Goal: Task Accomplishment & Management: Complete application form

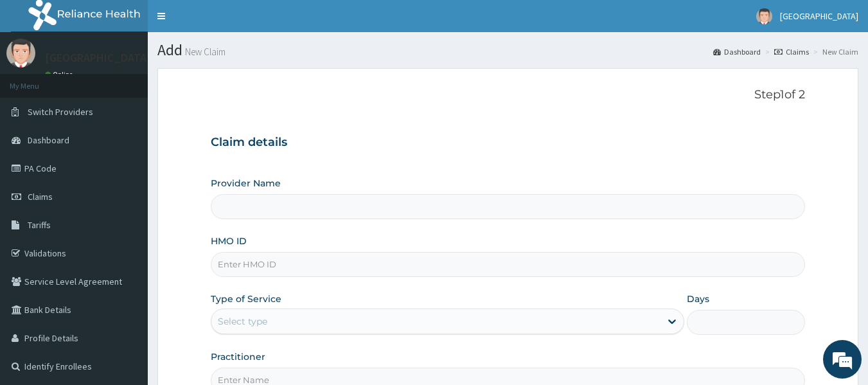
type input "[GEOGRAPHIC_DATA]"
click at [288, 271] on input "HMO ID" at bounding box center [508, 264] width 595 height 25
type input "gtc/10047/g"
click at [237, 328] on div "Select type" at bounding box center [242, 321] width 49 height 13
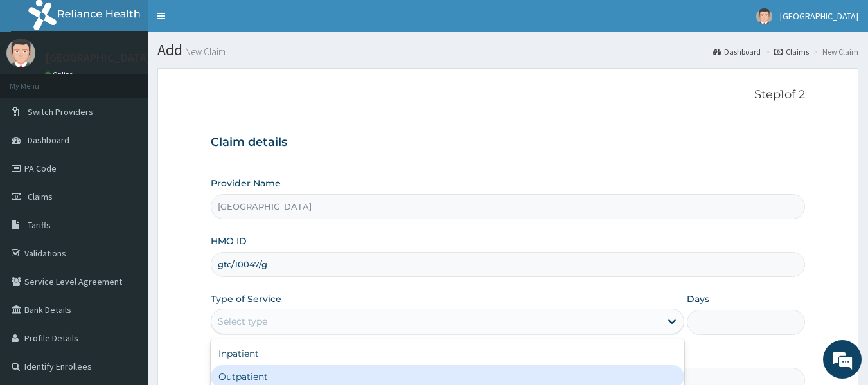
click at [246, 375] on div "Outpatient" at bounding box center [448, 376] width 474 height 23
type input "1"
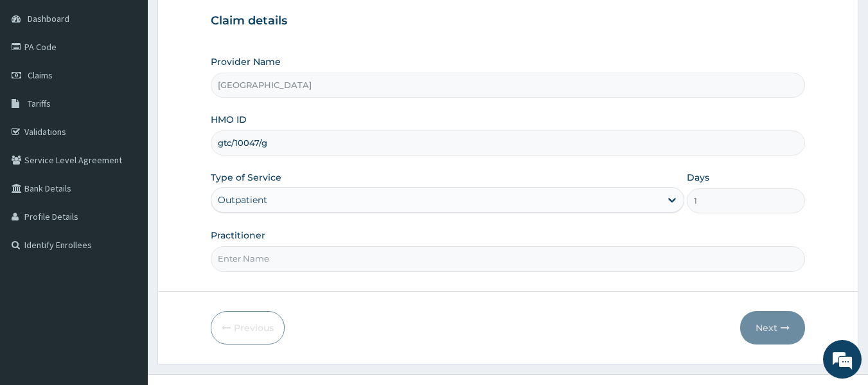
scroll to position [129, 0]
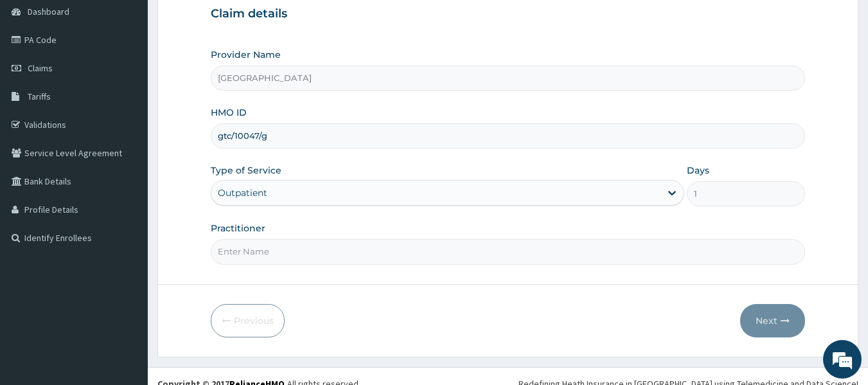
click at [280, 255] on input "Practitioner" at bounding box center [508, 251] width 595 height 25
type input "[PERSON_NAME]"
click at [765, 317] on button "Next" at bounding box center [772, 320] width 65 height 33
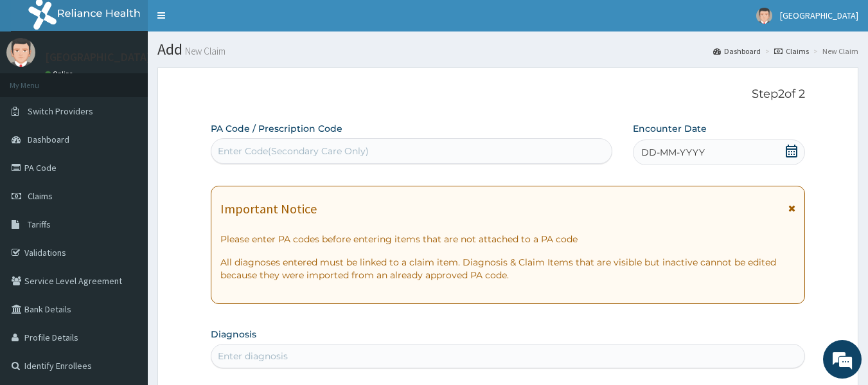
scroll to position [0, 0]
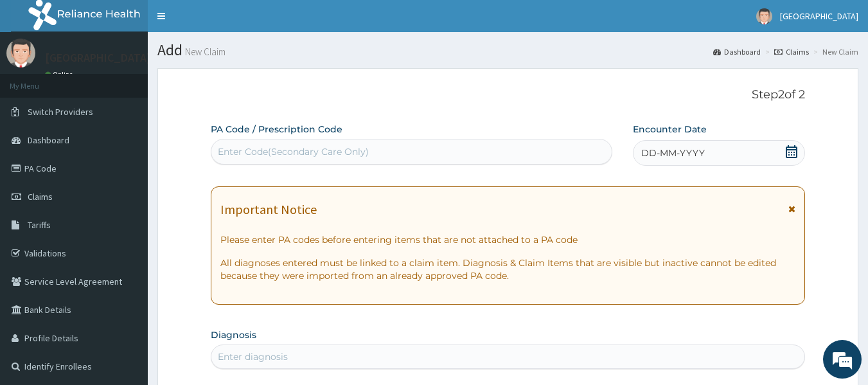
click at [378, 156] on div "Enter Code(Secondary Care Only)" at bounding box center [411, 151] width 401 height 21
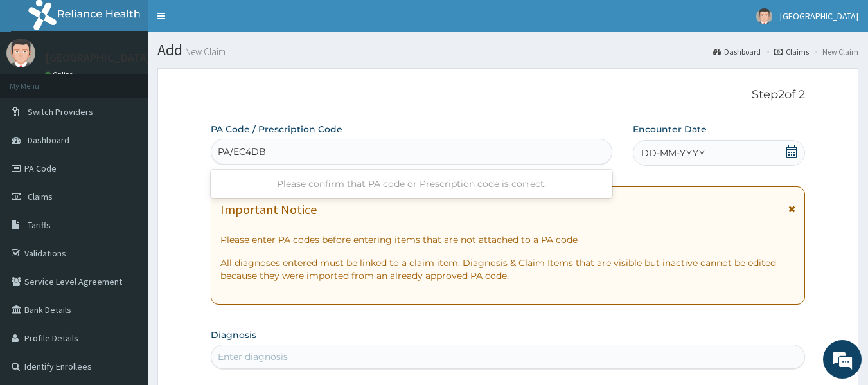
type input "PA/EC4DB3"
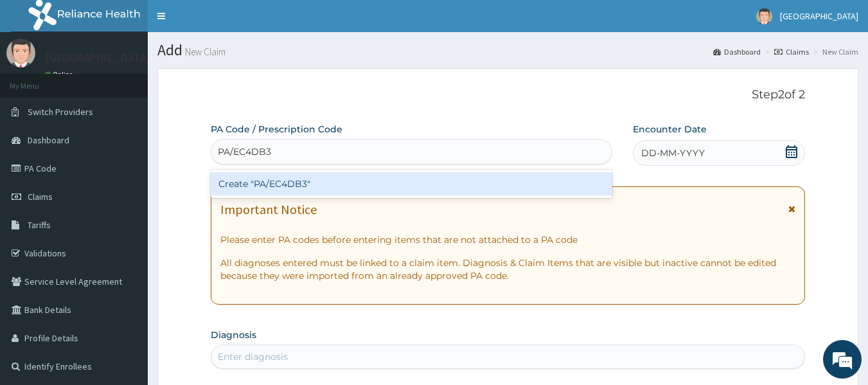
click at [357, 184] on div "Create "PA/EC4DB3"" at bounding box center [412, 183] width 402 height 23
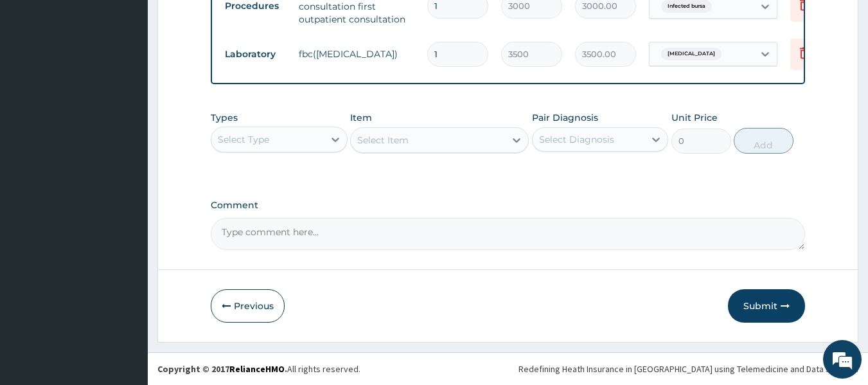
scroll to position [630, 0]
click at [758, 301] on button "Submit" at bounding box center [766, 305] width 77 height 33
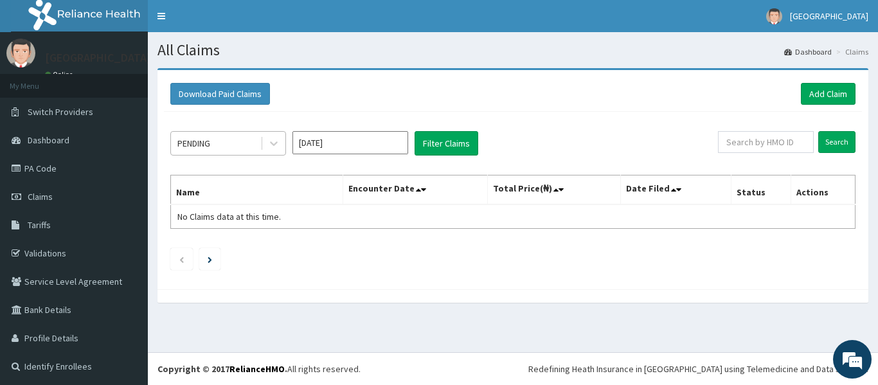
click at [260, 139] on div "PENDING" at bounding box center [215, 143] width 89 height 21
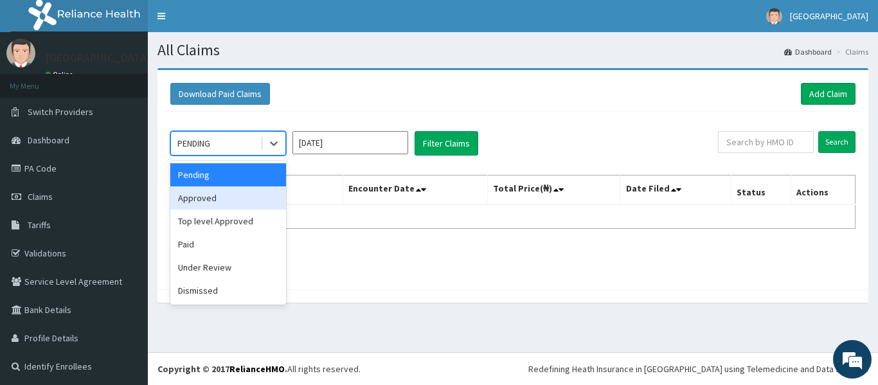
click at [211, 199] on div "Approved" at bounding box center [228, 197] width 116 height 23
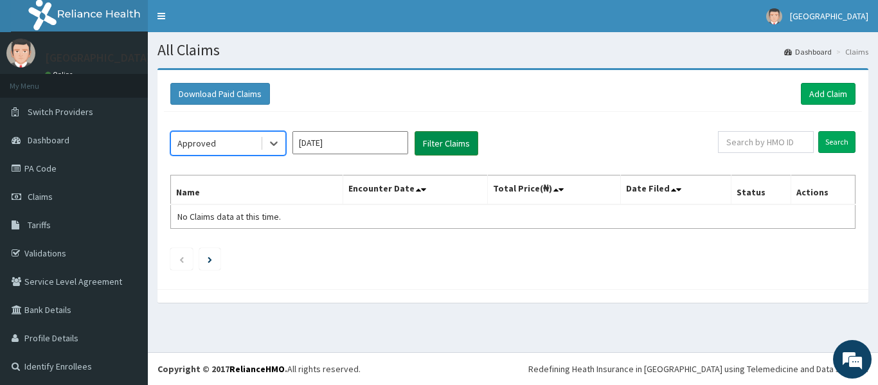
click at [442, 146] on button "Filter Claims" at bounding box center [446, 143] width 64 height 24
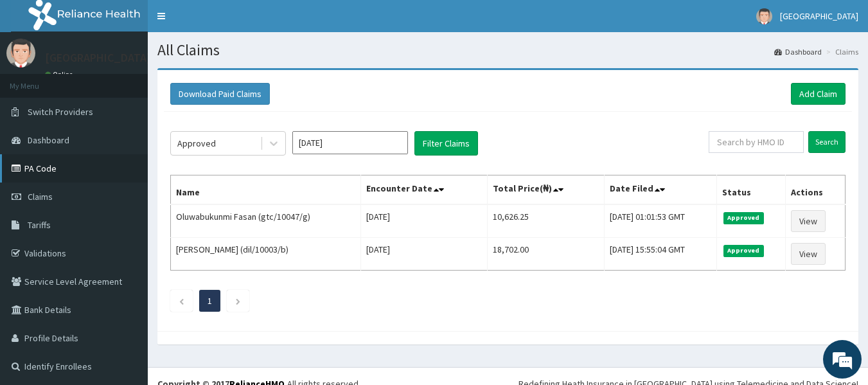
click at [46, 176] on link "PA Code" at bounding box center [74, 168] width 148 height 28
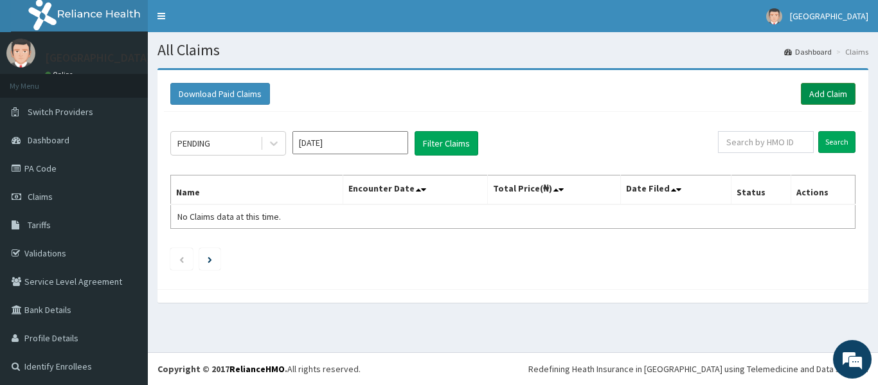
click at [812, 94] on link "Add Claim" at bounding box center [828, 94] width 55 height 22
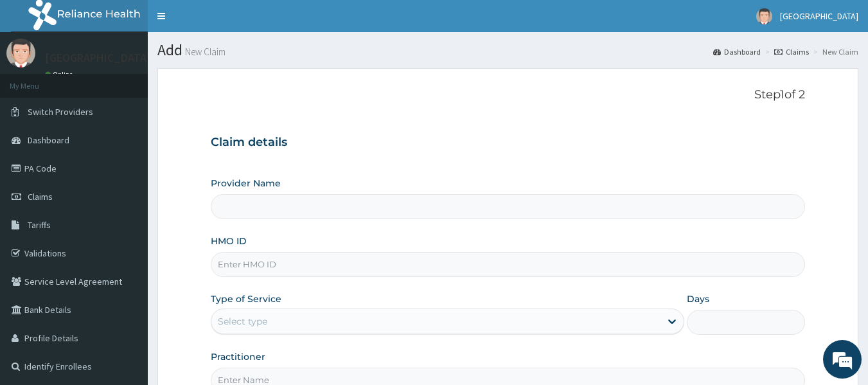
type input "[GEOGRAPHIC_DATA]"
click at [267, 266] on input "HMO ID" at bounding box center [508, 264] width 595 height 25
type input "rss/10006/c"
click at [425, 324] on div "Select type" at bounding box center [435, 321] width 449 height 21
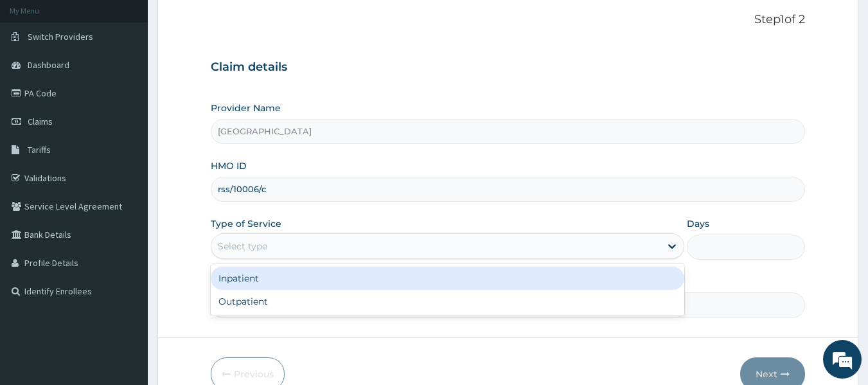
scroll to position [96, 0]
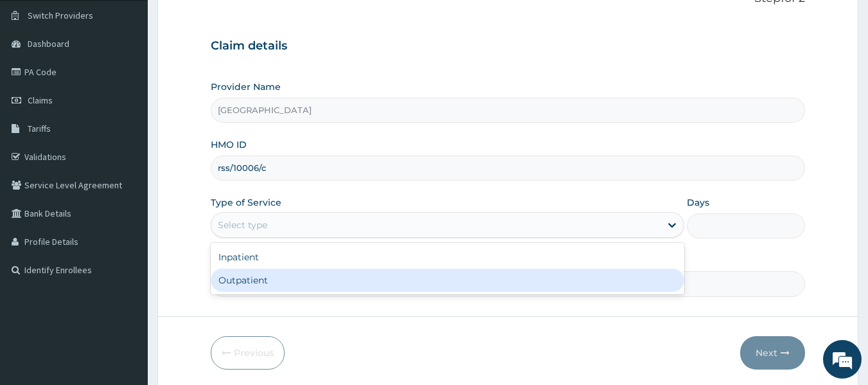
click at [360, 285] on div "Outpatient" at bounding box center [448, 280] width 474 height 23
type input "1"
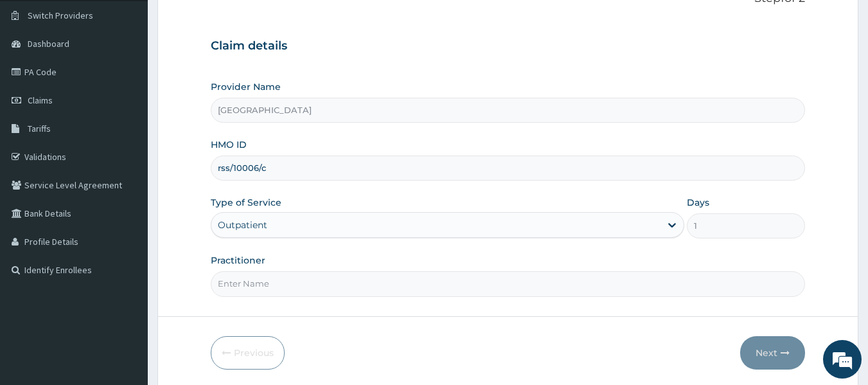
click at [316, 290] on input "Practitioner" at bounding box center [508, 283] width 595 height 25
type input "DR Dike"
click at [770, 349] on button "Next" at bounding box center [772, 352] width 65 height 33
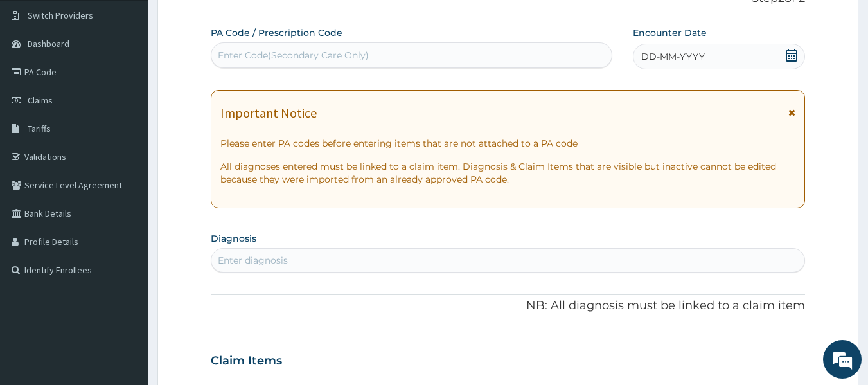
click at [364, 59] on div "Enter Code(Secondary Care Only)" at bounding box center [293, 55] width 151 height 13
paste input "PA/45DF6F"
type input "PA/45DF6F"
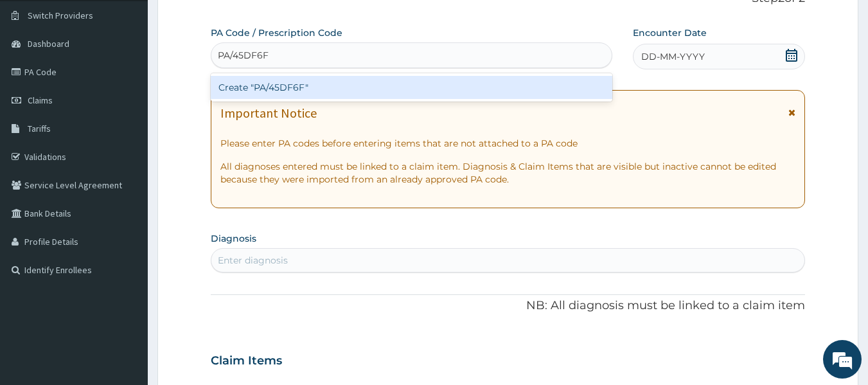
click at [357, 89] on div "Create "PA/45DF6F"" at bounding box center [412, 87] width 402 height 23
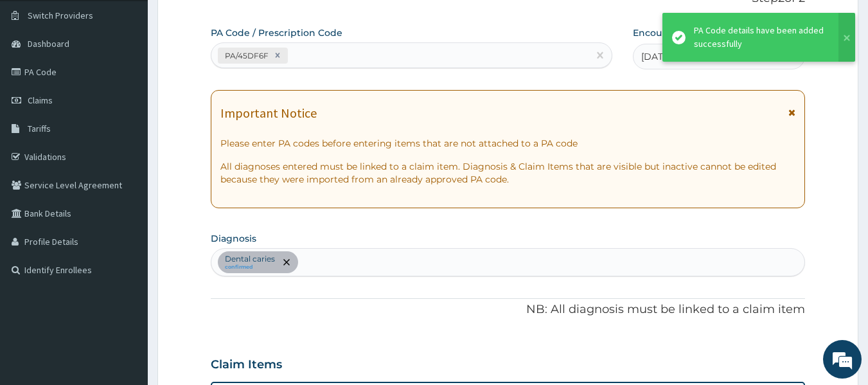
scroll to position [342, 0]
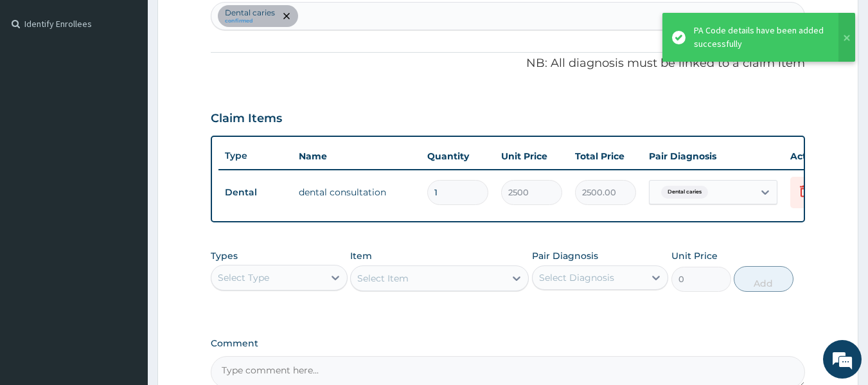
click at [468, 189] on input "1" at bounding box center [457, 192] width 61 height 25
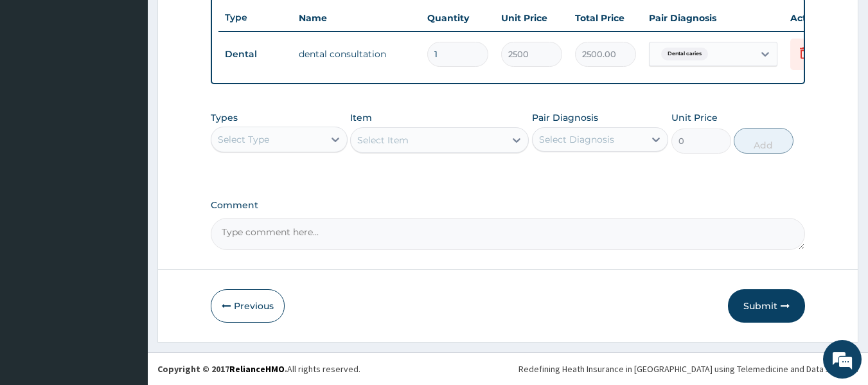
scroll to position [490, 0]
click at [764, 302] on button "Submit" at bounding box center [766, 305] width 77 height 33
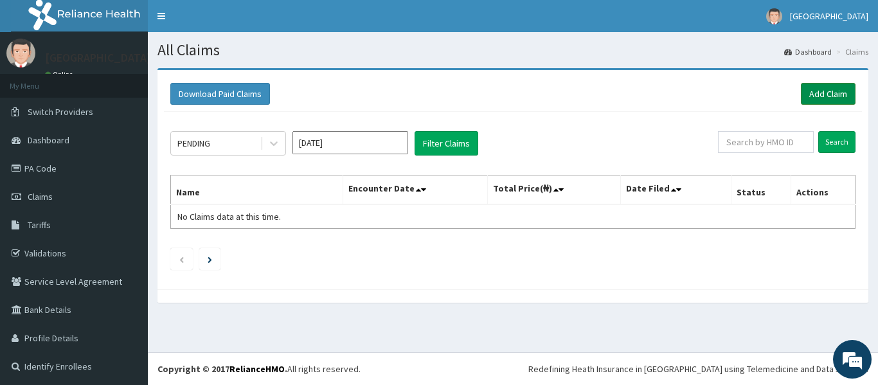
click at [802, 92] on link "Add Claim" at bounding box center [828, 94] width 55 height 22
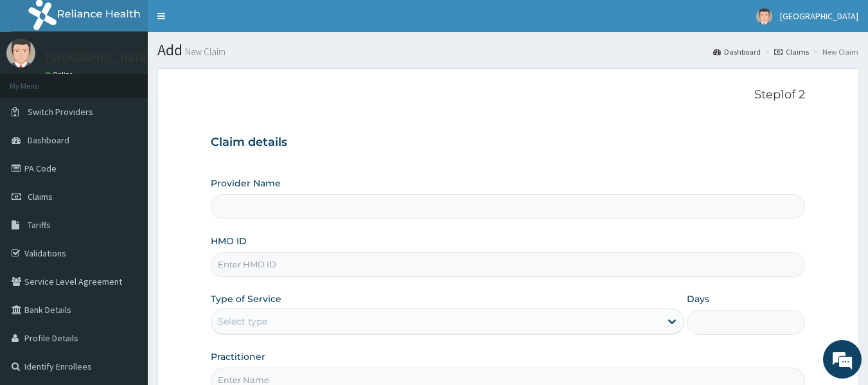
type input "[GEOGRAPHIC_DATA]"
click at [337, 262] on input "HMO ID" at bounding box center [508, 264] width 595 height 25
type input "gtc/10047/d"
click at [243, 329] on div "Select type" at bounding box center [435, 321] width 449 height 21
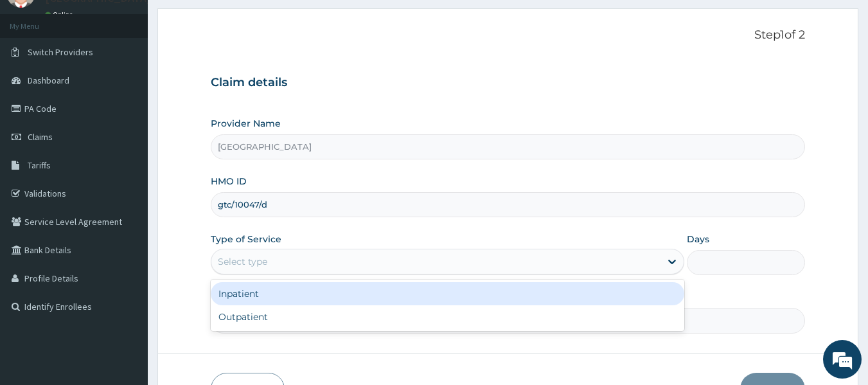
scroll to position [75, 0]
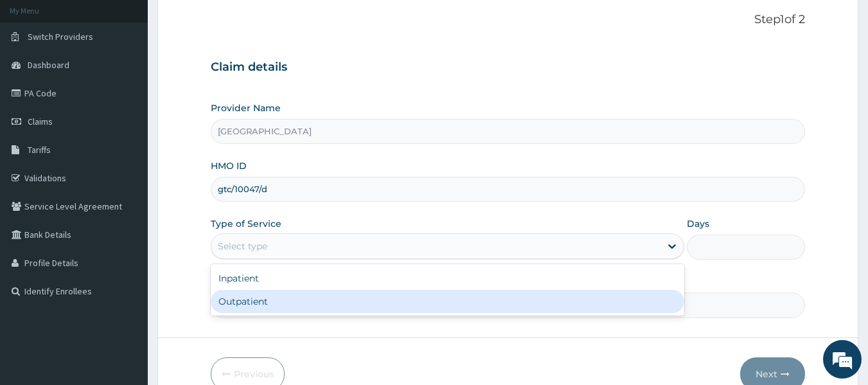
click at [251, 307] on div "Outpatient" at bounding box center [448, 301] width 474 height 23
type input "1"
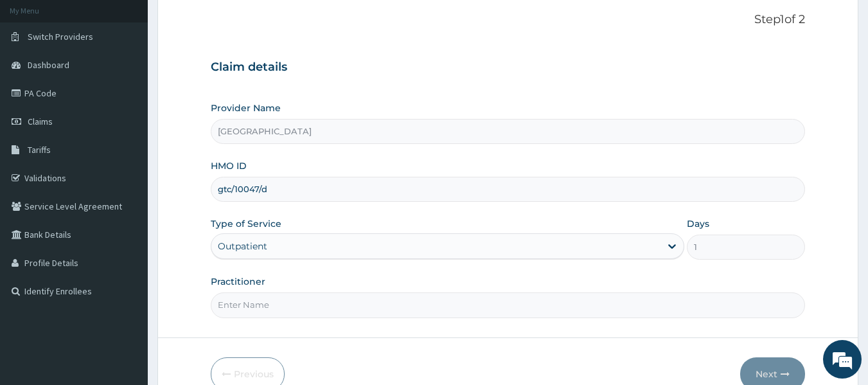
click at [251, 305] on input "Practitioner" at bounding box center [508, 304] width 595 height 25
type input "DR Dike"
click at [774, 363] on button "Next" at bounding box center [772, 373] width 65 height 33
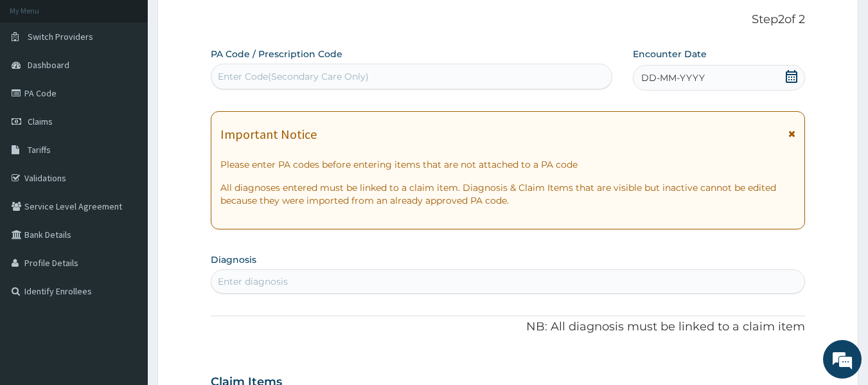
click at [343, 78] on div "Enter Code(Secondary Care Only)" at bounding box center [293, 76] width 151 height 13
type input "PA/91CDD8"
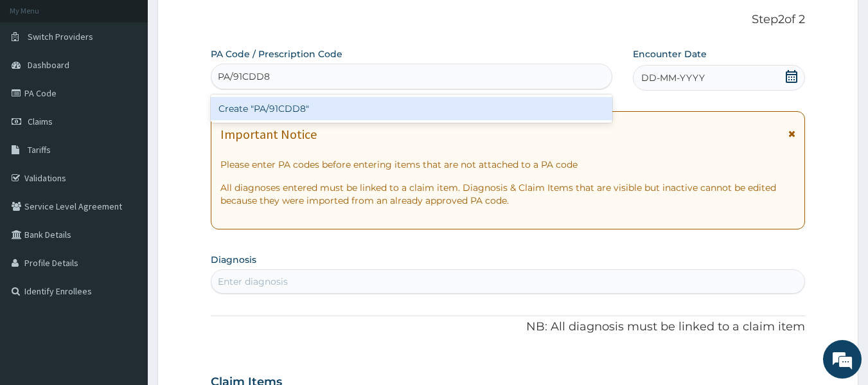
click at [352, 109] on div "Create "PA/91CDD8"" at bounding box center [412, 108] width 402 height 23
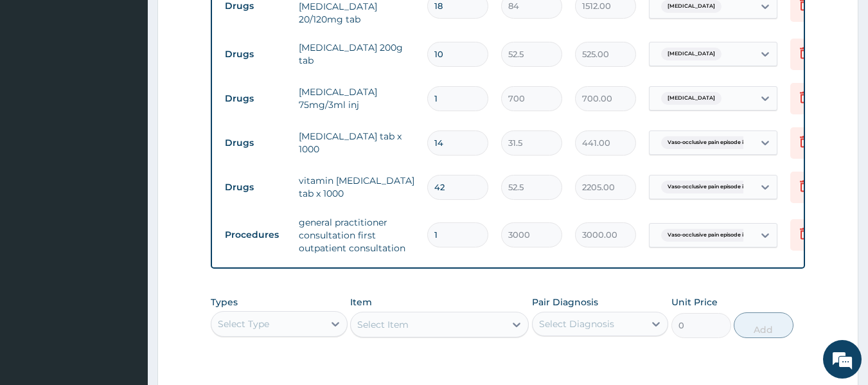
scroll to position [535, 0]
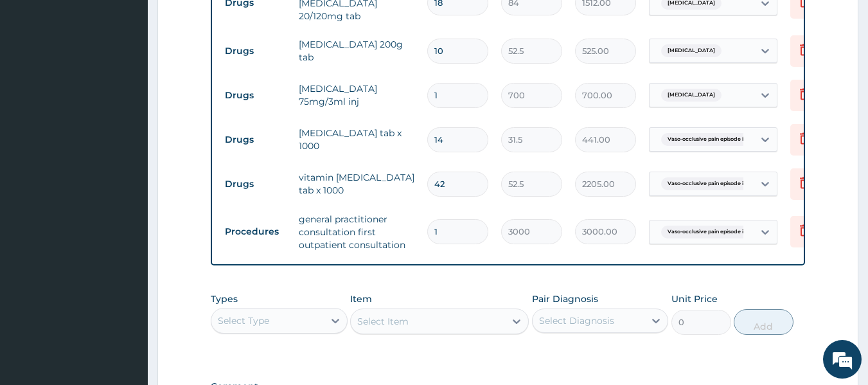
click at [321, 329] on div "Select Type" at bounding box center [267, 320] width 112 height 21
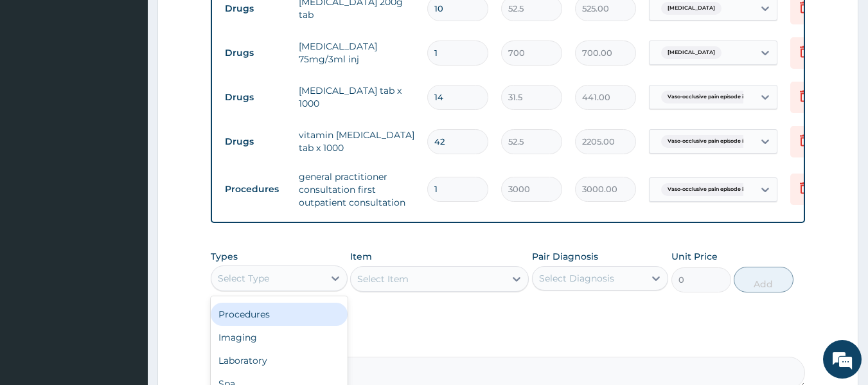
scroll to position [44, 0]
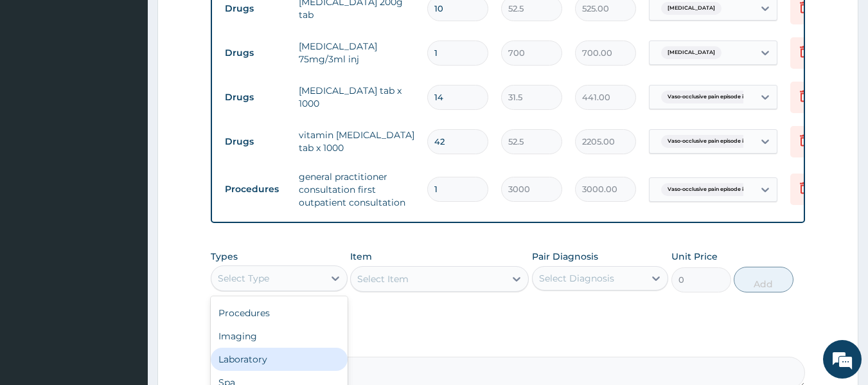
click at [263, 358] on div "Laboratory" at bounding box center [279, 359] width 137 height 23
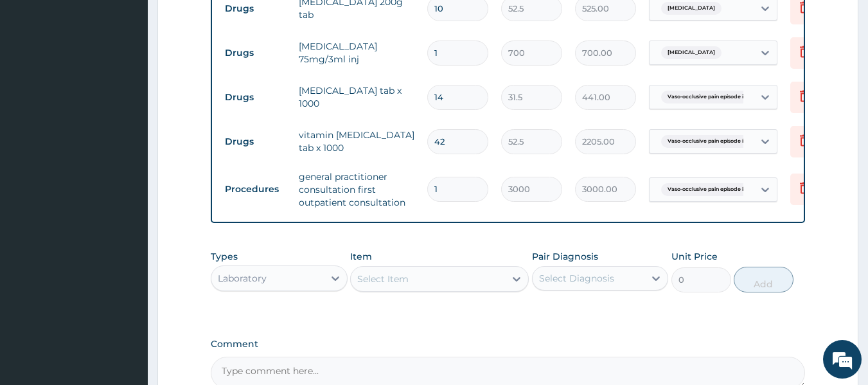
click at [416, 289] on div "Select Item" at bounding box center [428, 279] width 154 height 21
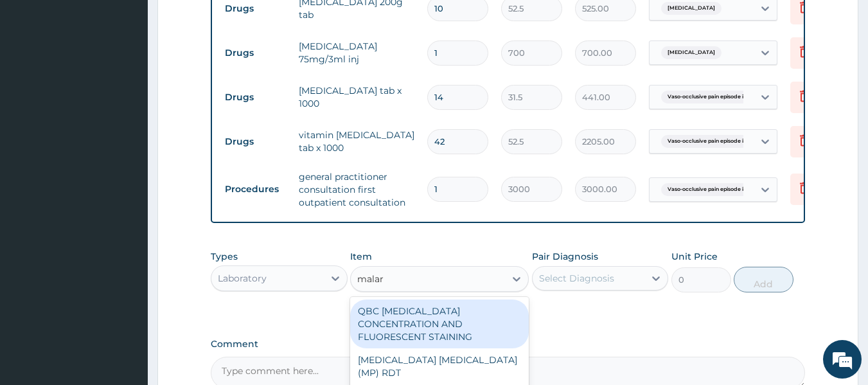
type input "malari"
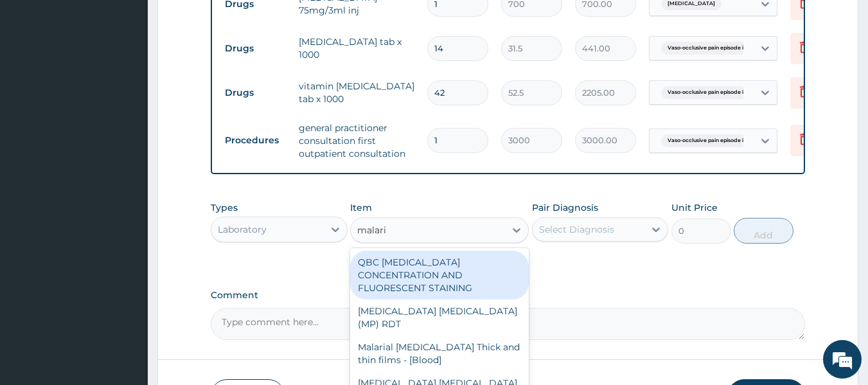
scroll to position [632, 0]
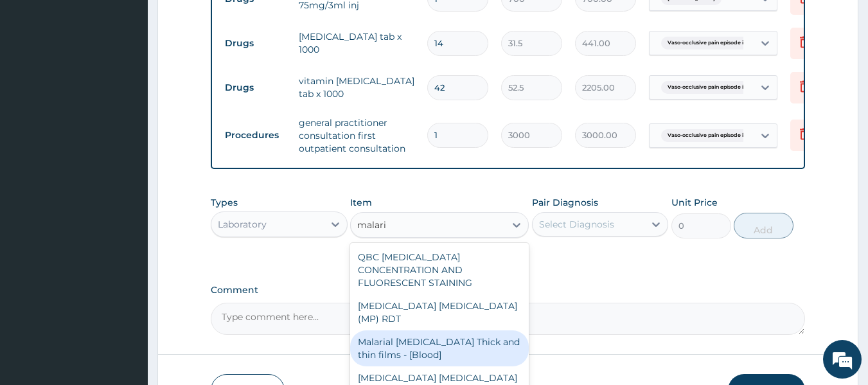
click at [413, 330] on div "Malarial Parasite Thick and thin films - [Blood]" at bounding box center [439, 348] width 179 height 36
type input "1500"
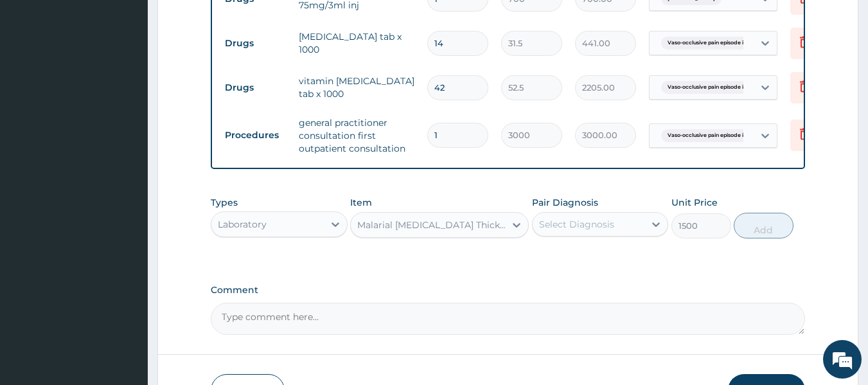
click at [590, 229] on div "Select Diagnosis" at bounding box center [576, 224] width 75 height 13
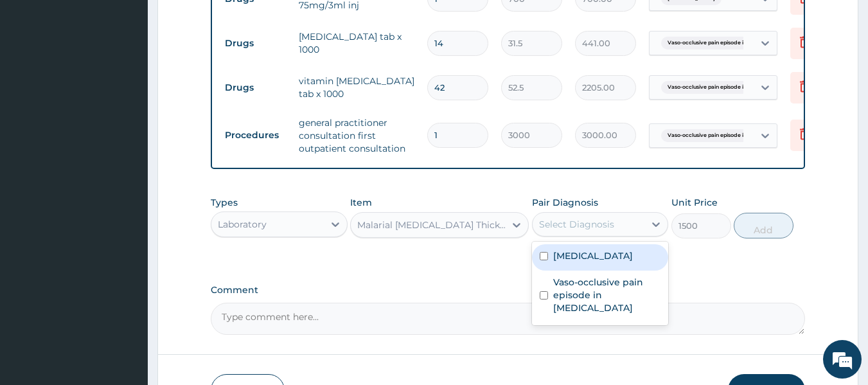
click at [541, 260] on input "checkbox" at bounding box center [544, 256] width 8 height 8
checkbox input "true"
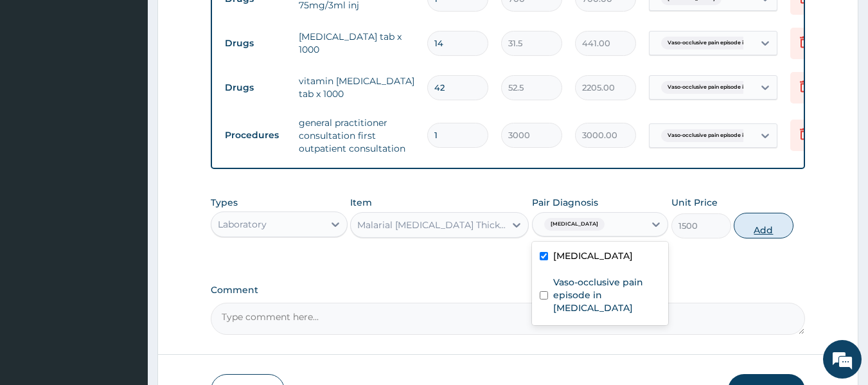
click at [759, 226] on button "Add" at bounding box center [764, 226] width 60 height 26
type input "0"
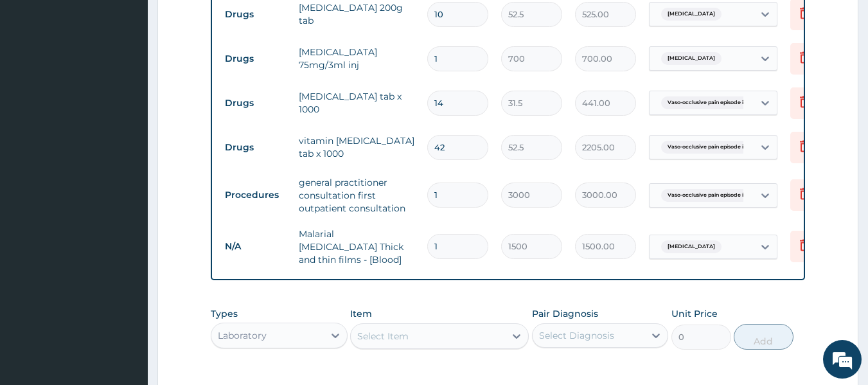
scroll to position [763, 0]
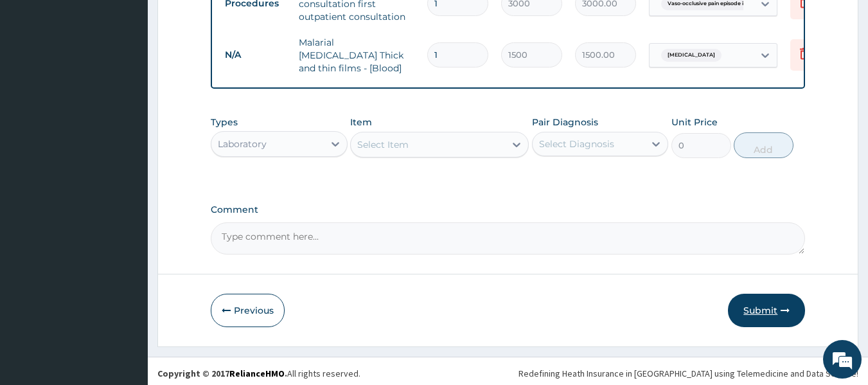
click at [765, 306] on button "Submit" at bounding box center [766, 310] width 77 height 33
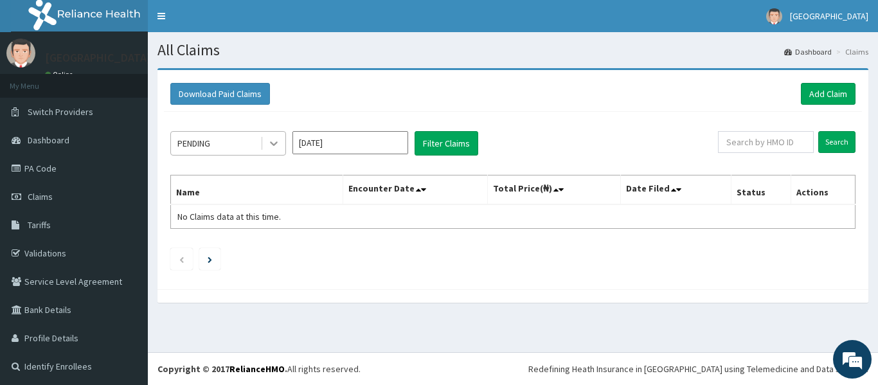
click at [280, 142] on div at bounding box center [273, 143] width 23 height 23
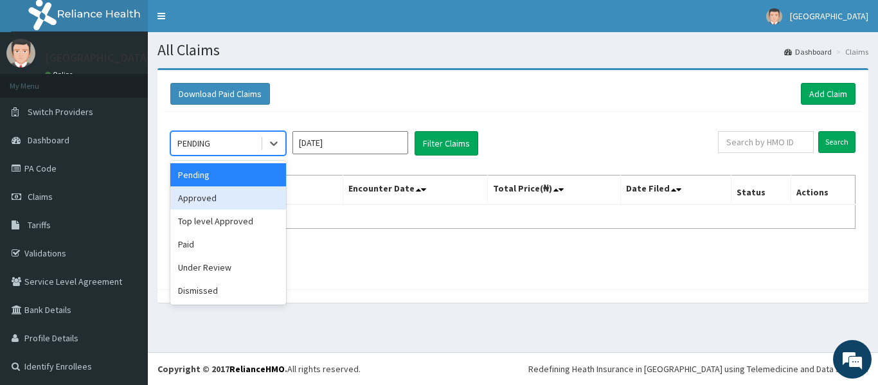
click at [224, 196] on div "Approved" at bounding box center [228, 197] width 116 height 23
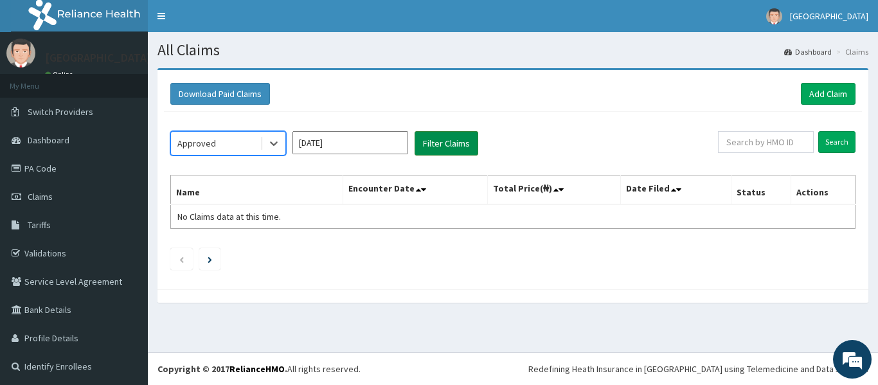
click at [437, 146] on button "Filter Claims" at bounding box center [446, 143] width 64 height 24
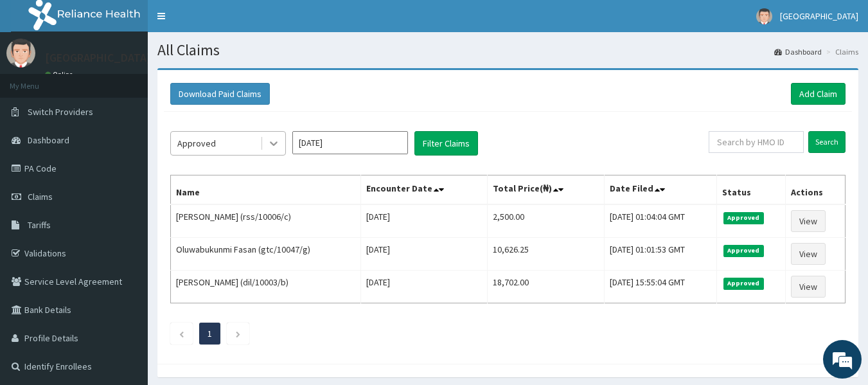
click at [278, 147] on icon at bounding box center [273, 143] width 13 height 13
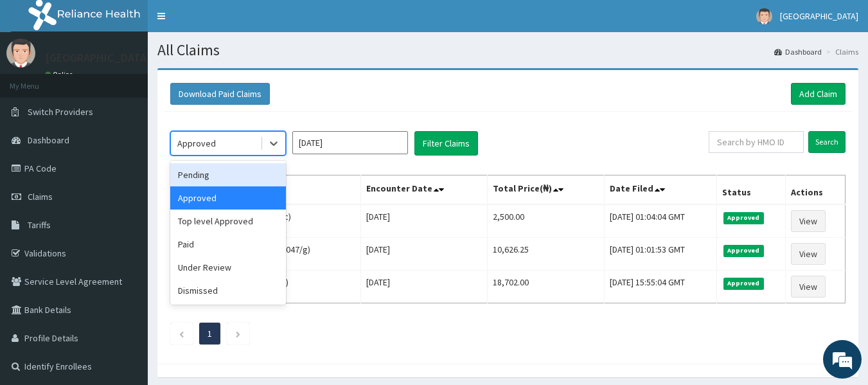
click at [226, 180] on div "Pending" at bounding box center [228, 174] width 116 height 23
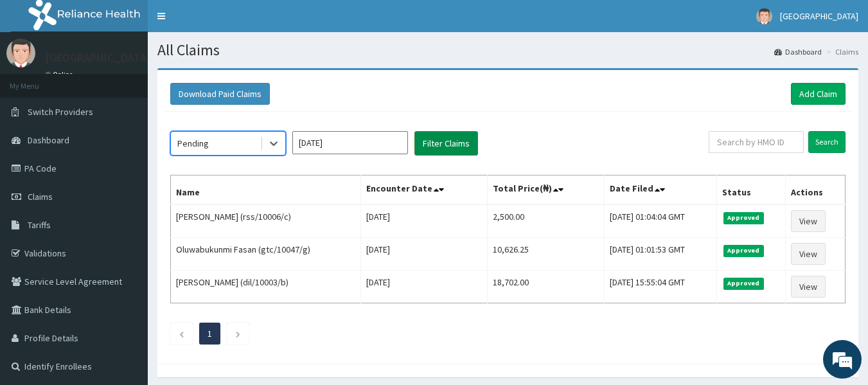
click at [427, 145] on button "Filter Claims" at bounding box center [446, 143] width 64 height 24
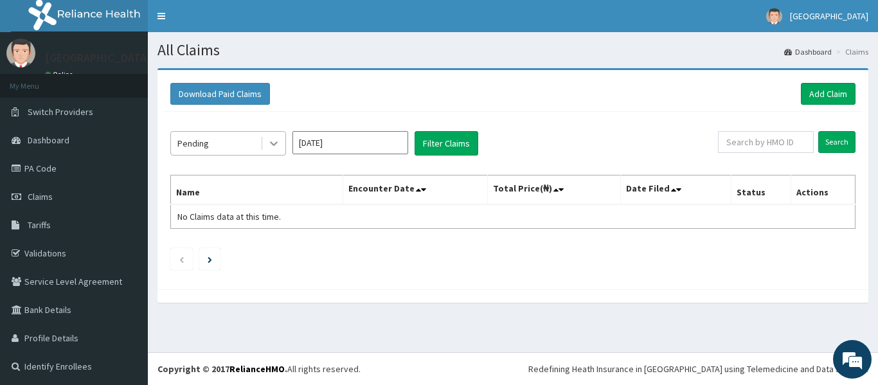
click at [268, 143] on icon at bounding box center [273, 143] width 13 height 13
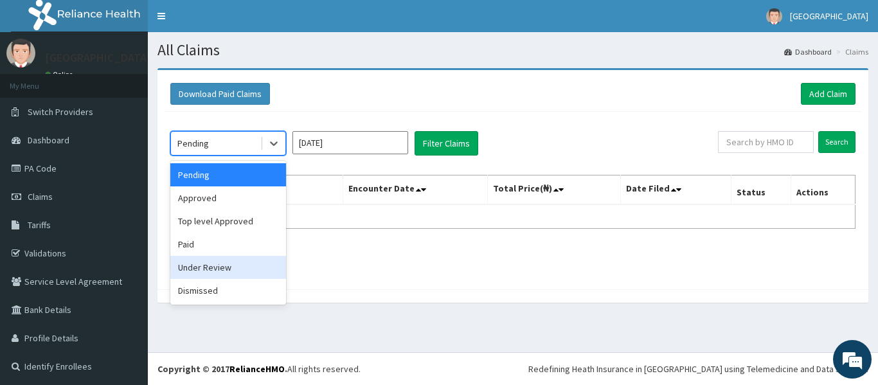
click at [220, 276] on div "Under Review" at bounding box center [228, 267] width 116 height 23
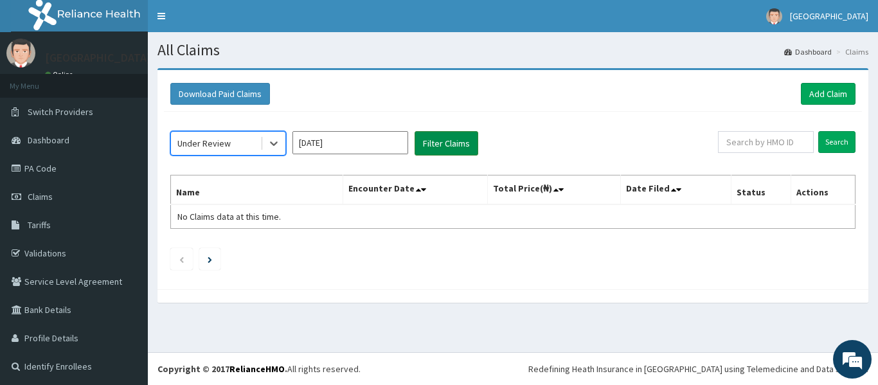
click at [435, 139] on button "Filter Claims" at bounding box center [446, 143] width 64 height 24
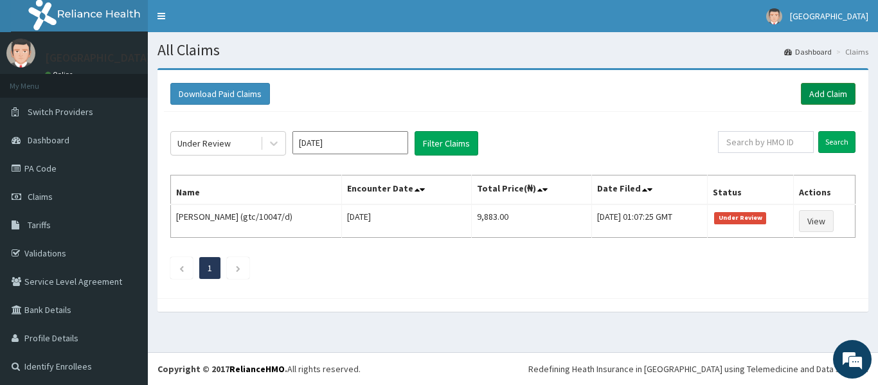
click at [825, 89] on link "Add Claim" at bounding box center [828, 94] width 55 height 22
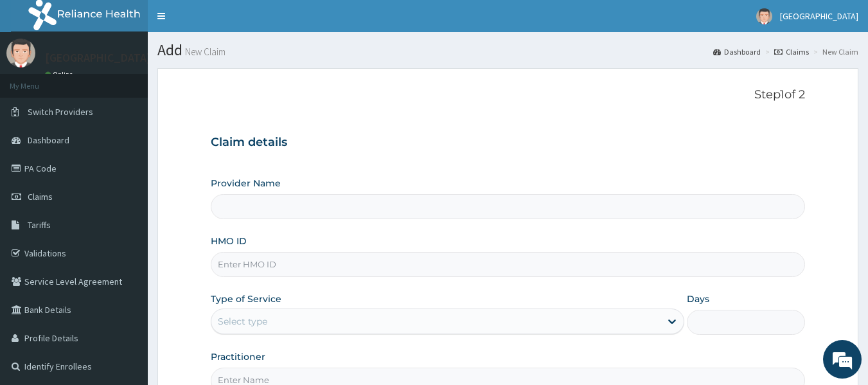
type input "[GEOGRAPHIC_DATA]"
click at [253, 263] on input "HMO ID" at bounding box center [508, 264] width 595 height 25
type input "WTW/10015/A"
click at [238, 322] on div "Select type" at bounding box center [242, 321] width 49 height 13
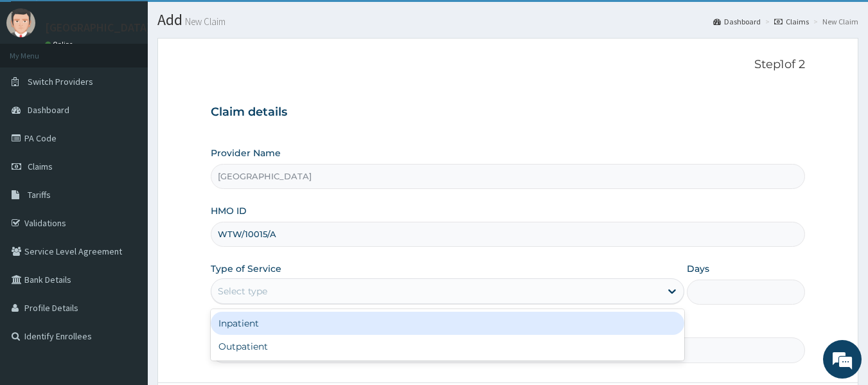
scroll to position [32, 0]
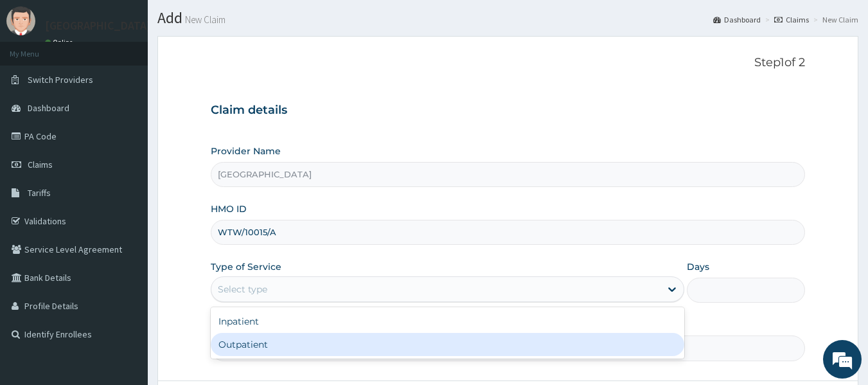
click at [244, 344] on div "Outpatient" at bounding box center [448, 344] width 474 height 23
type input "1"
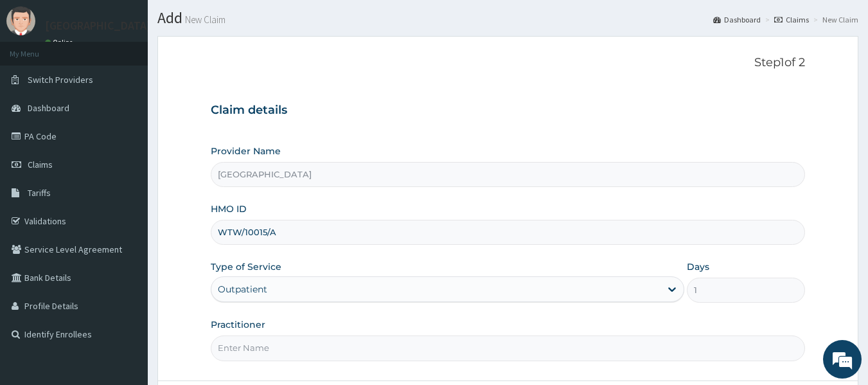
click at [258, 346] on input "Practitioner" at bounding box center [508, 347] width 595 height 25
type input "DR Dike"
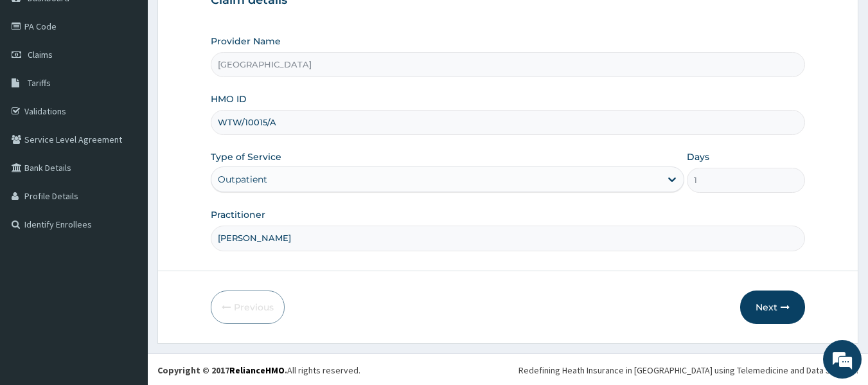
scroll to position [143, 0]
click at [775, 311] on button "Next" at bounding box center [772, 305] width 65 height 33
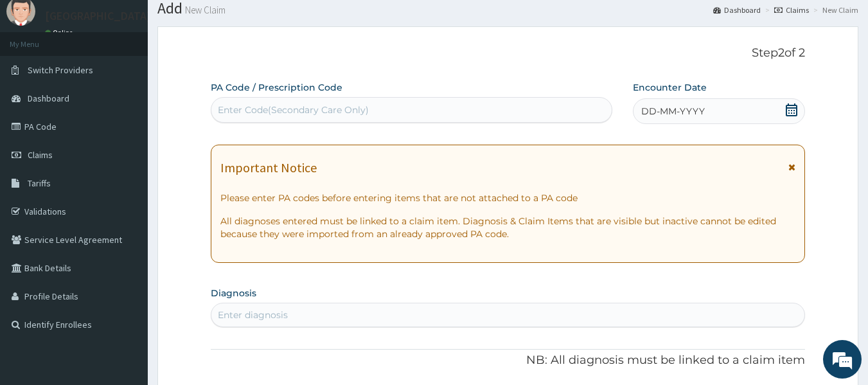
scroll to position [0, 0]
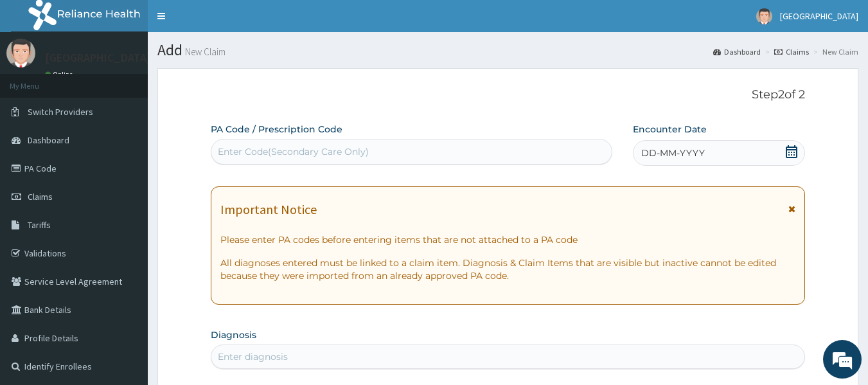
click at [517, 147] on div "Enter Code(Secondary Care Only)" at bounding box center [411, 151] width 401 height 21
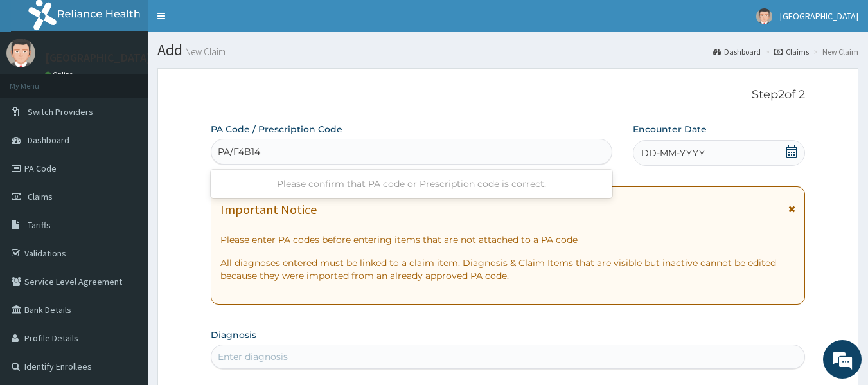
type input "PA/F4B14C"
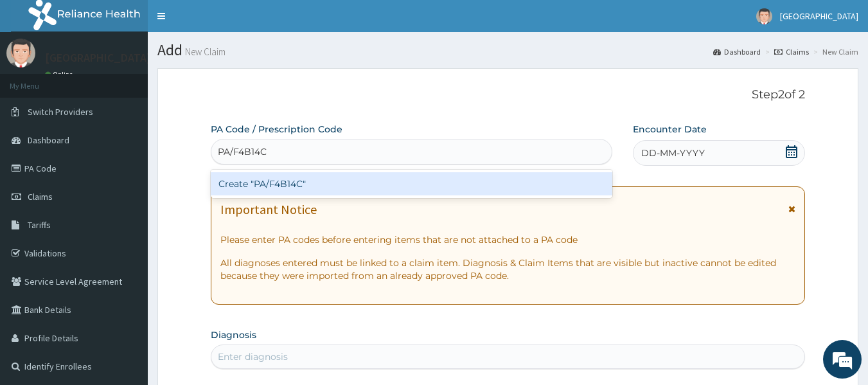
click at [566, 190] on div "Create "PA/F4B14C"" at bounding box center [412, 183] width 402 height 23
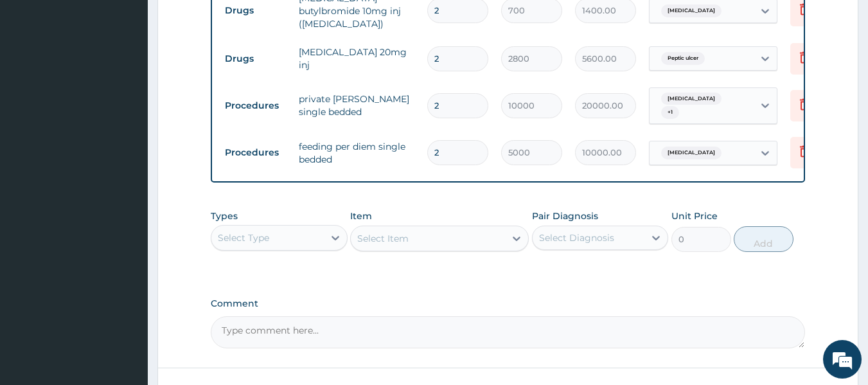
scroll to position [529, 0]
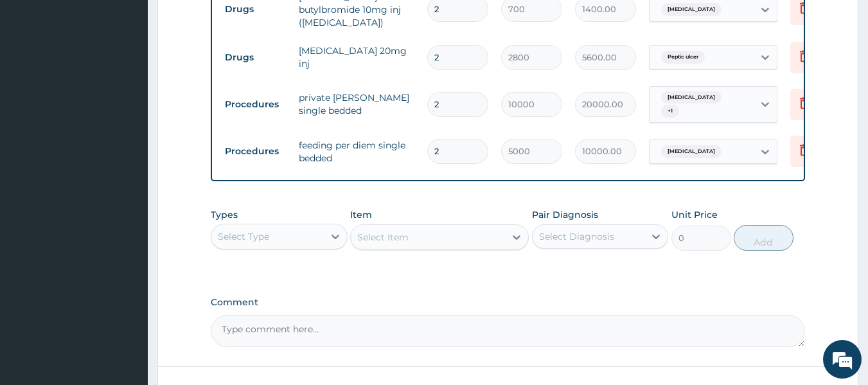
click at [287, 234] on div "Select Type" at bounding box center [267, 236] width 112 height 21
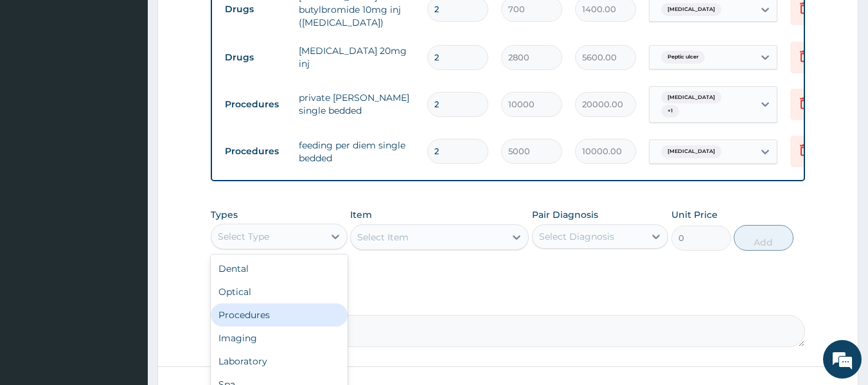
click at [257, 316] on div "Procedures" at bounding box center [279, 314] width 137 height 23
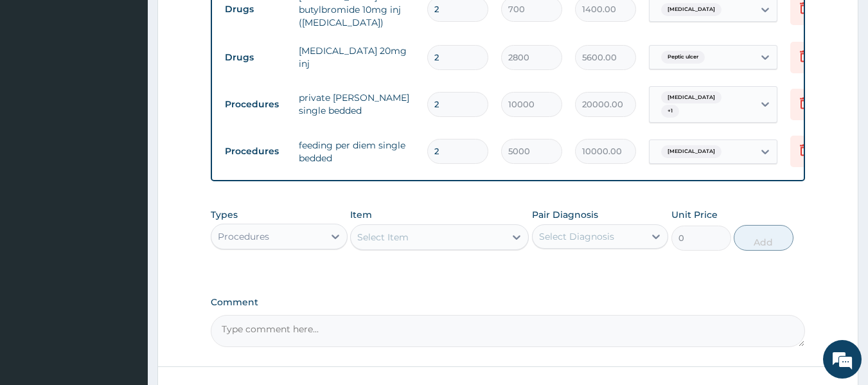
click at [443, 236] on div "Select Item" at bounding box center [428, 237] width 154 height 21
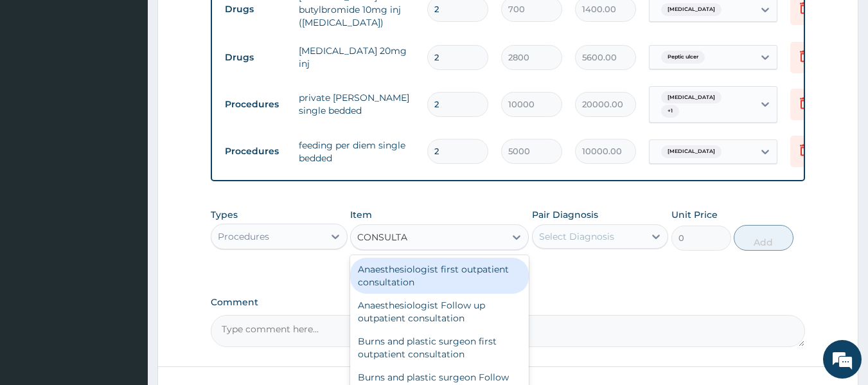
type input "CONSULTAT"
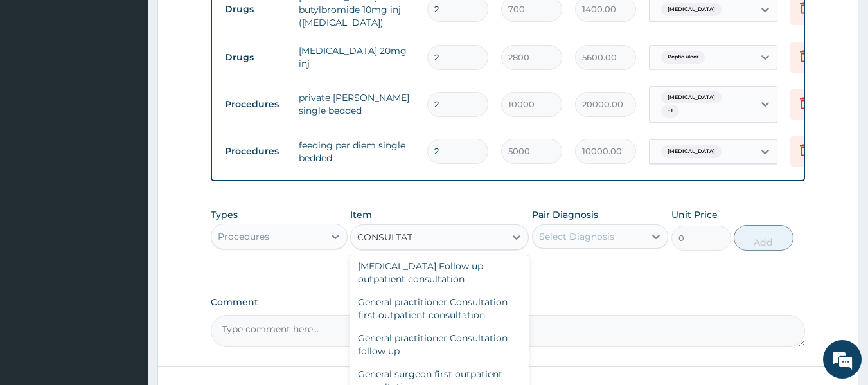
scroll to position [675, 0]
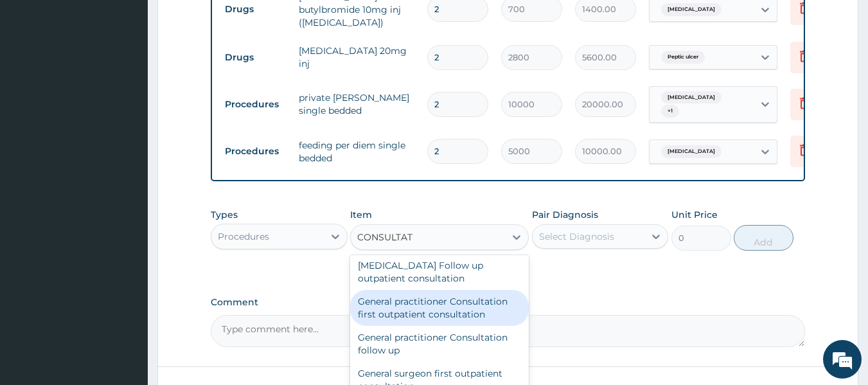
click at [423, 300] on div "General practitioner Consultation first outpatient consultation" at bounding box center [439, 308] width 179 height 36
type input "3000"
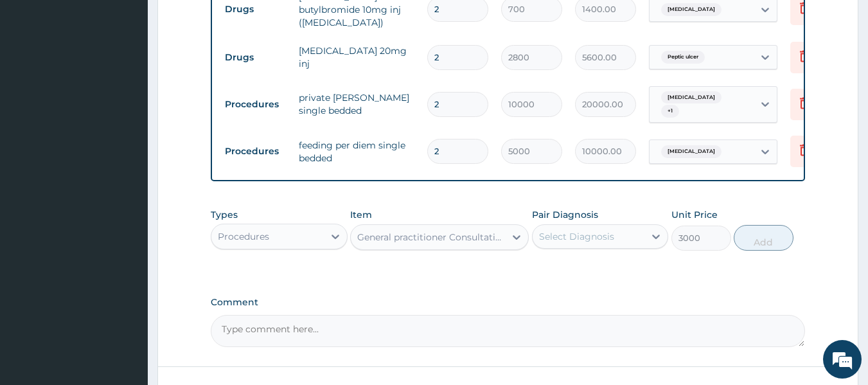
click at [614, 233] on div "Select Diagnosis" at bounding box center [589, 236] width 112 height 21
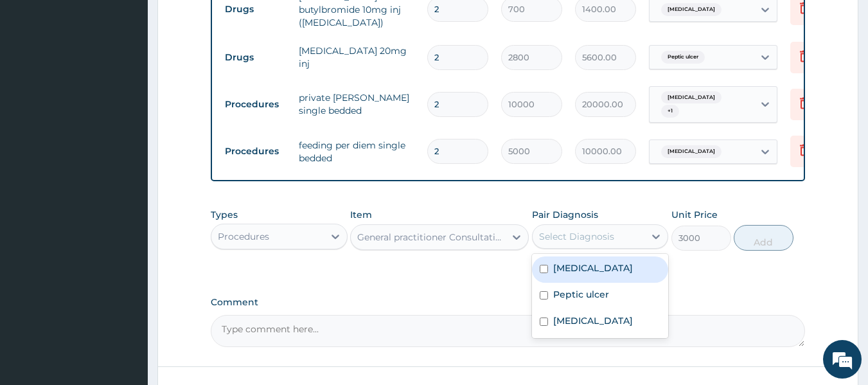
click at [547, 267] on input "checkbox" at bounding box center [544, 269] width 8 height 8
checkbox input "true"
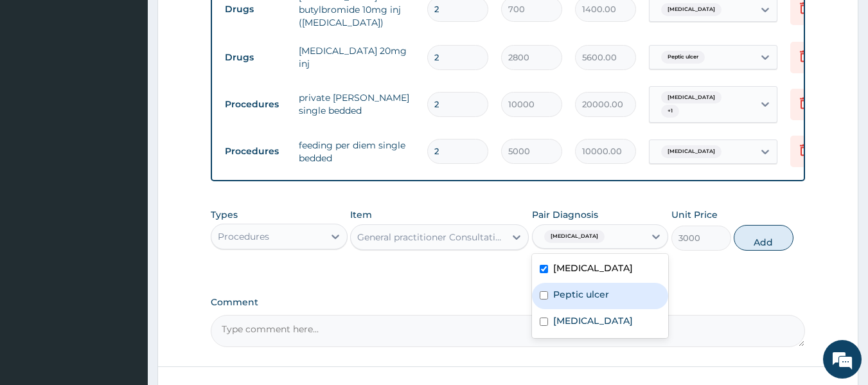
click at [542, 291] on input "checkbox" at bounding box center [544, 295] width 8 height 8
checkbox input "true"
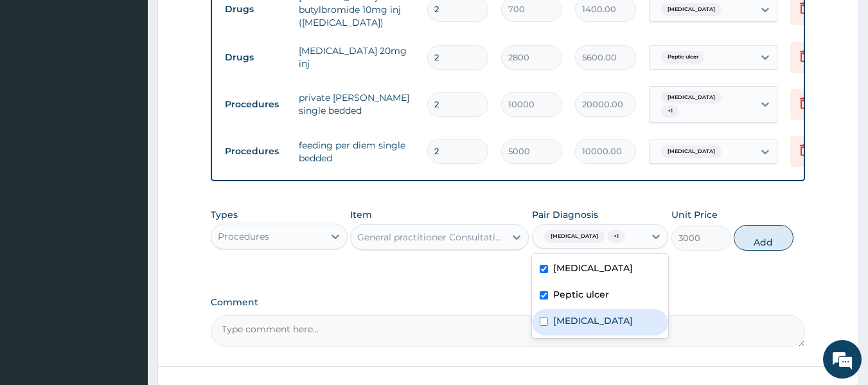
click at [546, 321] on input "checkbox" at bounding box center [544, 321] width 8 height 8
checkbox input "true"
click at [758, 239] on button "Add" at bounding box center [764, 238] width 60 height 26
type input "0"
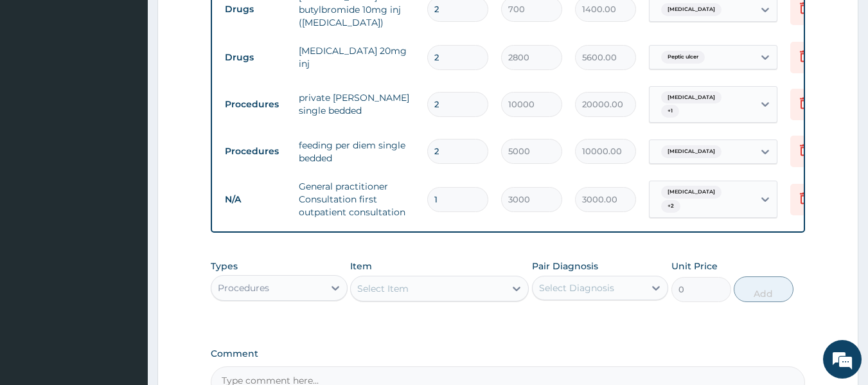
click at [293, 288] on div "Procedures" at bounding box center [267, 288] width 112 height 21
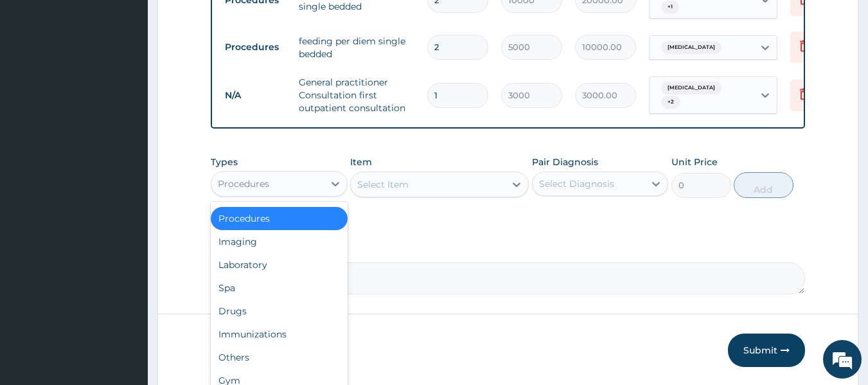
scroll to position [647, 0]
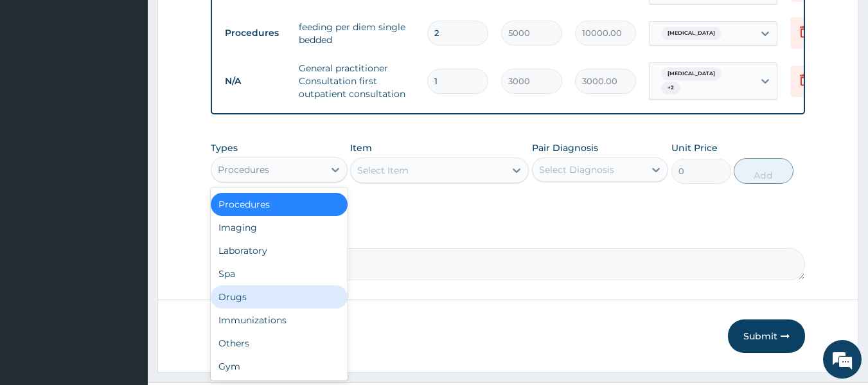
click at [258, 297] on div "Drugs" at bounding box center [279, 296] width 137 height 23
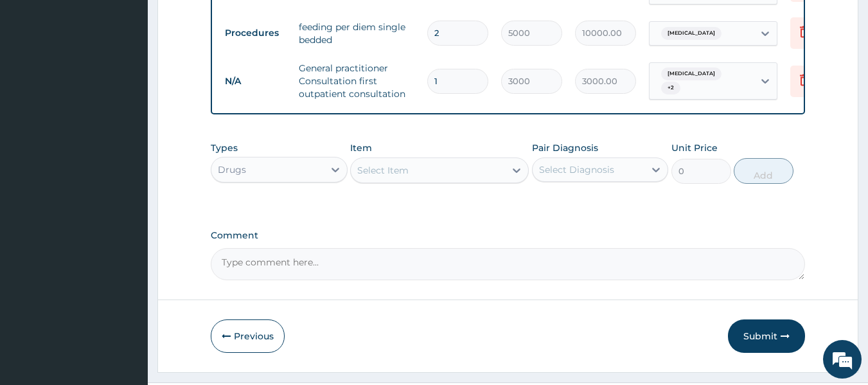
click at [421, 168] on div "Select Item" at bounding box center [428, 170] width 154 height 21
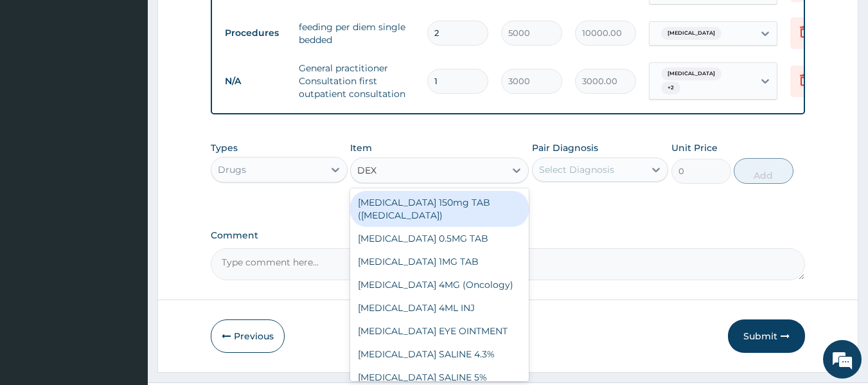
type input "DEXT"
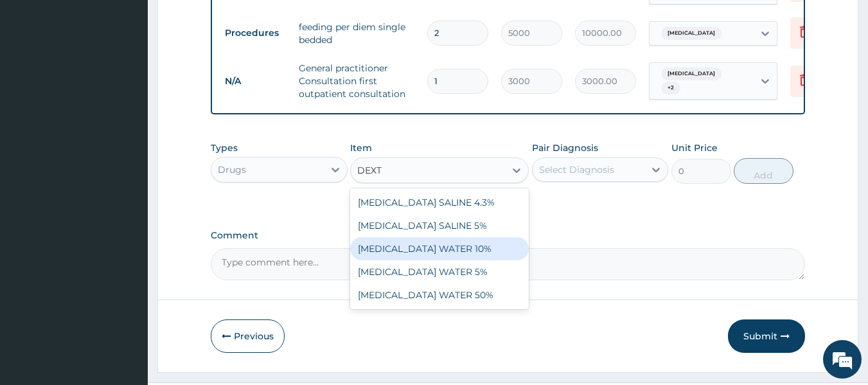
click at [435, 243] on div "DEXTROSE WATER 10%" at bounding box center [439, 248] width 179 height 23
type input "1312.5"
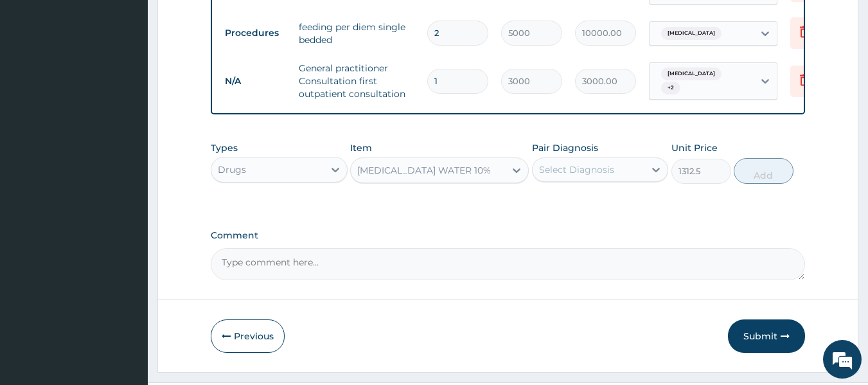
click at [632, 164] on div "Select Diagnosis" at bounding box center [589, 169] width 112 height 21
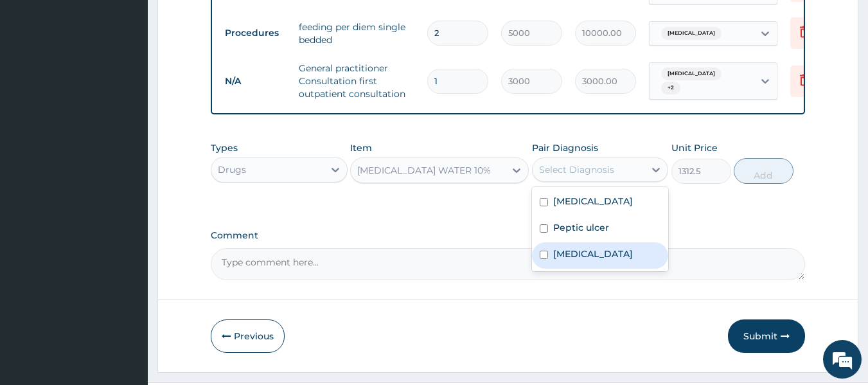
click at [544, 253] on input "checkbox" at bounding box center [544, 255] width 8 height 8
checkbox input "true"
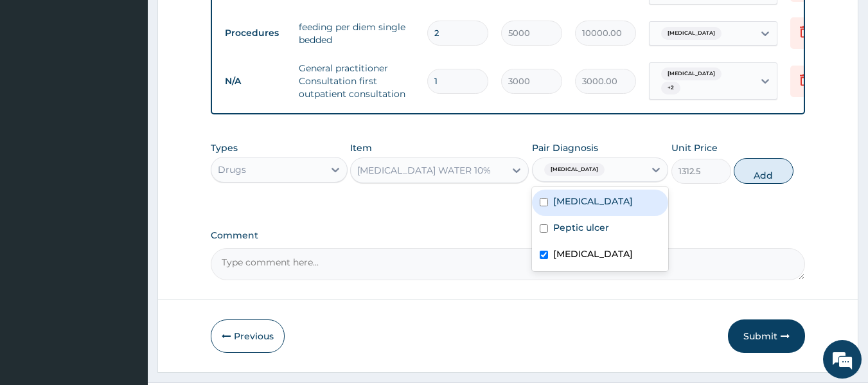
click at [542, 204] on div "Sepsis" at bounding box center [600, 203] width 137 height 26
checkbox input "true"
click at [759, 170] on button "Add" at bounding box center [764, 171] width 60 height 26
type input "0"
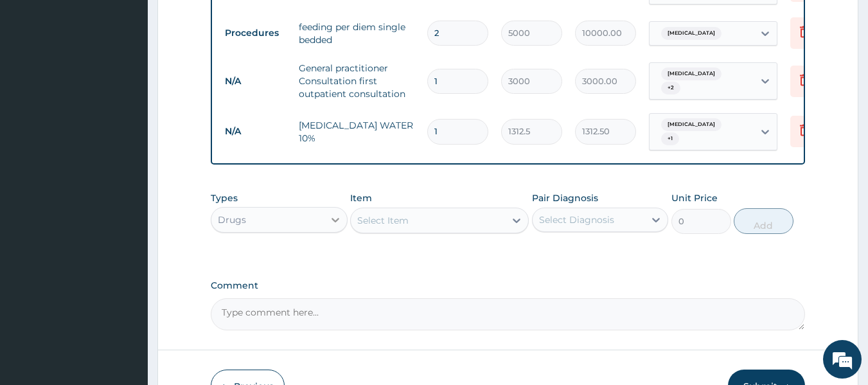
click at [330, 213] on icon at bounding box center [335, 219] width 13 height 13
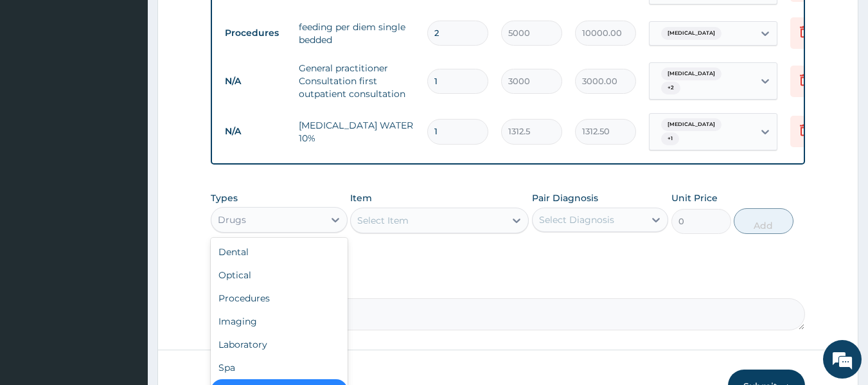
click at [399, 227] on div "Types option Drugs, selected. option Drugs selected, 7 of 10. 10 results availa…" at bounding box center [508, 212] width 595 height 55
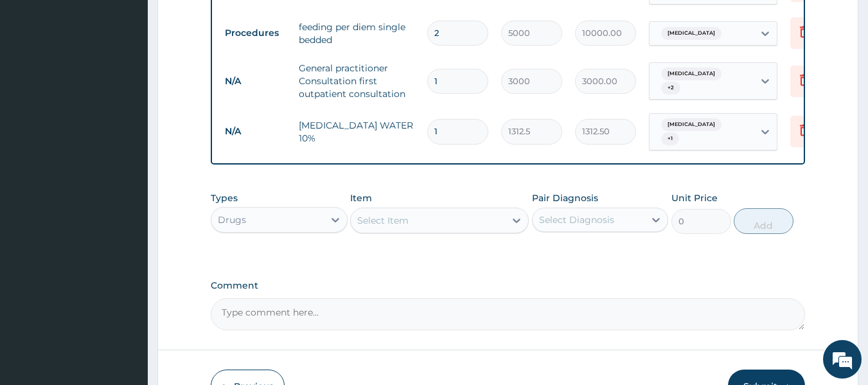
click at [398, 216] on div "Select Item" at bounding box center [382, 220] width 51 height 13
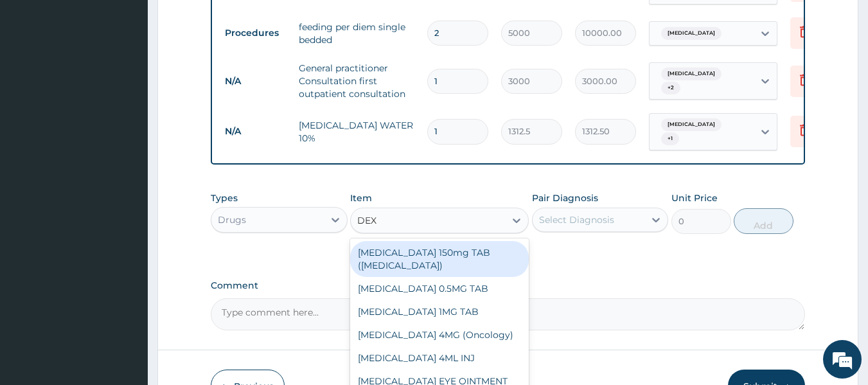
type input "DEXT"
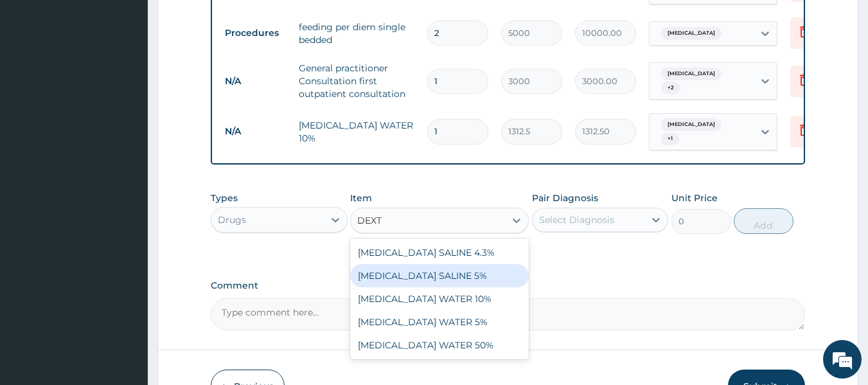
click at [418, 264] on div "DEXTROSE SALINE 5%" at bounding box center [439, 275] width 179 height 23
type input "1312.5"
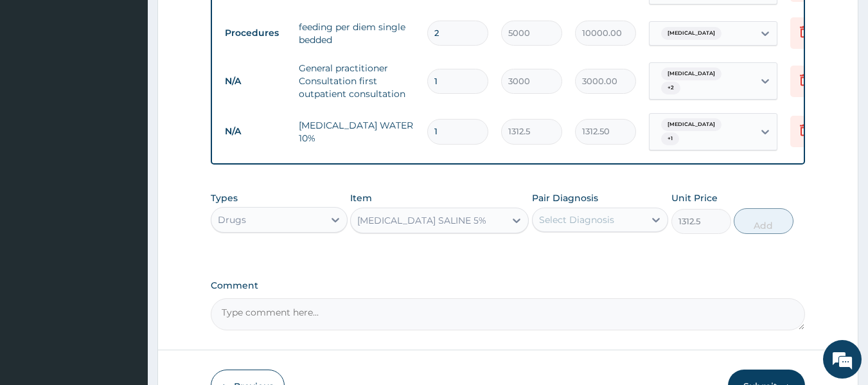
click at [601, 213] on div "Select Diagnosis" at bounding box center [576, 219] width 75 height 13
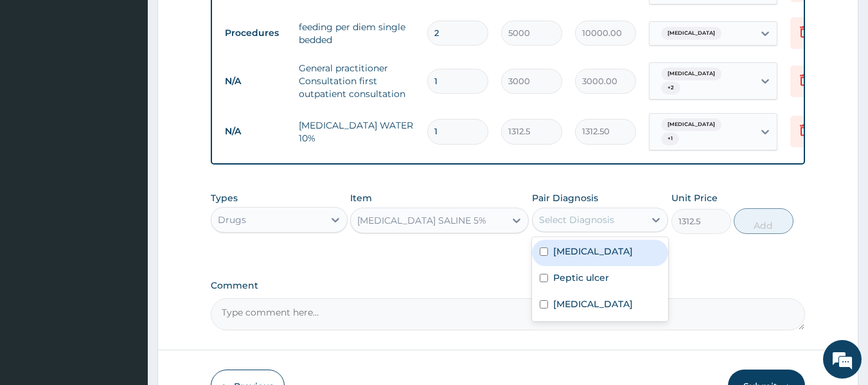
click at [546, 247] on input "checkbox" at bounding box center [544, 251] width 8 height 8
checkbox input "true"
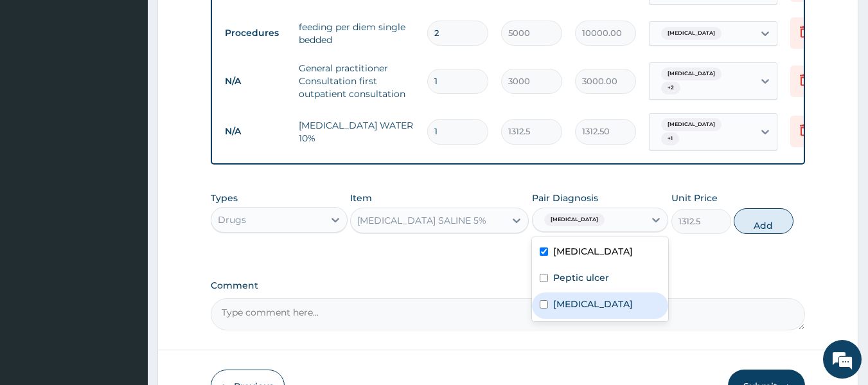
click at [544, 300] on input "checkbox" at bounding box center [544, 304] width 8 height 8
checkbox input "true"
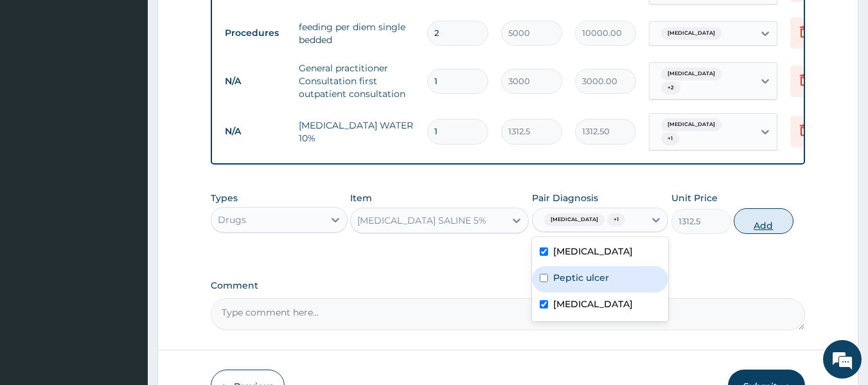
click at [762, 217] on button "Add" at bounding box center [764, 221] width 60 height 26
type input "0"
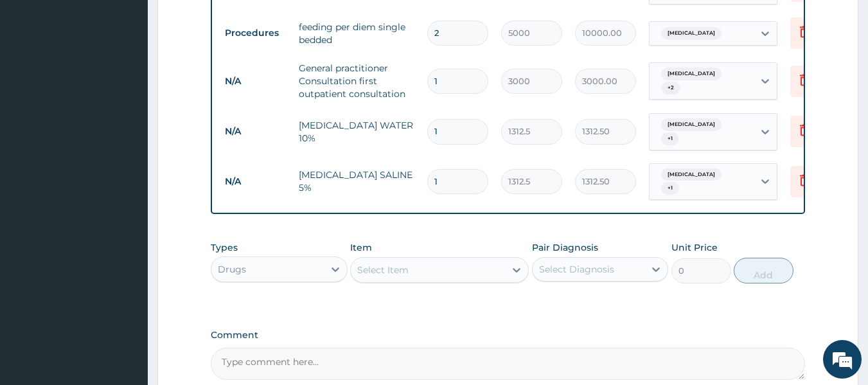
type input "0.00"
type input "2"
type input "2625.00"
type input "2"
click at [443, 260] on div "Select Item" at bounding box center [428, 270] width 154 height 21
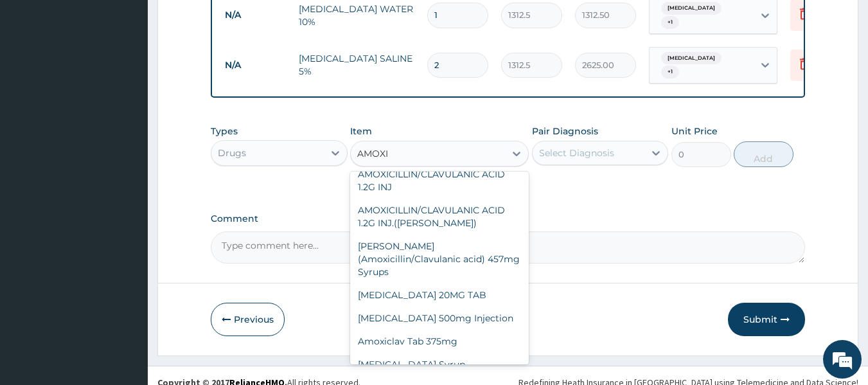
scroll to position [296, 0]
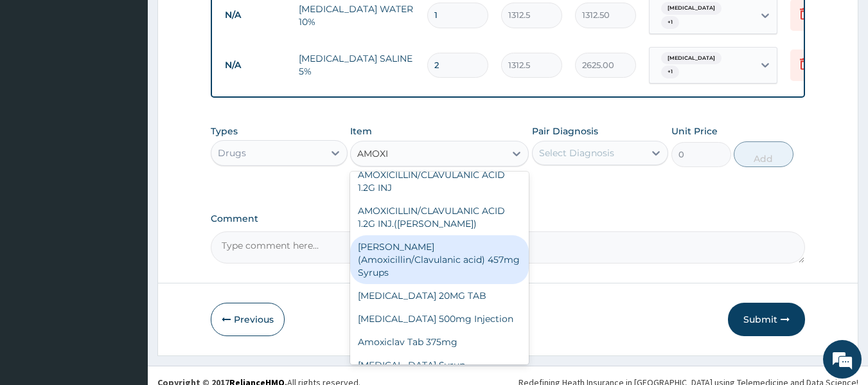
type input "AMOXI"
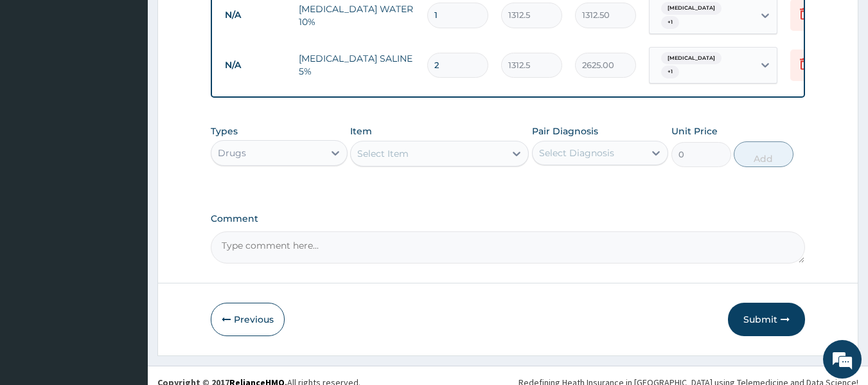
click at [430, 143] on div "Select Item" at bounding box center [428, 153] width 154 height 21
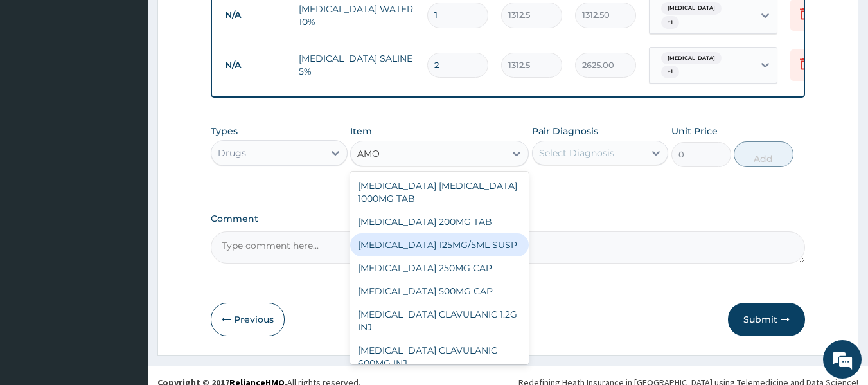
type input "AMO"
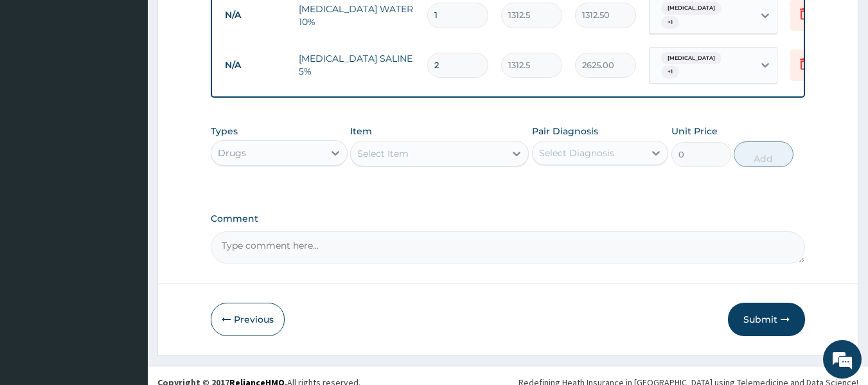
click at [416, 145] on div "Select Item" at bounding box center [428, 153] width 154 height 21
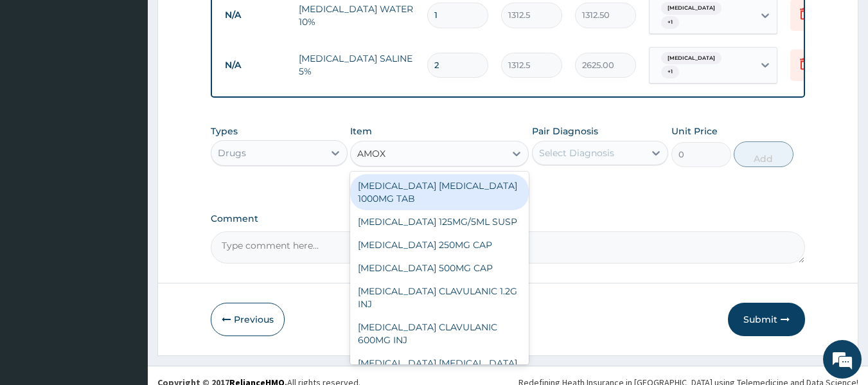
type input "AMOXI"
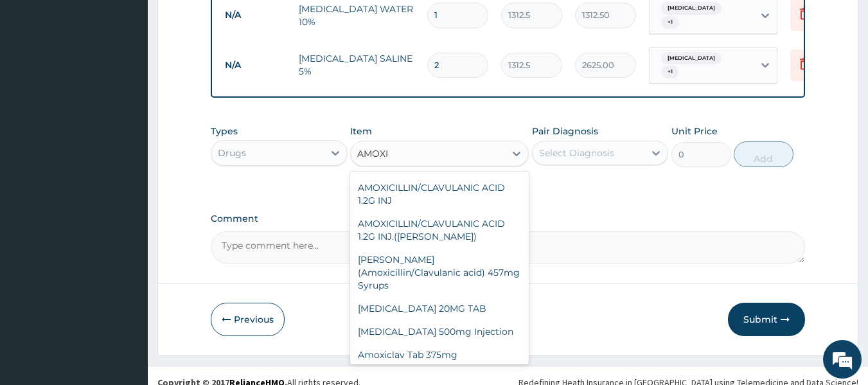
scroll to position [414, 0]
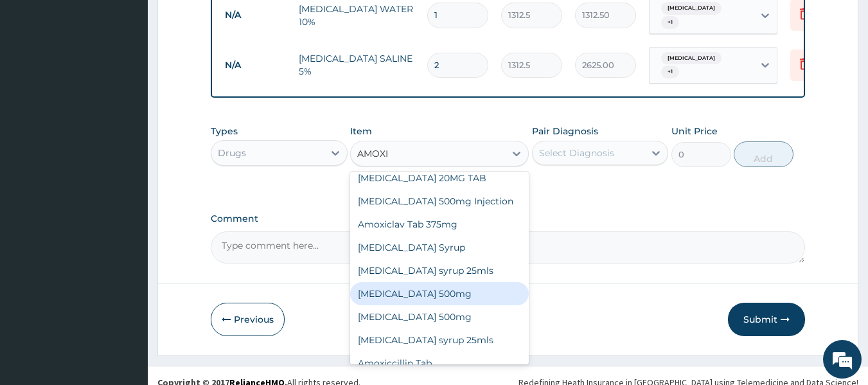
click at [423, 282] on div "Amoxicillin 500mg" at bounding box center [439, 293] width 179 height 23
type input "400"
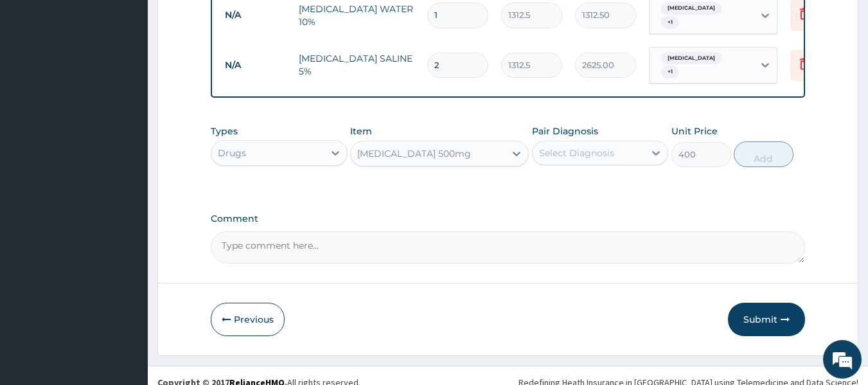
click at [461, 143] on div "Amoxicillin 500mg" at bounding box center [428, 153] width 154 height 21
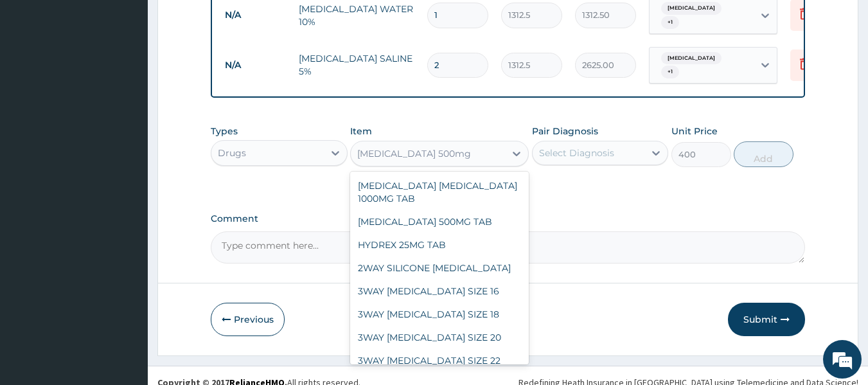
scroll to position [23789, 0]
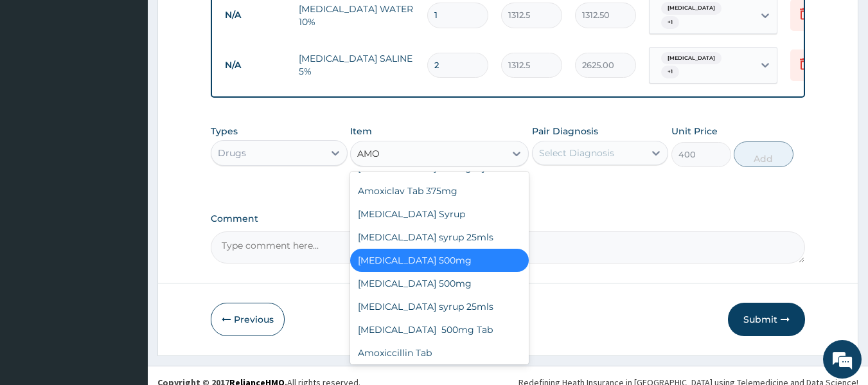
type input "AMOX"
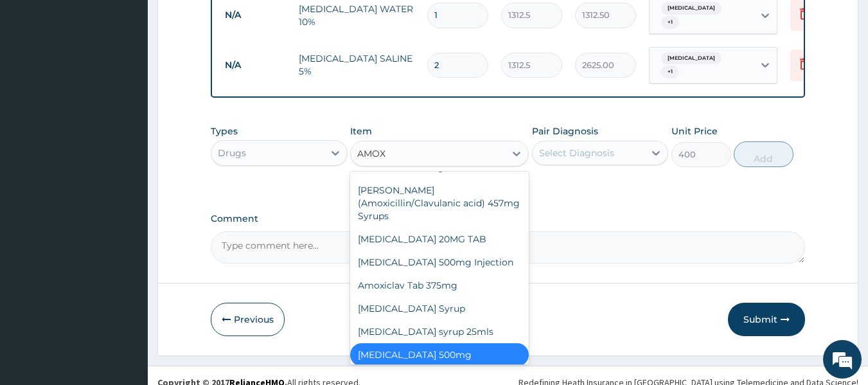
scroll to position [362, 0]
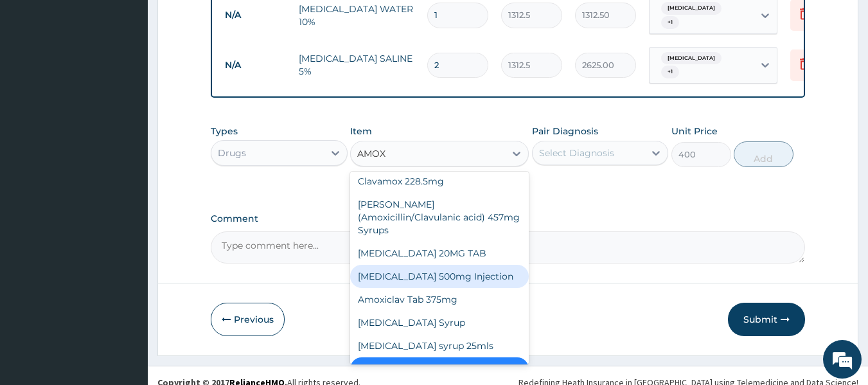
click at [439, 265] on div "Amoxicillin 500mg Injection" at bounding box center [439, 276] width 179 height 23
type input "1300"
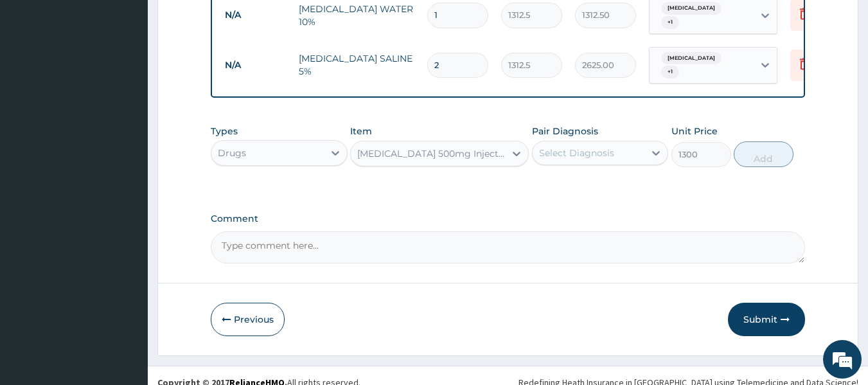
click at [608, 146] on div "Select Diagnosis" at bounding box center [576, 152] width 75 height 13
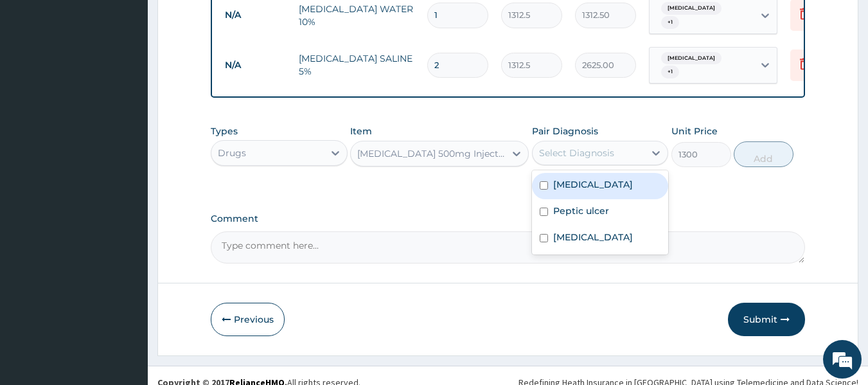
click at [548, 174] on div "Sepsis" at bounding box center [600, 186] width 137 height 26
checkbox input "true"
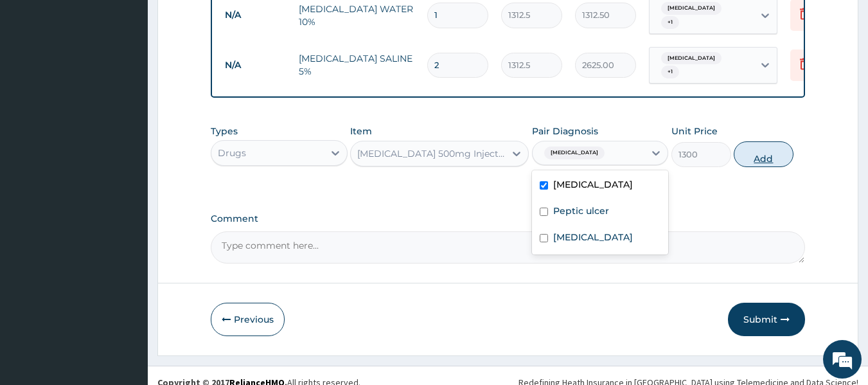
click at [754, 141] on button "Add" at bounding box center [764, 154] width 60 height 26
type input "0"
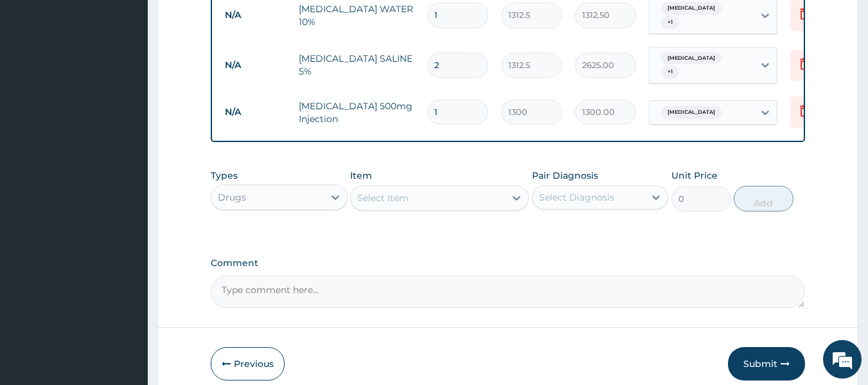
type input "0.00"
type input "8"
type input "10400.00"
type input "8"
click at [437, 191] on div "Select Item" at bounding box center [428, 198] width 154 height 21
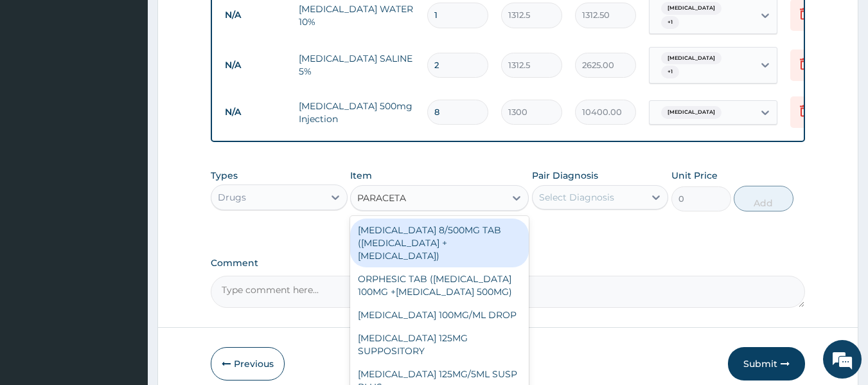
type input "PARACETAM"
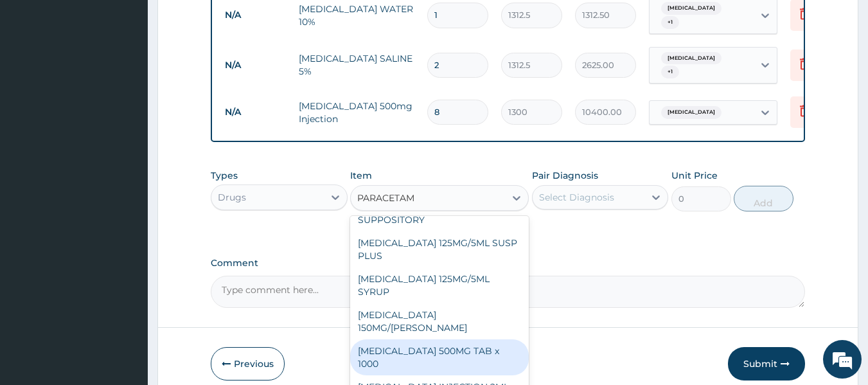
scroll to position [130, 0]
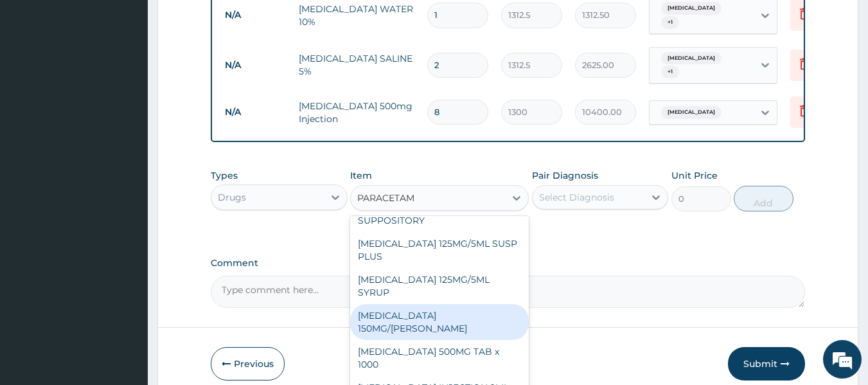
click at [438, 306] on div "PARACETAMOL 150MG/ML VIAL" at bounding box center [439, 322] width 179 height 36
type input "724.5"
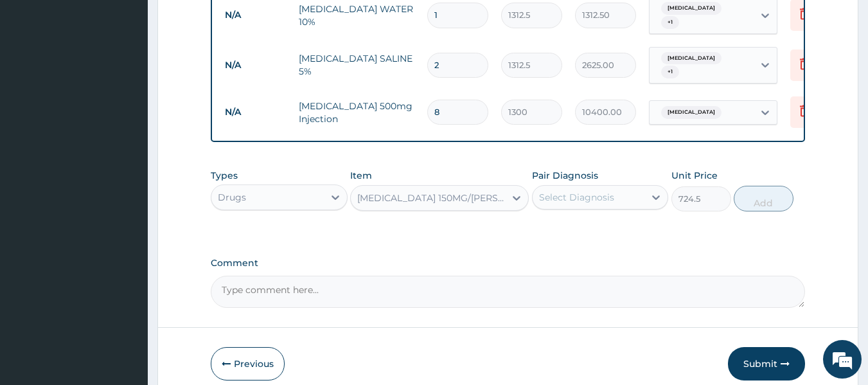
click at [623, 187] on div "Select Diagnosis" at bounding box center [589, 197] width 112 height 21
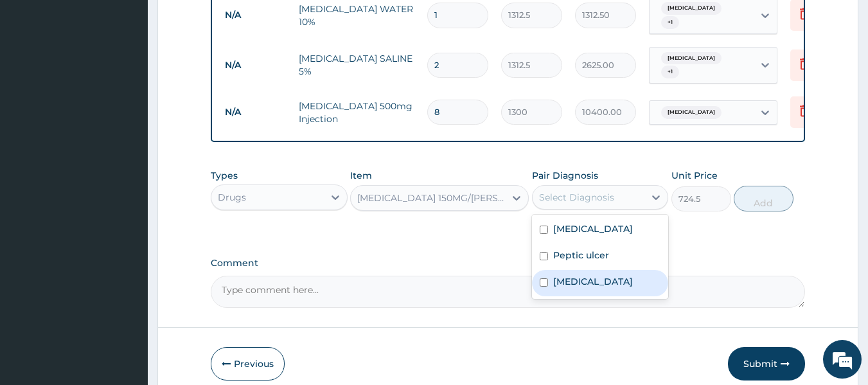
click at [545, 278] on input "checkbox" at bounding box center [544, 282] width 8 height 8
checkbox input "true"
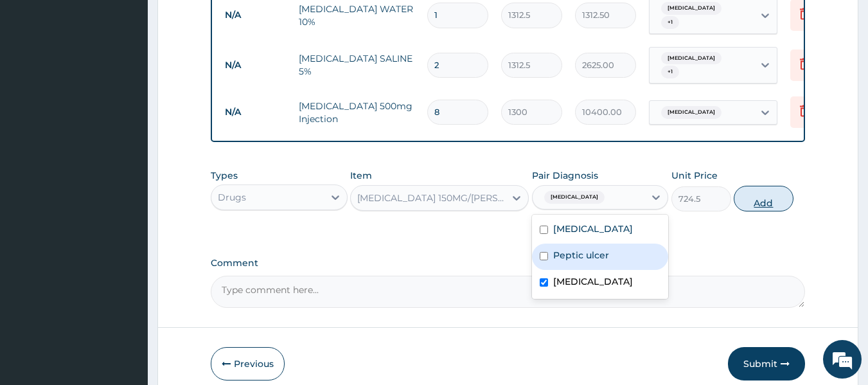
click at [765, 188] on button "Add" at bounding box center [764, 199] width 60 height 26
type input "0"
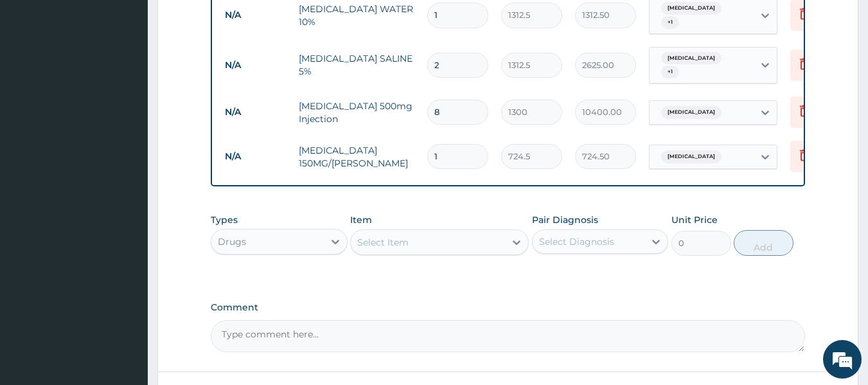
type input "0.00"
type input "8"
type input "5796.00"
type input "8"
click at [421, 232] on div "Select Item" at bounding box center [428, 242] width 154 height 21
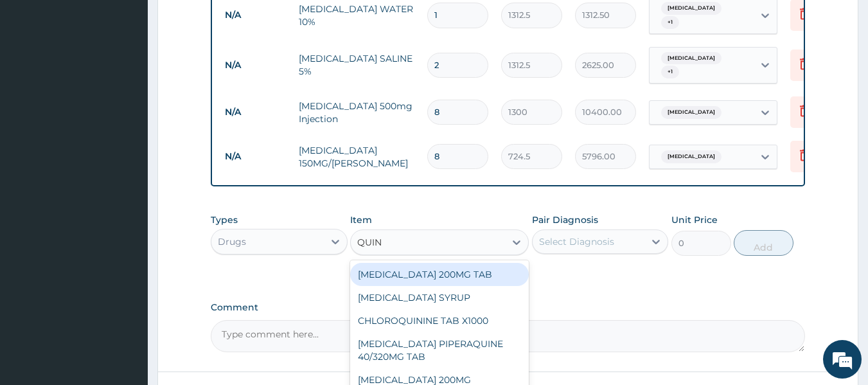
type input "QUINI"
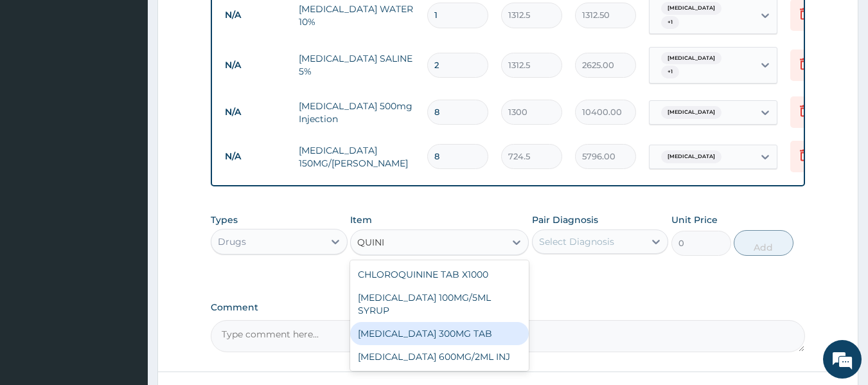
click at [427, 322] on div "QUININE 300MG TAB" at bounding box center [439, 333] width 179 height 23
type input "105"
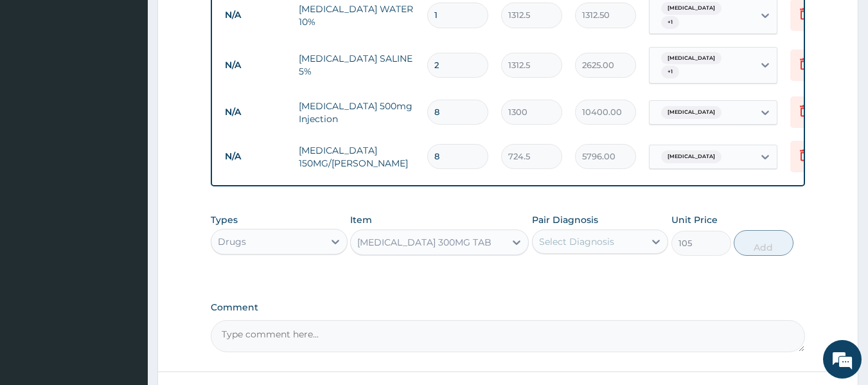
click at [454, 232] on div "QUININE 300MG TAB" at bounding box center [428, 242] width 154 height 21
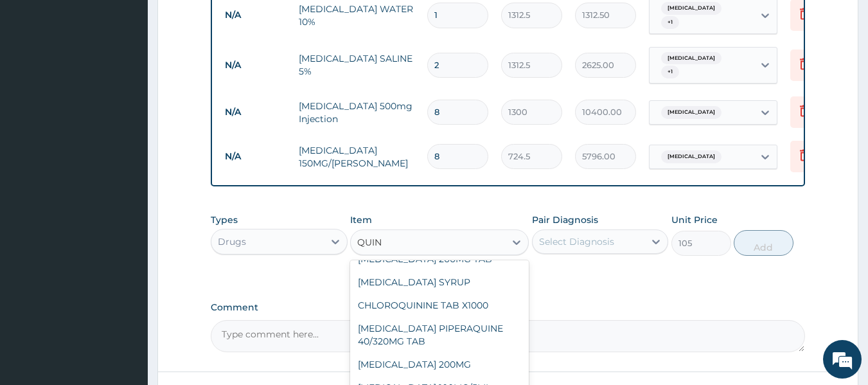
scroll to position [0, 0]
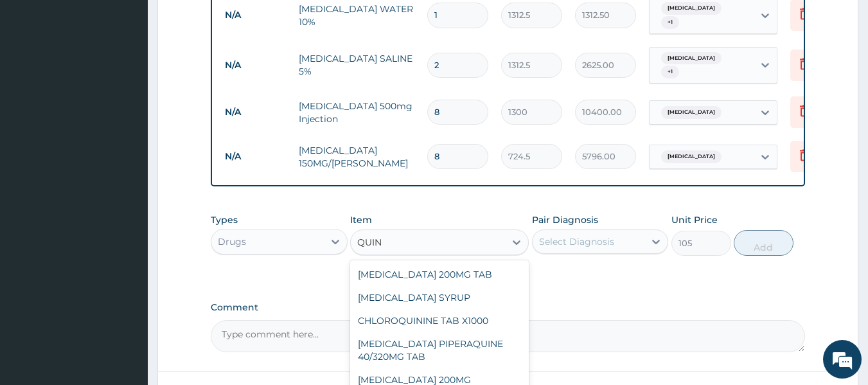
type input "QUINI"
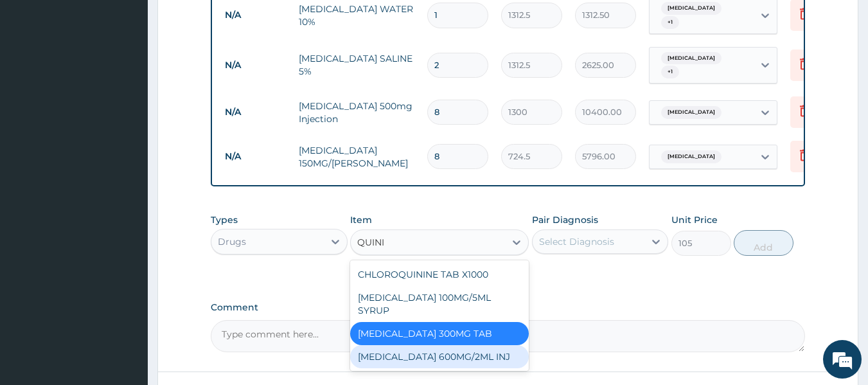
click at [414, 345] on div "QUININE 600MG/2ML INJ" at bounding box center [439, 356] width 179 height 23
type input "2100"
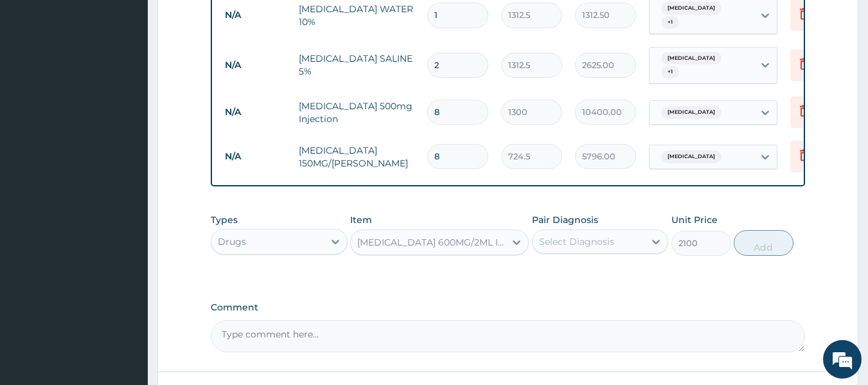
click at [572, 235] on div "Select Diagnosis" at bounding box center [576, 241] width 75 height 13
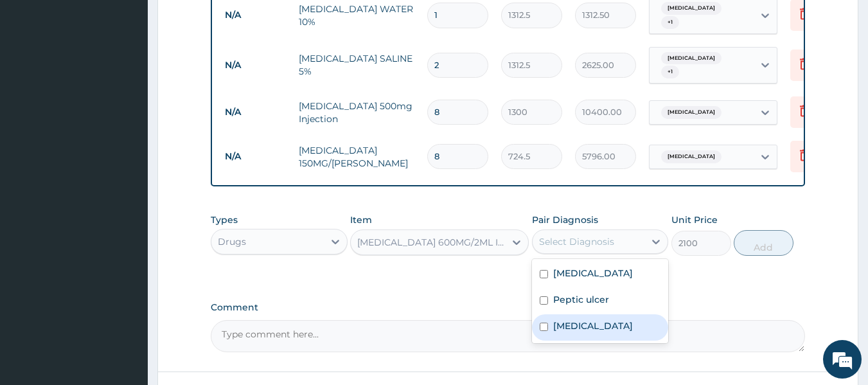
click at [548, 314] on div "Malaria" at bounding box center [600, 327] width 137 height 26
checkbox input "true"
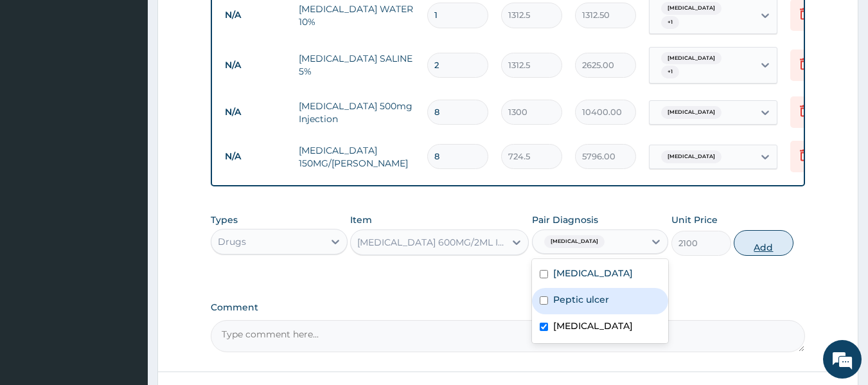
click at [761, 230] on button "Add" at bounding box center [764, 243] width 60 height 26
type input "0"
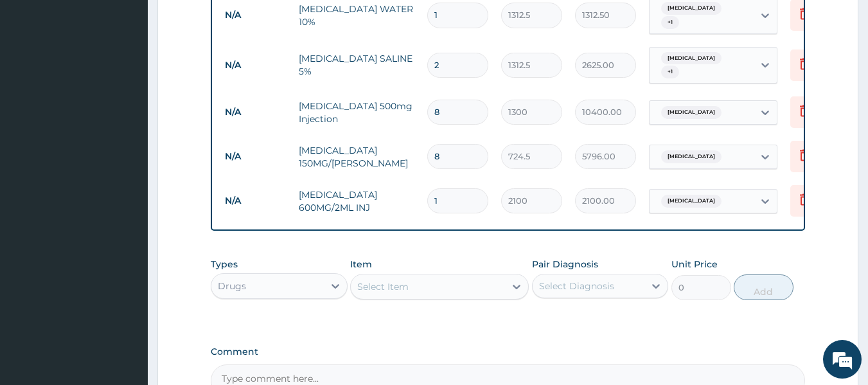
type input "0.00"
type input "4"
type input "8400.00"
type input "4"
click at [420, 276] on div "Select Item" at bounding box center [428, 286] width 154 height 21
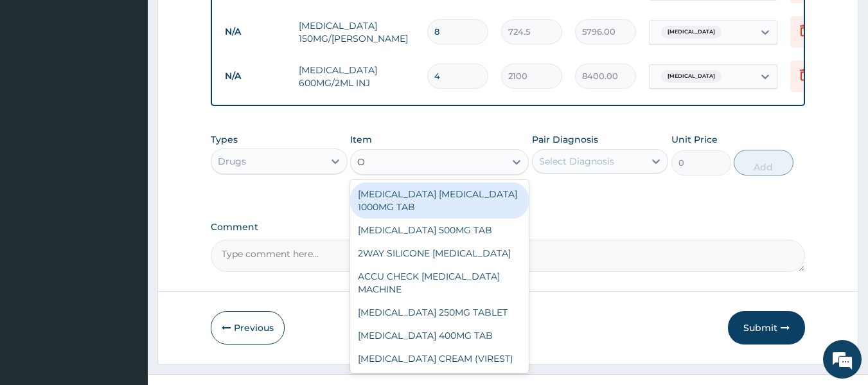
scroll to position [896, 0]
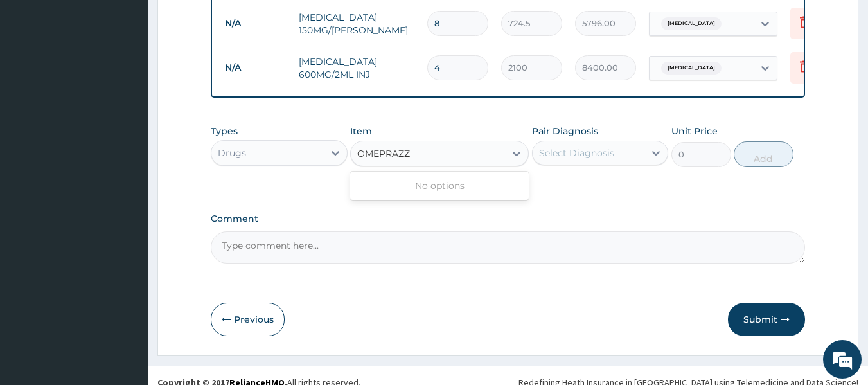
type input "OMEPRAZ"
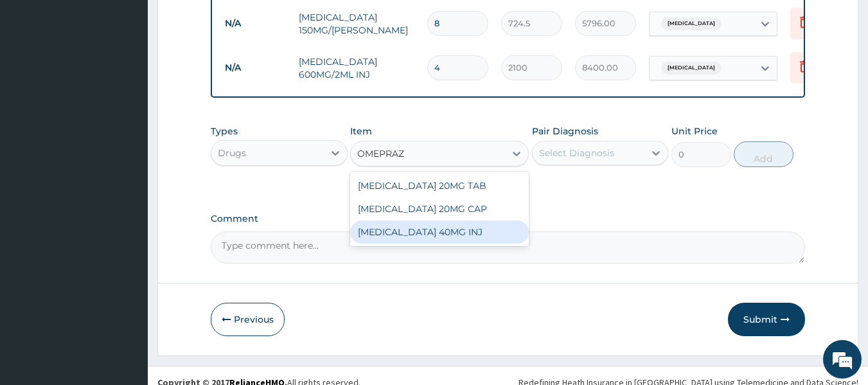
click at [408, 220] on div "OMEPRAZOLE 40MG INJ" at bounding box center [439, 231] width 179 height 23
type input "1750"
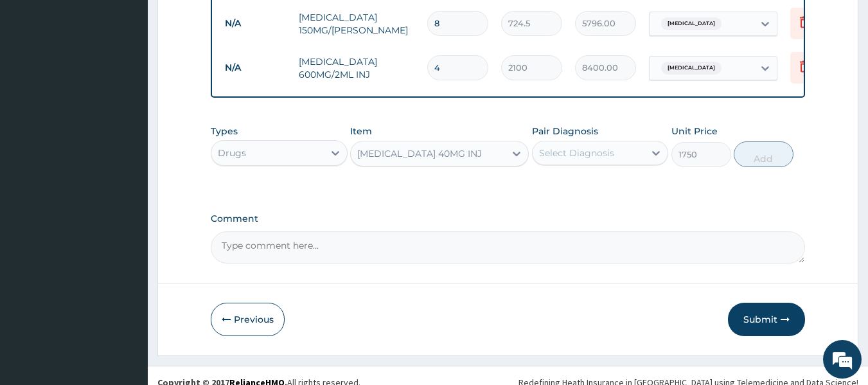
click at [606, 143] on div "Select Diagnosis" at bounding box center [589, 153] width 112 height 21
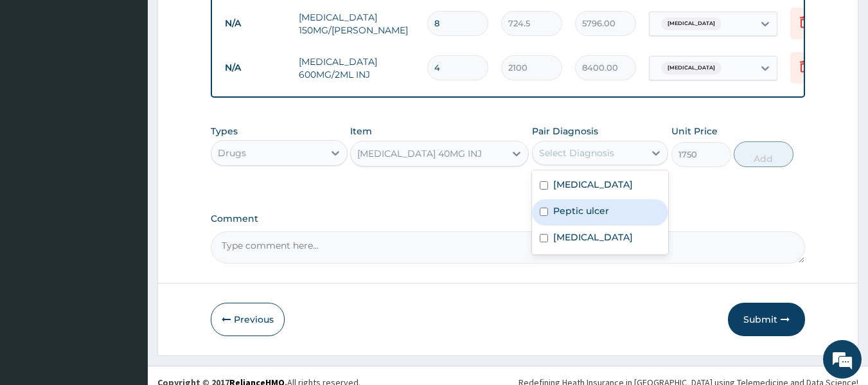
click at [545, 208] on input "checkbox" at bounding box center [544, 212] width 8 height 8
checkbox input "true"
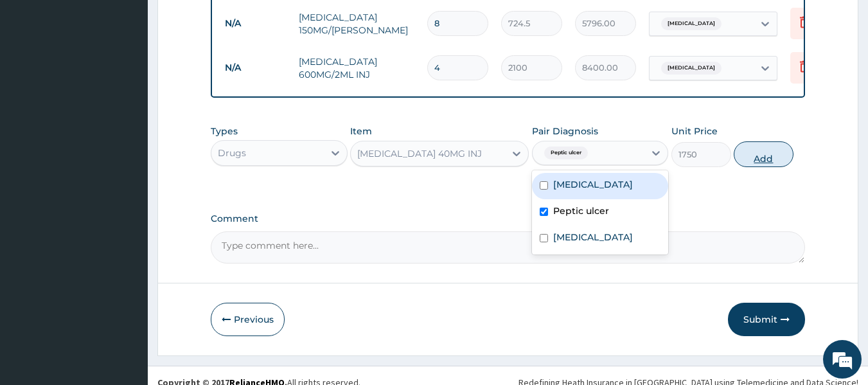
click at [768, 141] on button "Add" at bounding box center [764, 154] width 60 height 26
type input "0"
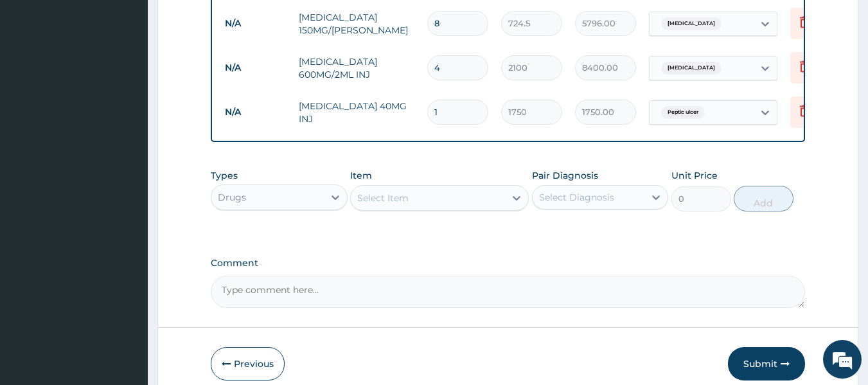
type input "0.00"
type input "2"
type input "3500.00"
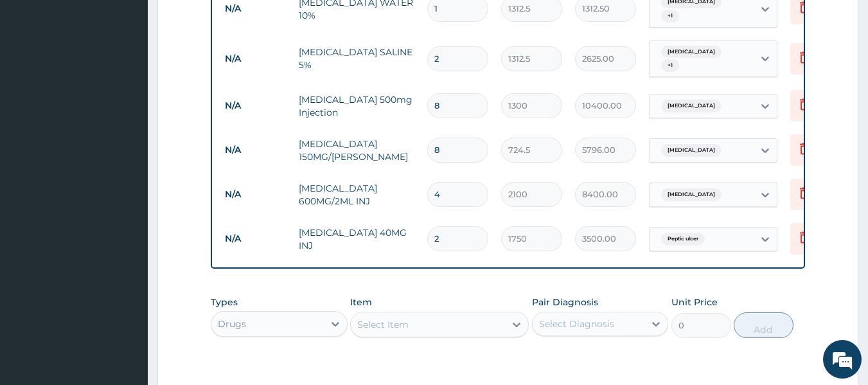
scroll to position [779, 0]
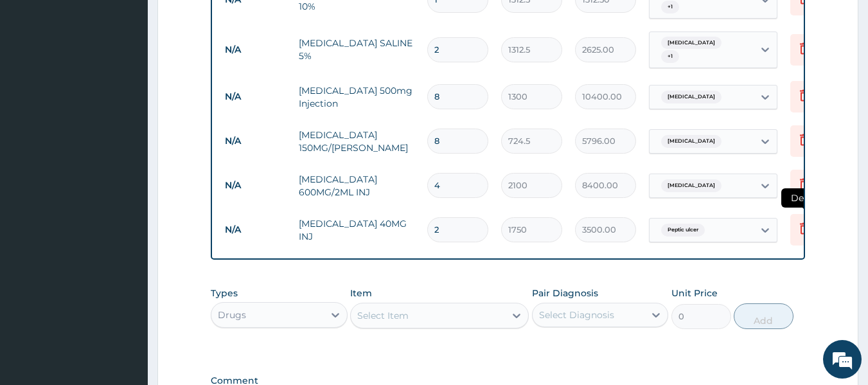
type input "2"
click at [799, 214] on icon at bounding box center [804, 229] width 28 height 31
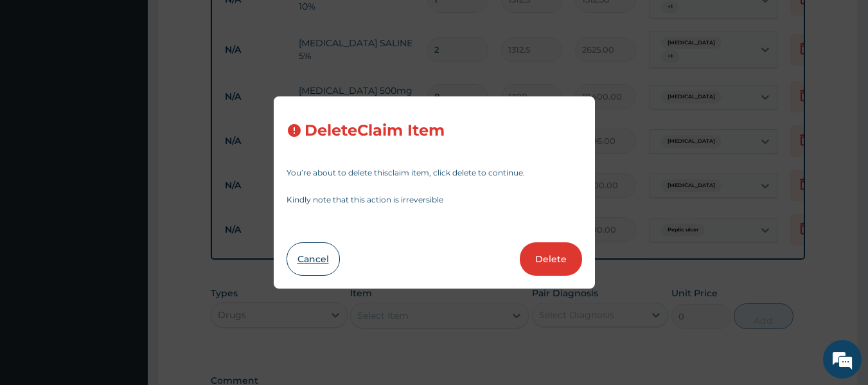
click at [312, 253] on button "Cancel" at bounding box center [313, 258] width 53 height 33
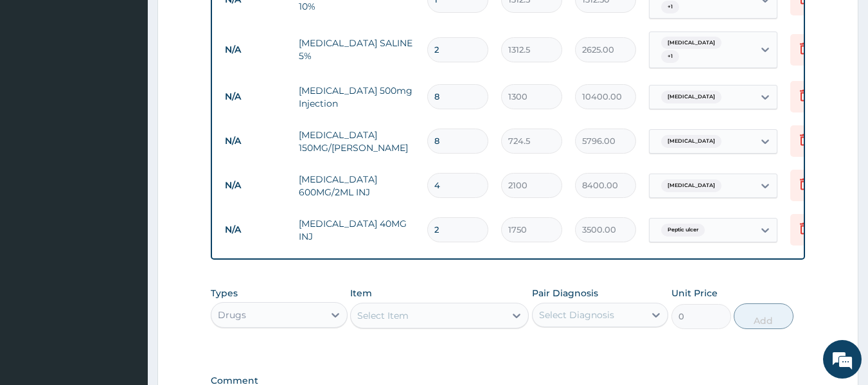
click at [413, 305] on div "Select Item" at bounding box center [428, 315] width 154 height 21
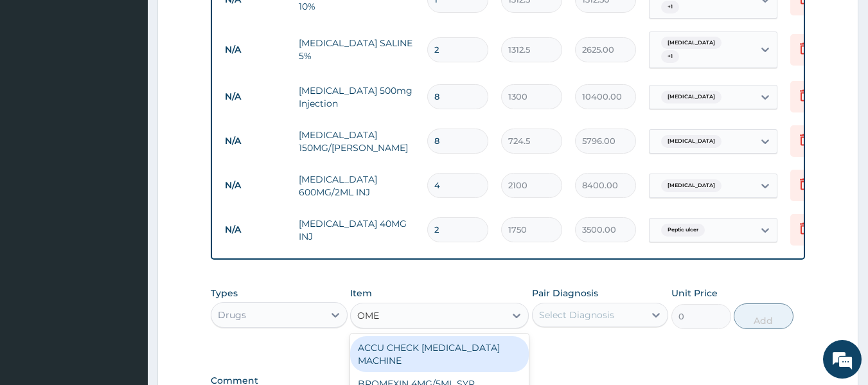
type input "OMEP"
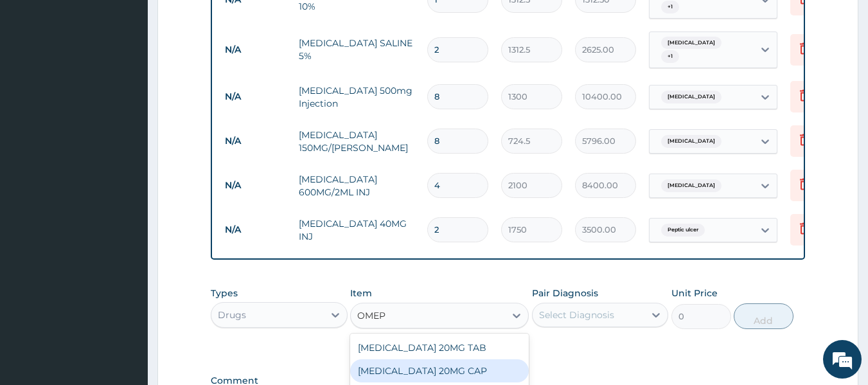
click at [434, 359] on div "OMEPRAZOLE 20MG CAP" at bounding box center [439, 370] width 179 height 23
type input "52.5"
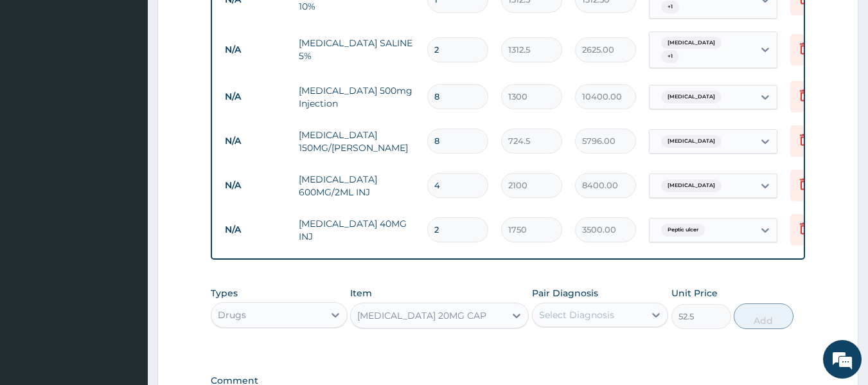
click at [617, 305] on div "Select Diagnosis" at bounding box center [589, 315] width 112 height 21
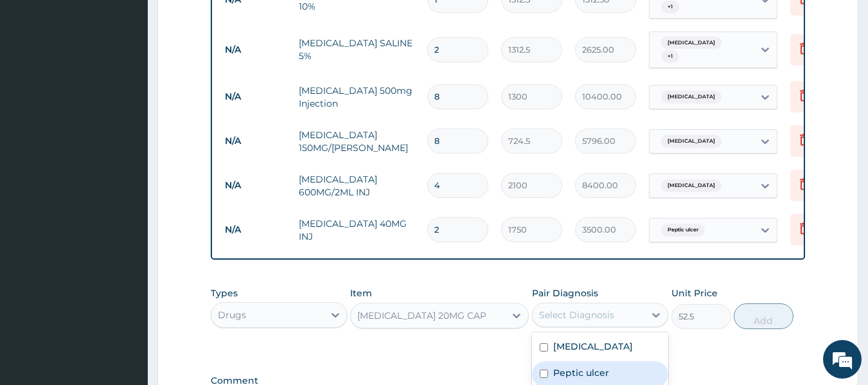
click at [548, 361] on div "Peptic ulcer" at bounding box center [600, 374] width 137 height 26
checkbox input "true"
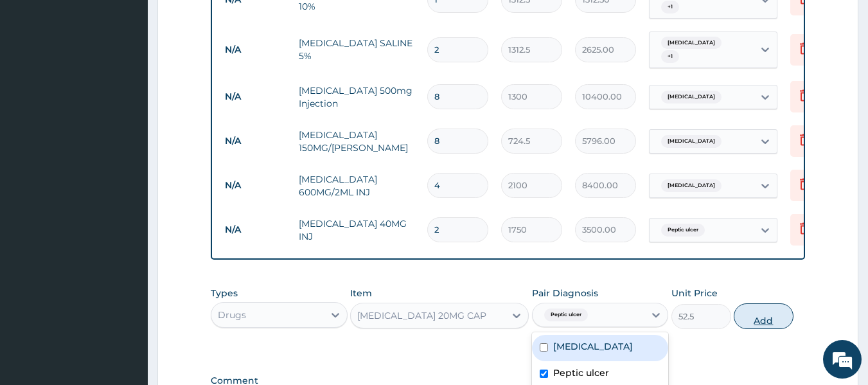
click at [762, 307] on button "Add" at bounding box center [764, 316] width 60 height 26
type input "0"
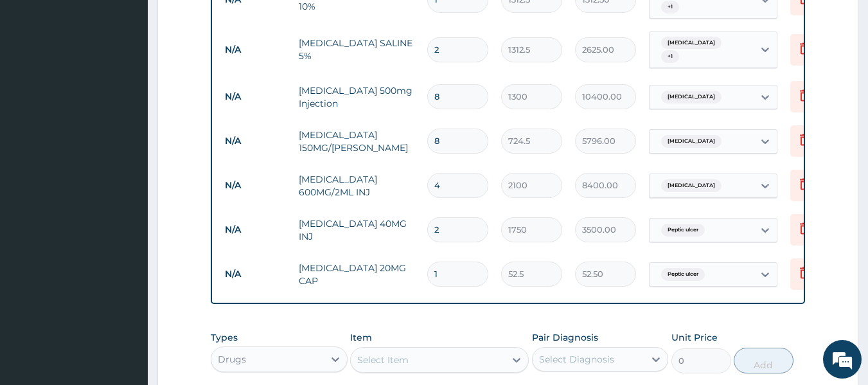
type input "10"
type input "525.00"
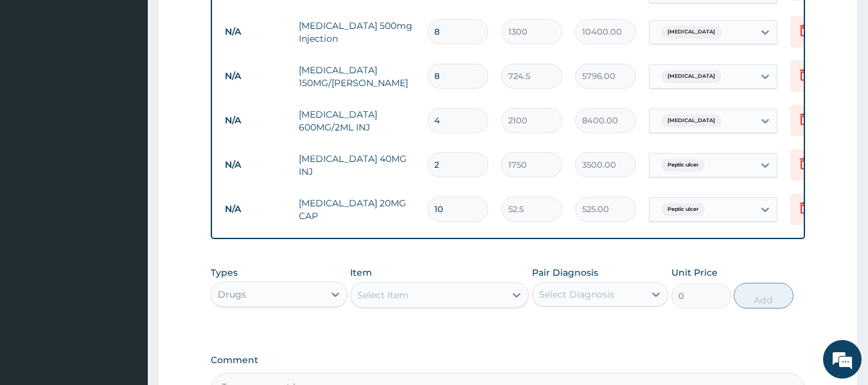
scroll to position [864, 0]
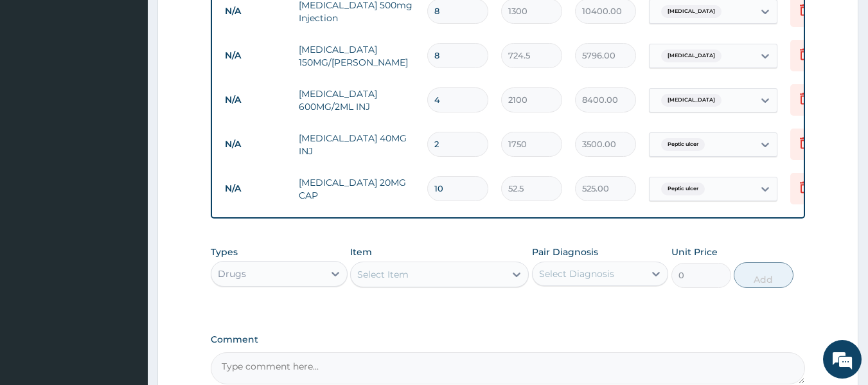
type input "10"
click at [447, 264] on div "Select Item" at bounding box center [428, 274] width 154 height 21
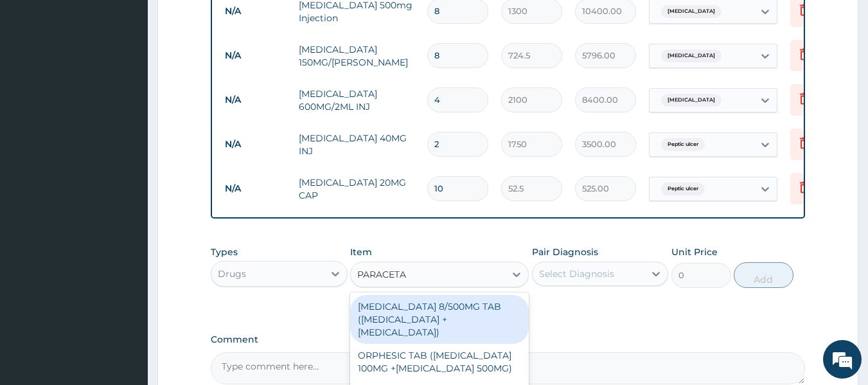
type input "PARACETAM"
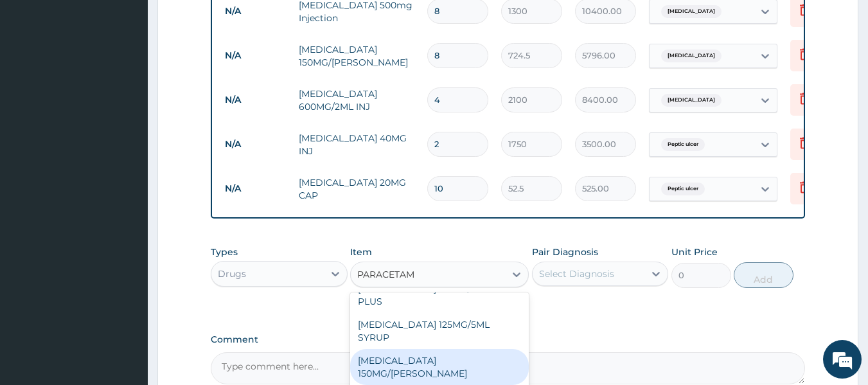
scroll to position [206, 0]
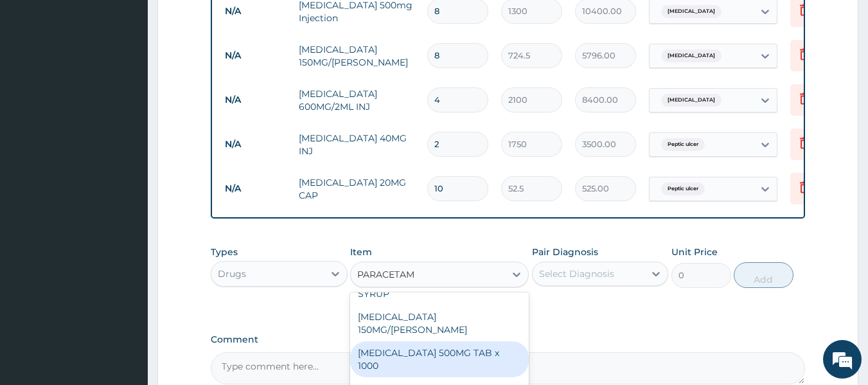
click at [439, 341] on div "PARACETAMOL 500MG TAB x 1000" at bounding box center [439, 359] width 179 height 36
type input "11.025"
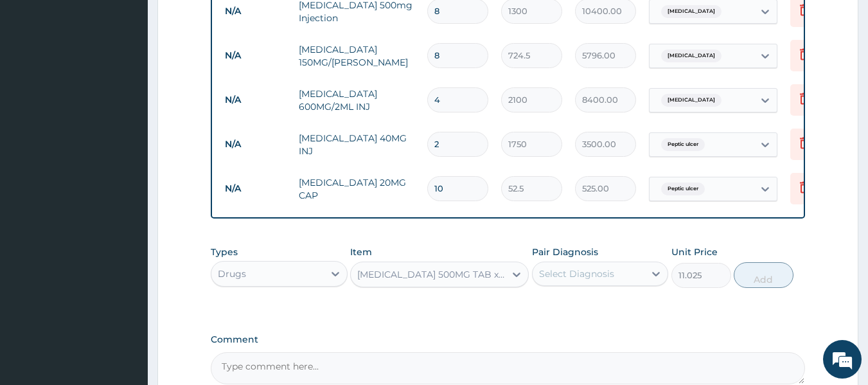
click at [494, 268] on div "PARACETAMOL 500MG TAB x 1000" at bounding box center [431, 274] width 149 height 13
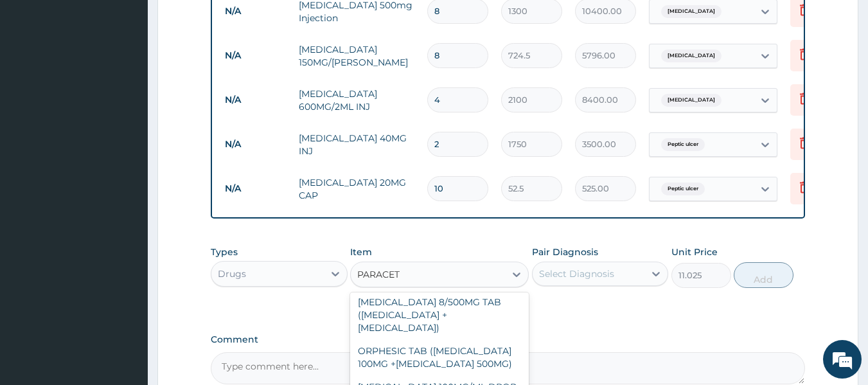
scroll to position [0, 0]
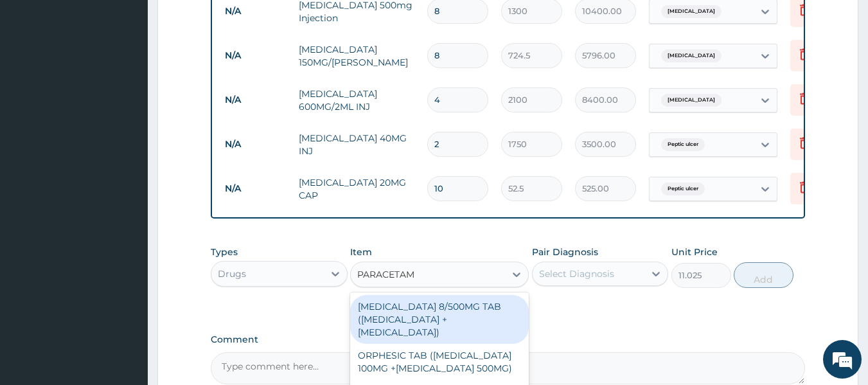
type input "PARACETAMO"
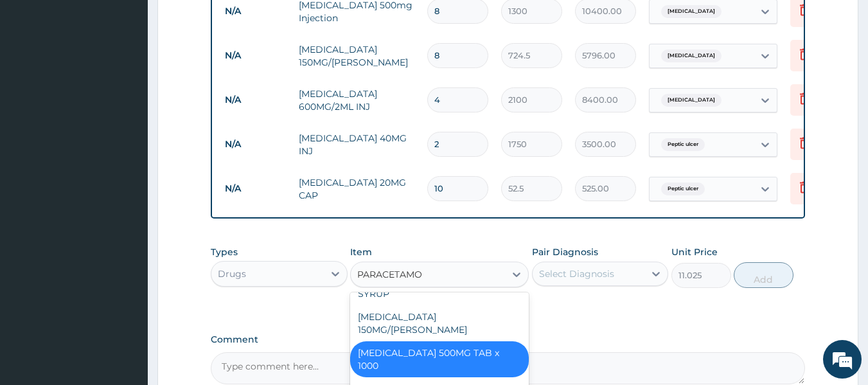
click at [441, 341] on div "PARACETAMOL 500MG TAB x 1000" at bounding box center [439, 359] width 179 height 36
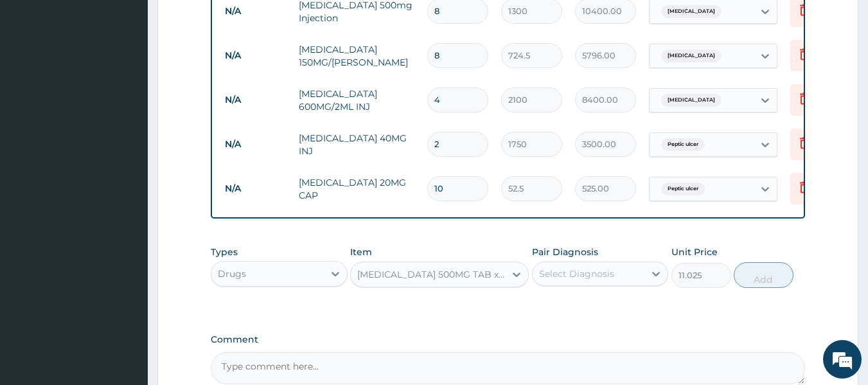
click at [590, 267] on div "Select Diagnosis" at bounding box center [576, 273] width 75 height 13
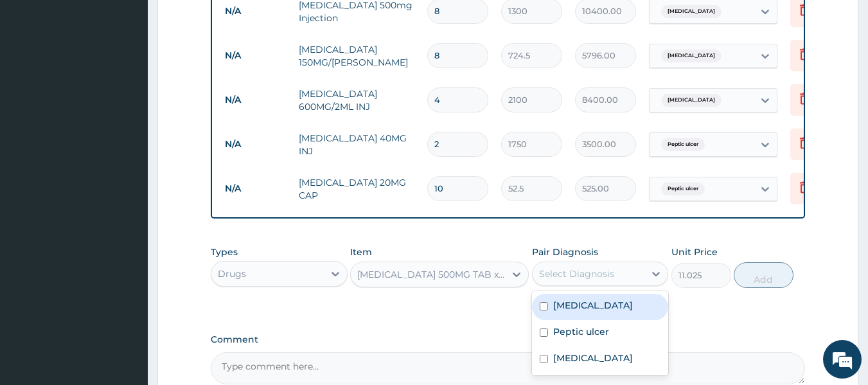
click at [545, 302] on input "checkbox" at bounding box center [544, 306] width 8 height 8
checkbox input "true"
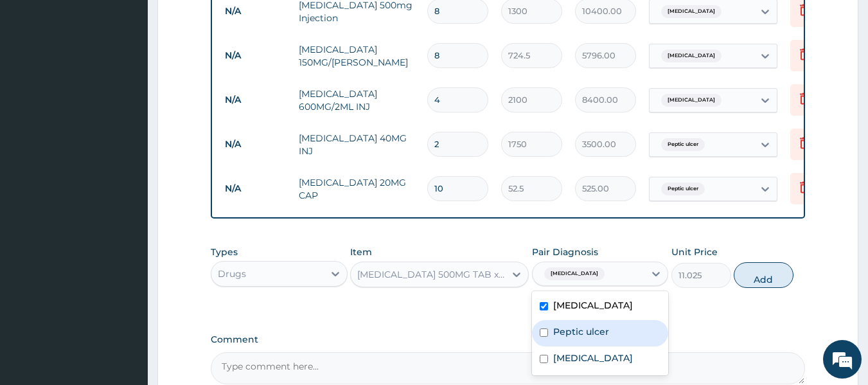
click at [540, 328] on input "checkbox" at bounding box center [544, 332] width 8 height 8
checkbox input "true"
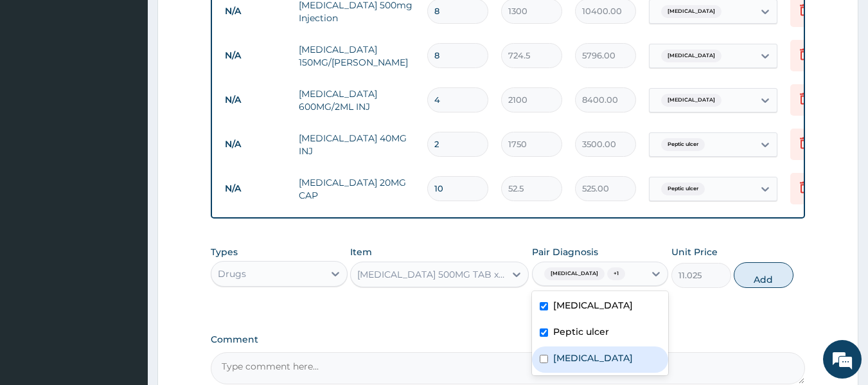
click at [544, 355] on input "checkbox" at bounding box center [544, 359] width 8 height 8
checkbox input "true"
click at [763, 264] on button "Add" at bounding box center [764, 275] width 60 height 26
type input "0"
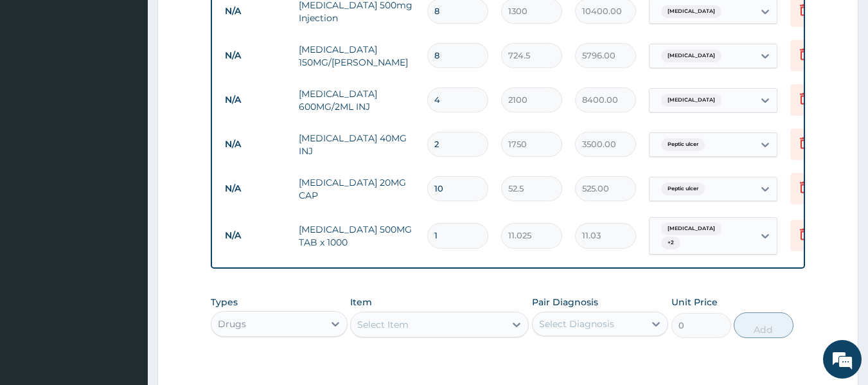
type input "18"
type input "198.45"
type input "18"
click at [491, 314] on div "Select Item" at bounding box center [428, 324] width 154 height 21
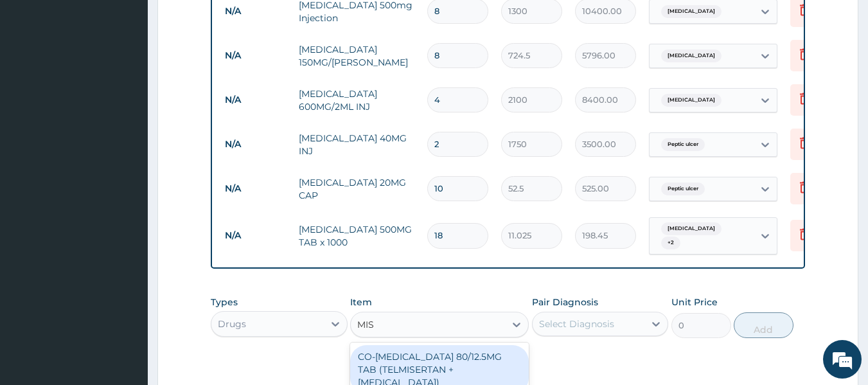
type input "MIST"
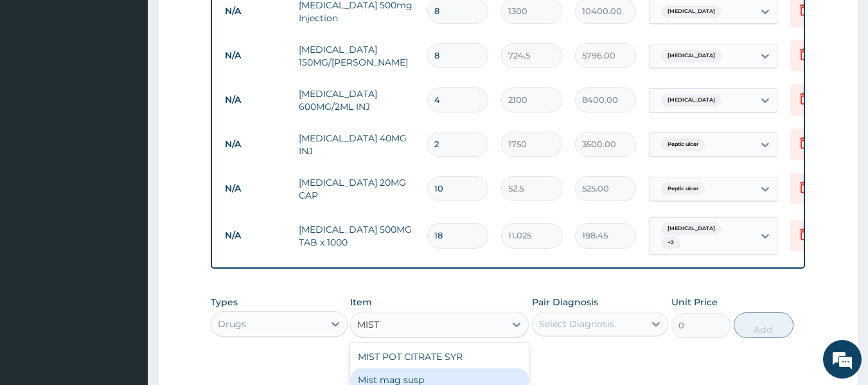
click at [448, 368] on div "Mist mag susp" at bounding box center [439, 379] width 179 height 23
type input "1500"
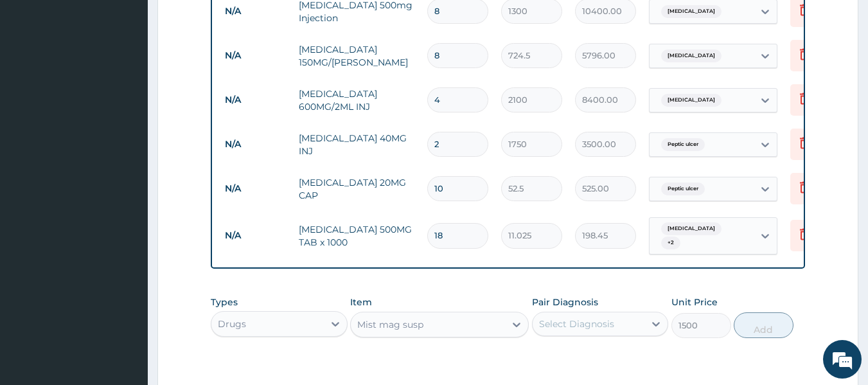
click at [608, 317] on div "Select Diagnosis" at bounding box center [576, 323] width 75 height 13
click at [545, 378] on input "checkbox" at bounding box center [544, 382] width 8 height 8
checkbox input "true"
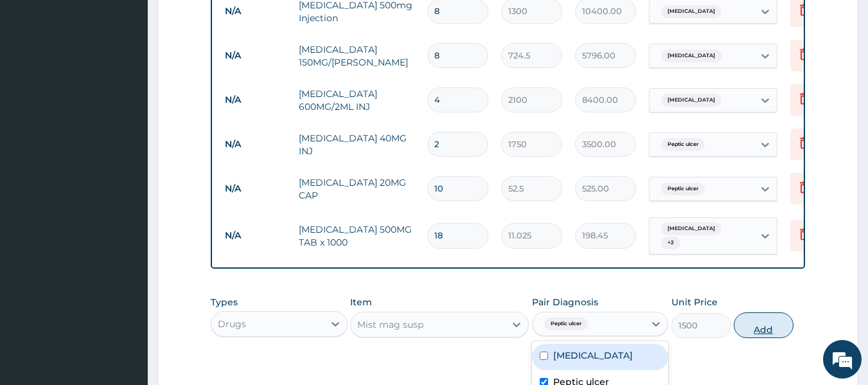
click at [765, 312] on button "Add" at bounding box center [764, 325] width 60 height 26
type input "0"
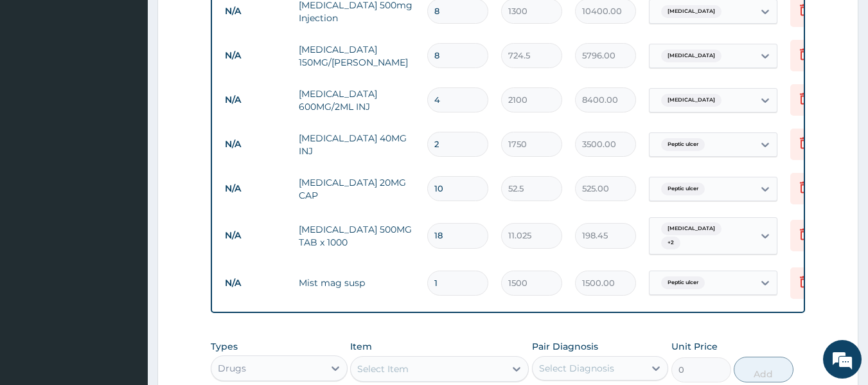
click at [458, 359] on div "Select Item" at bounding box center [428, 369] width 154 height 21
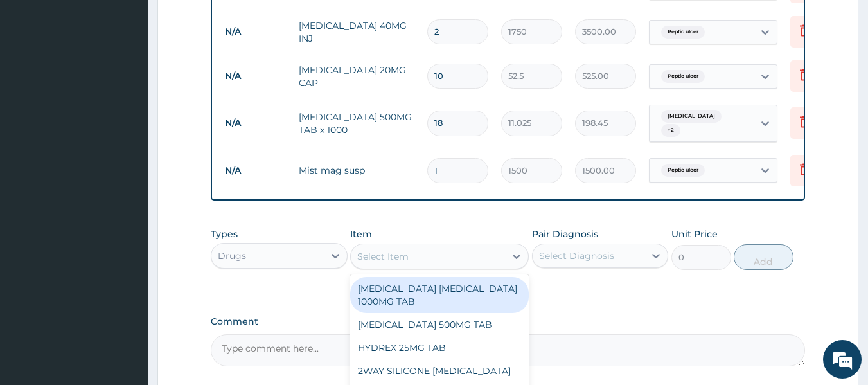
scroll to position [982, 0]
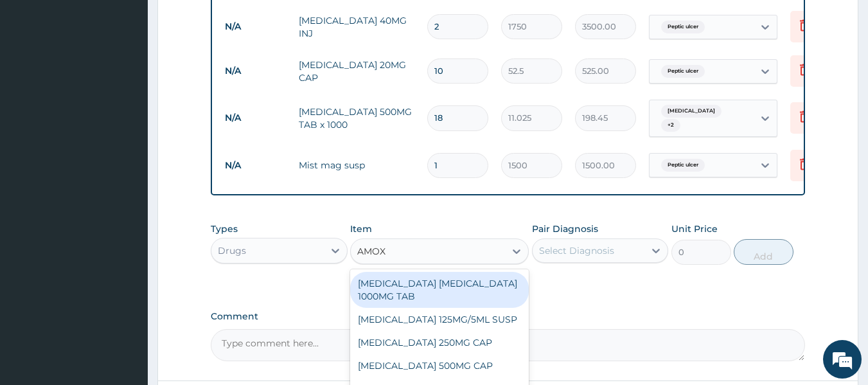
type input "AMOXI"
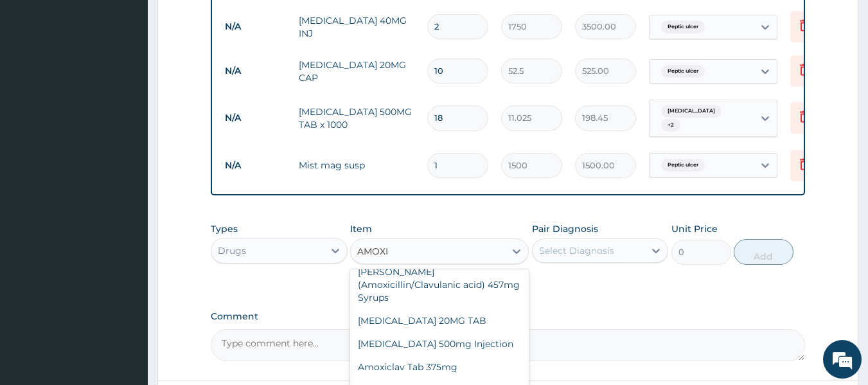
scroll to position [414, 0]
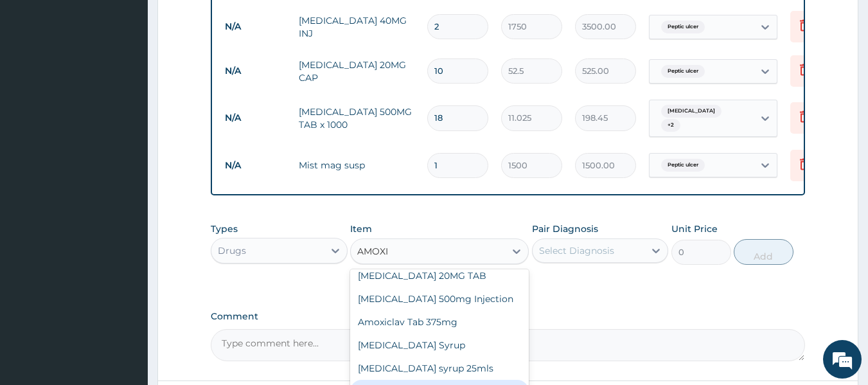
click at [436, 380] on div "Amoxicillin 500mg" at bounding box center [439, 391] width 179 height 23
type input "400"
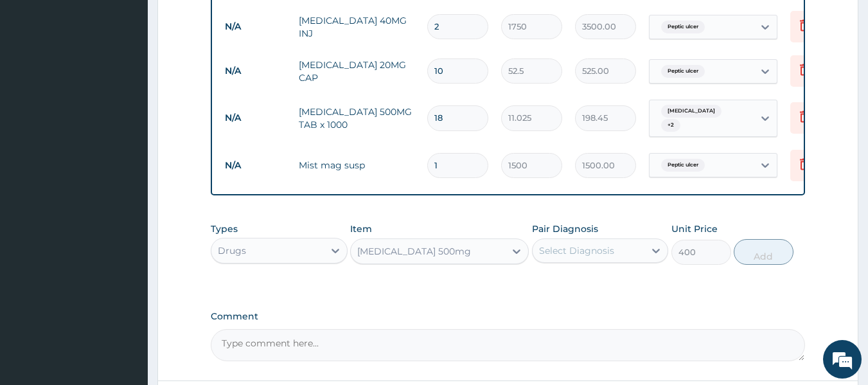
click at [596, 244] on div "Select Diagnosis" at bounding box center [576, 250] width 75 height 13
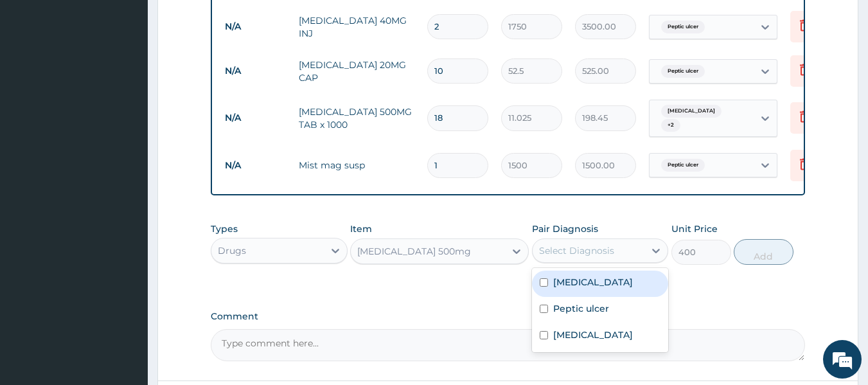
click at [548, 271] on div "Sepsis" at bounding box center [600, 284] width 137 height 26
checkbox input "true"
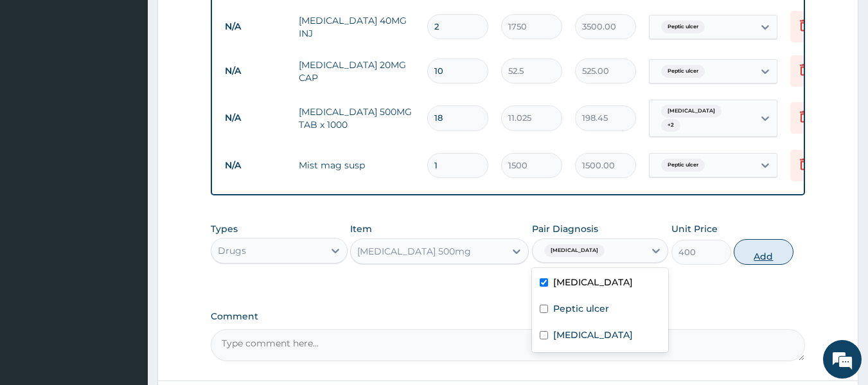
click at [758, 239] on button "Add" at bounding box center [764, 252] width 60 height 26
type input "0"
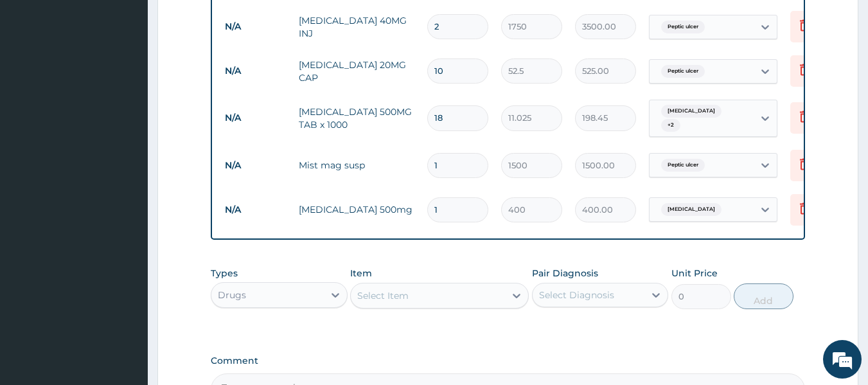
type input "15"
type input "6000.00"
type input "15"
click at [468, 285] on div "Select Item" at bounding box center [428, 295] width 154 height 21
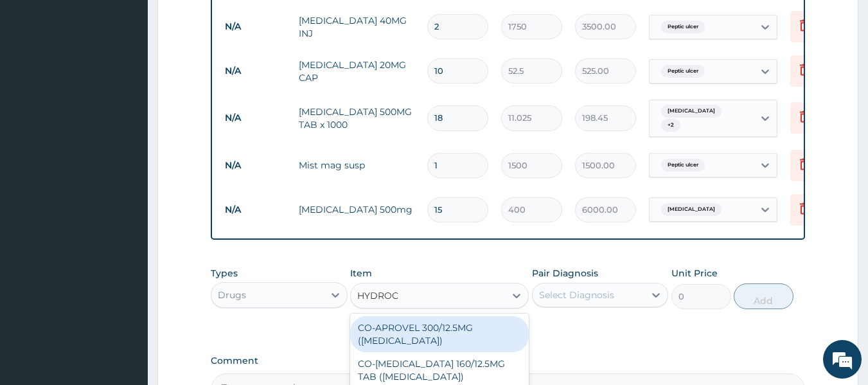
type input "HYDROCO"
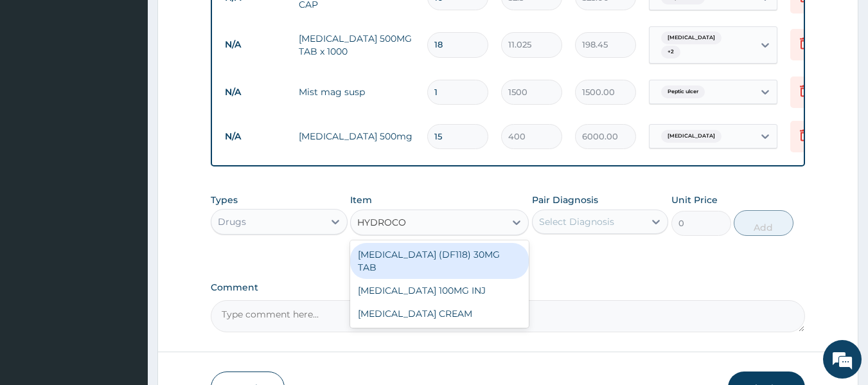
scroll to position [1057, 0]
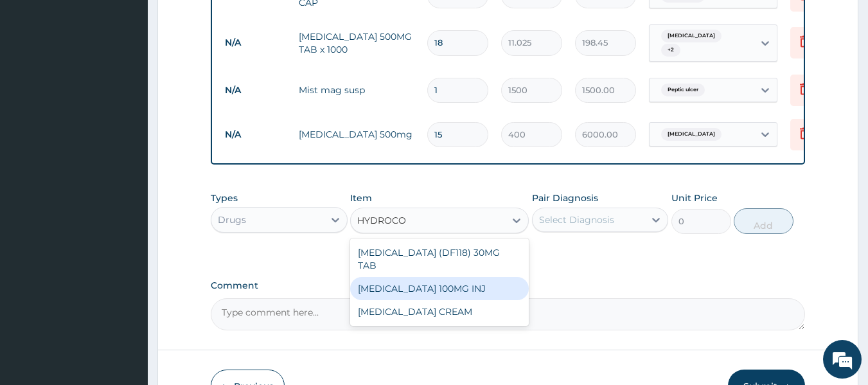
click at [484, 277] on div "HYDROCORTISONE 100MG INJ" at bounding box center [439, 288] width 179 height 23
type input "700"
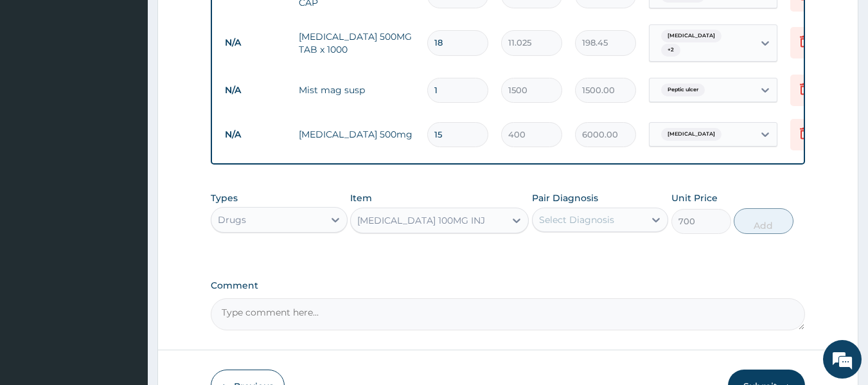
click at [630, 209] on div "Select Diagnosis" at bounding box center [589, 219] width 112 height 21
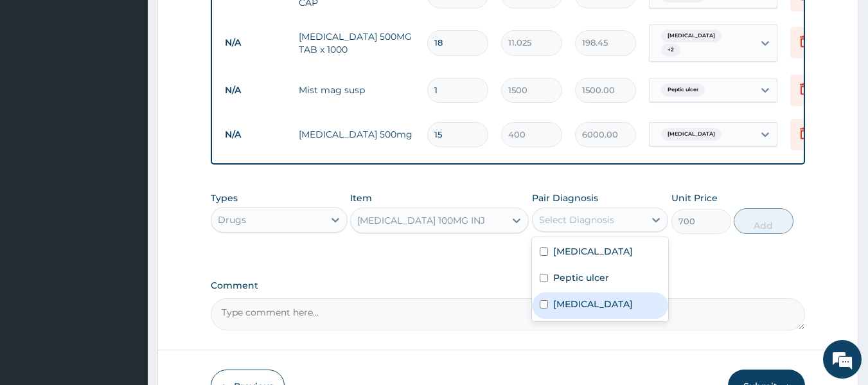
click at [544, 300] on input "checkbox" at bounding box center [544, 304] width 8 height 8
checkbox input "true"
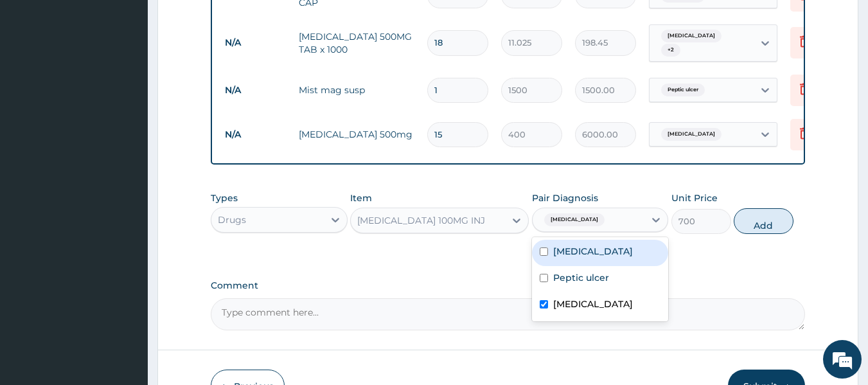
click at [545, 247] on input "checkbox" at bounding box center [544, 251] width 8 height 8
checkbox input "true"
click at [754, 208] on button "Add" at bounding box center [764, 221] width 60 height 26
type input "0"
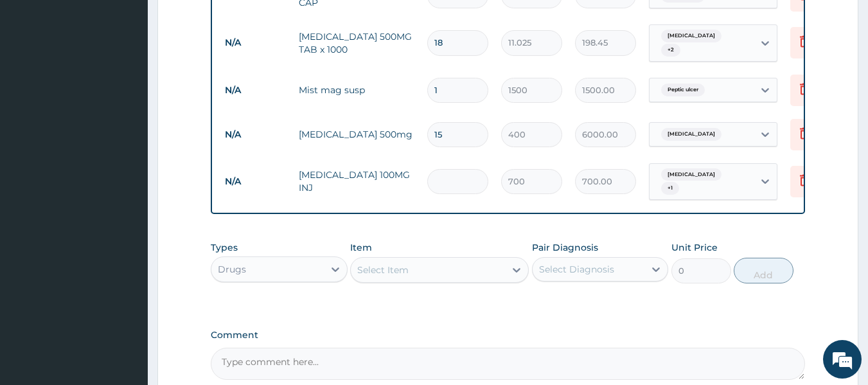
type input "0.00"
type input "2"
type input "1400.00"
type input "2"
click at [473, 260] on div "Select Item" at bounding box center [428, 270] width 154 height 21
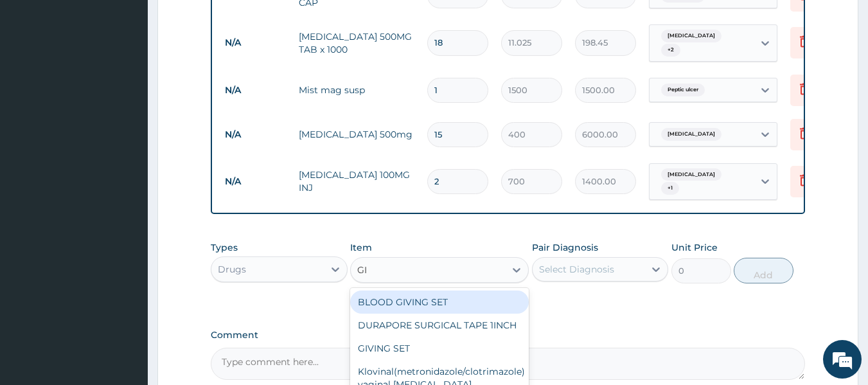
type input "GIV"
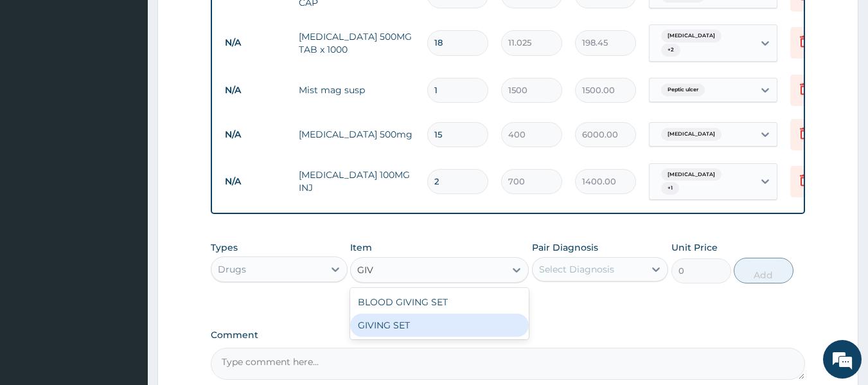
click at [445, 314] on div "GIVING SET" at bounding box center [439, 325] width 179 height 23
type input "525"
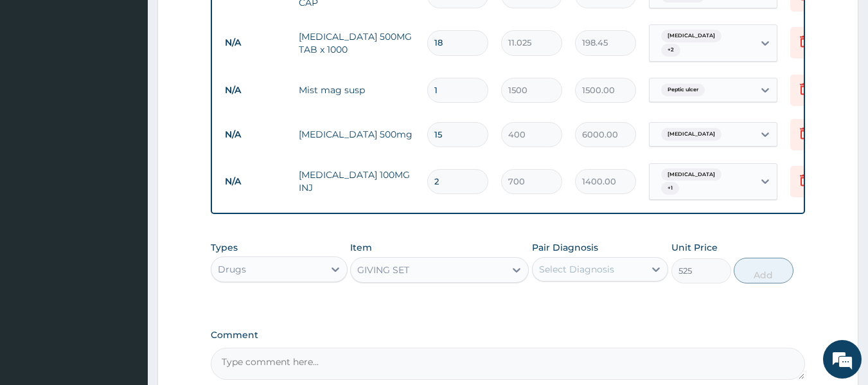
click at [591, 263] on div "Select Diagnosis" at bounding box center [576, 269] width 75 height 13
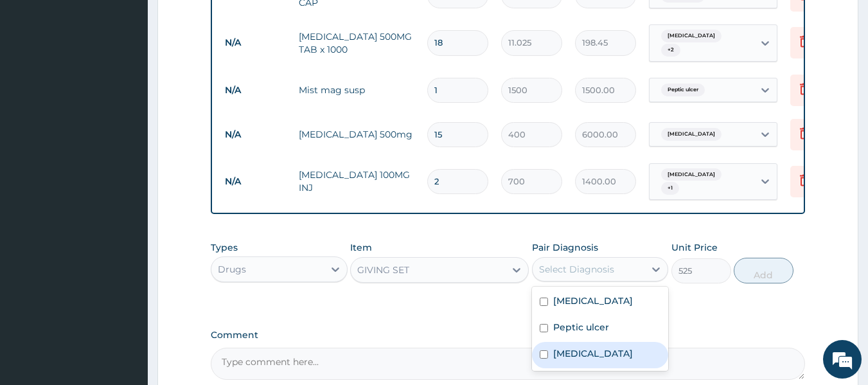
click at [542, 350] on input "checkbox" at bounding box center [544, 354] width 8 height 8
checkbox input "true"
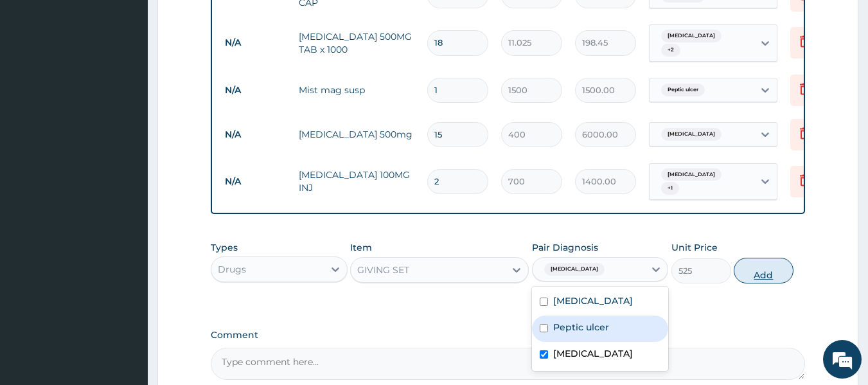
click at [764, 258] on button "Add" at bounding box center [764, 271] width 60 height 26
type input "0"
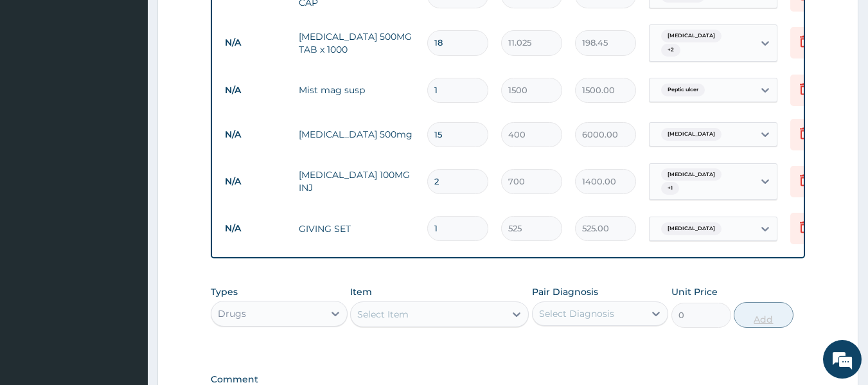
type input "0.00"
type input "2"
type input "1050.00"
type input "2"
click at [492, 304] on div "Select Item" at bounding box center [428, 314] width 154 height 21
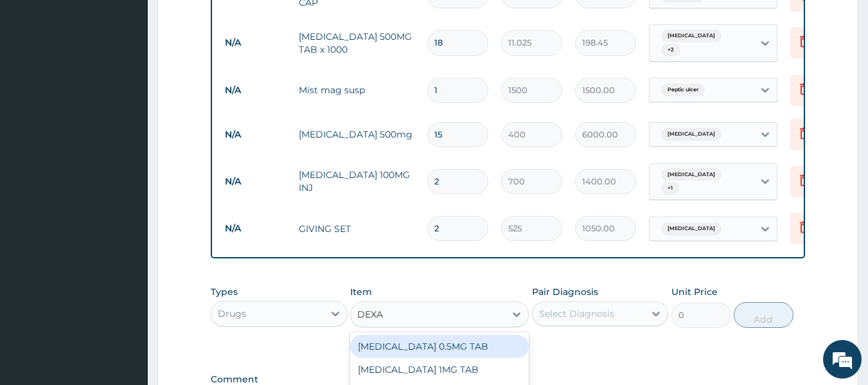
type input "DEXA"
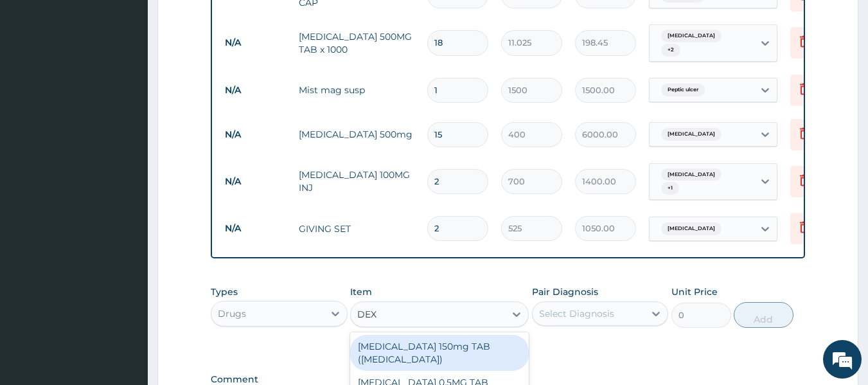
type input "DEXA"
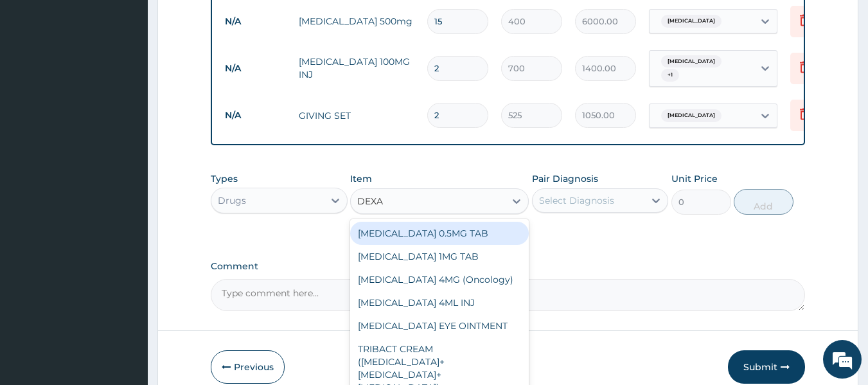
scroll to position [1175, 0]
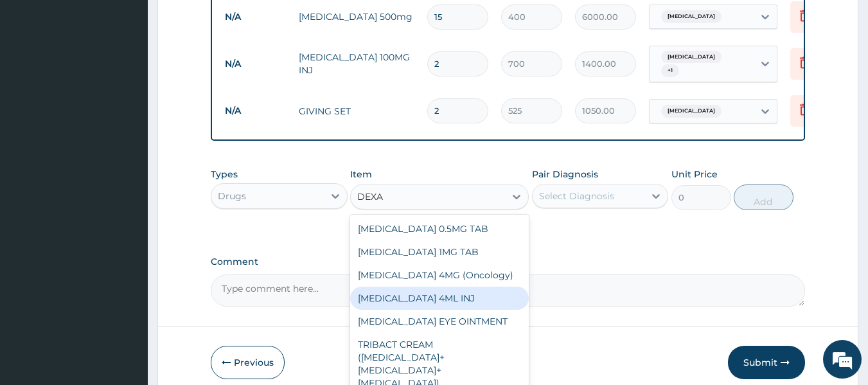
click at [468, 287] on div "DEXAMETHASONE 4ML INJ" at bounding box center [439, 298] width 179 height 23
type input "700"
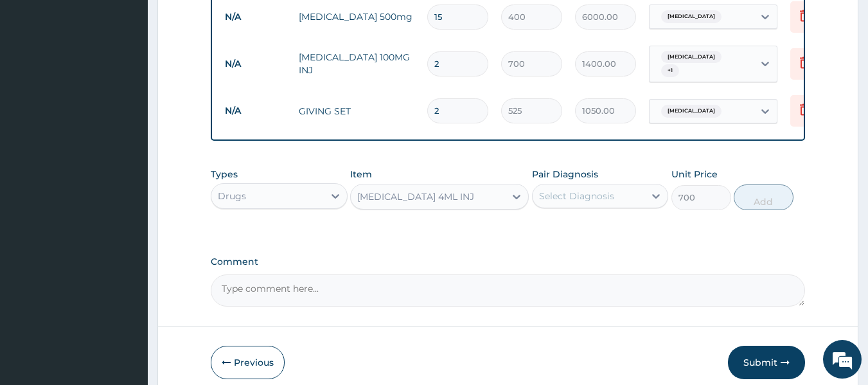
click at [603, 190] on div "Select Diagnosis" at bounding box center [576, 196] width 75 height 13
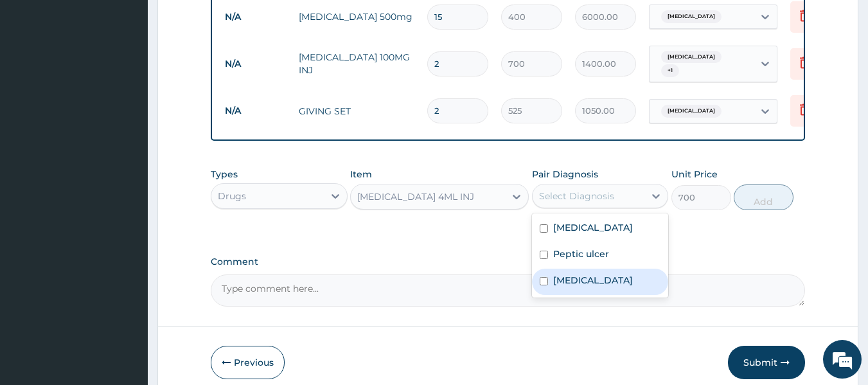
click at [542, 277] on input "checkbox" at bounding box center [544, 281] width 8 height 8
checkbox input "true"
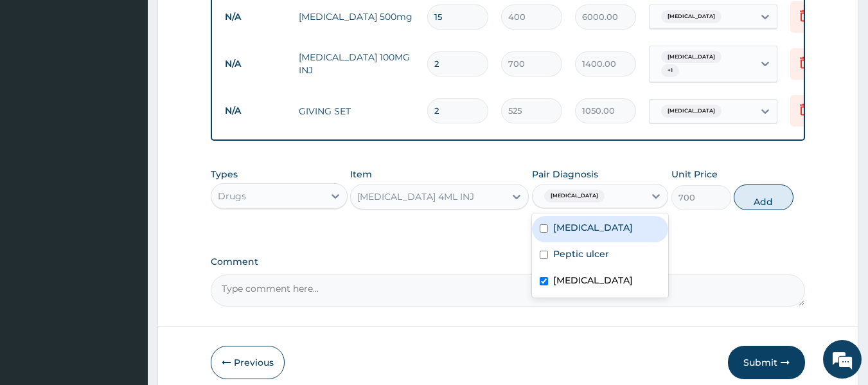
click at [545, 224] on input "checkbox" at bounding box center [544, 228] width 8 height 8
checkbox input "true"
click at [761, 184] on button "Add" at bounding box center [764, 197] width 60 height 26
type input "0"
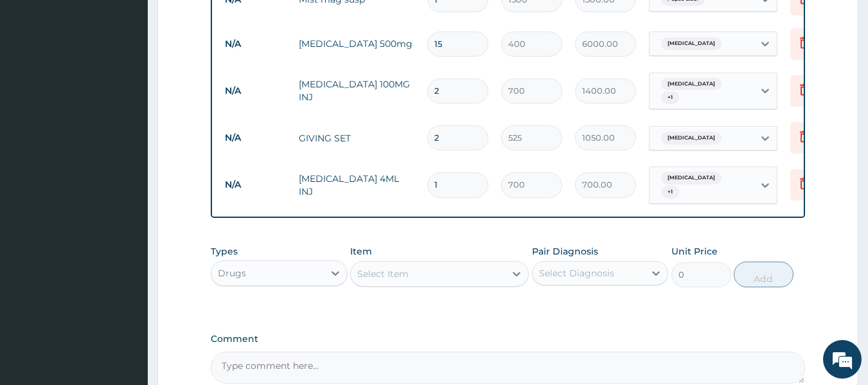
scroll to position [1112, 0]
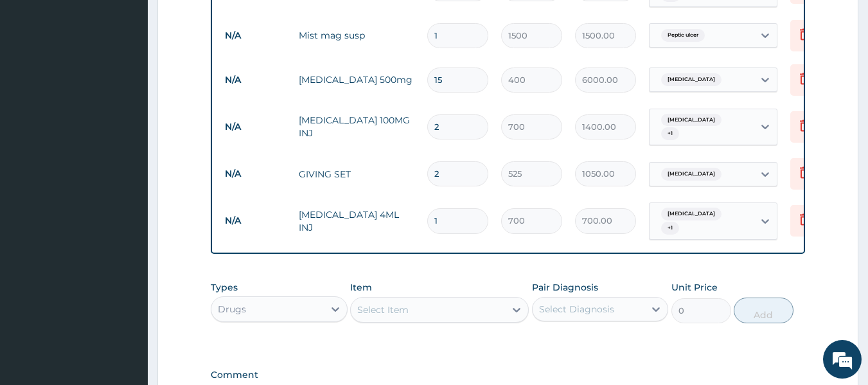
type input "0.00"
type input "2"
type input "1400.00"
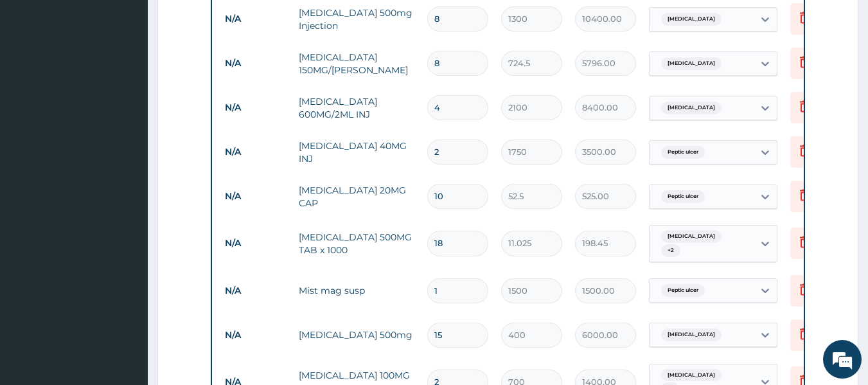
scroll to position [855, 0]
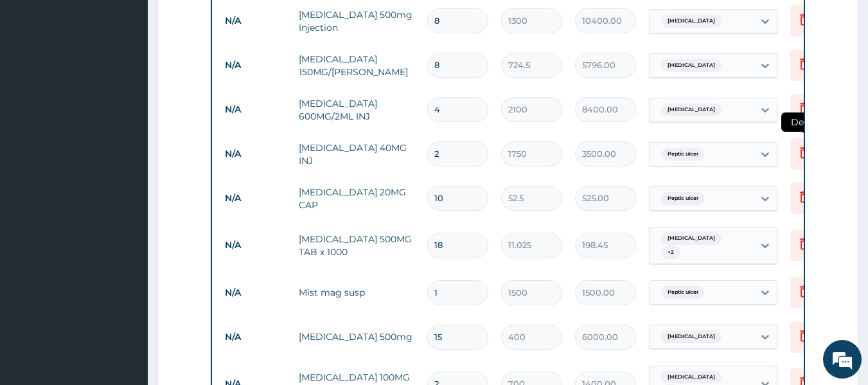
type input "2"
click at [797, 145] on icon at bounding box center [804, 152] width 15 height 15
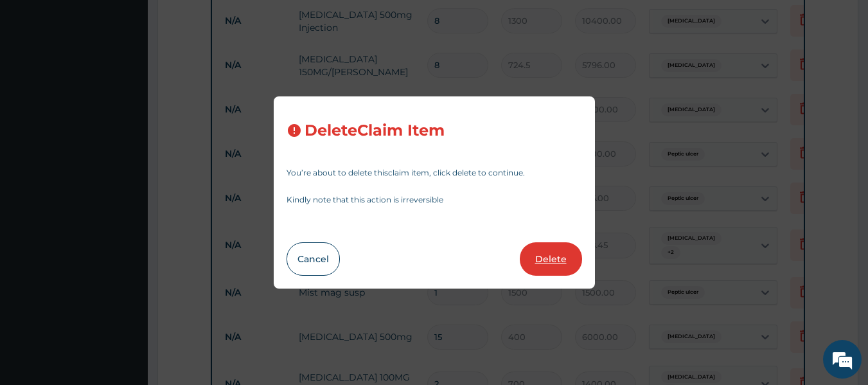
click at [547, 260] on button "Delete" at bounding box center [551, 258] width 62 height 33
type input "10"
type input "52.5"
type input "525.00"
type input "18"
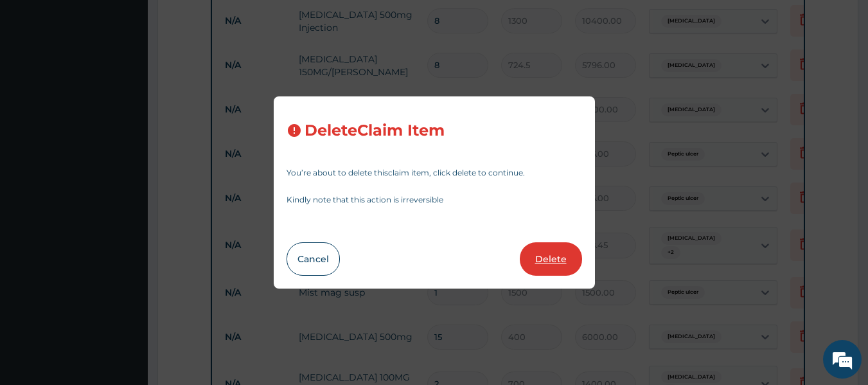
type input "11.025"
type input "198.45"
type input "1"
type input "1500"
type input "1500.00"
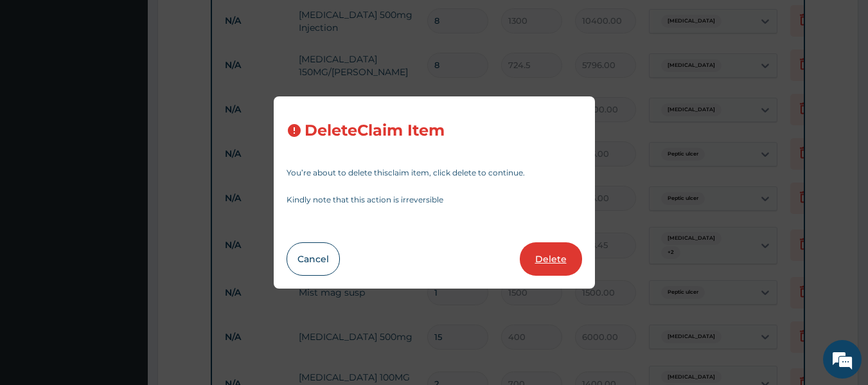
type input "15"
type input "400"
type input "6000.00"
type input "2"
type input "700"
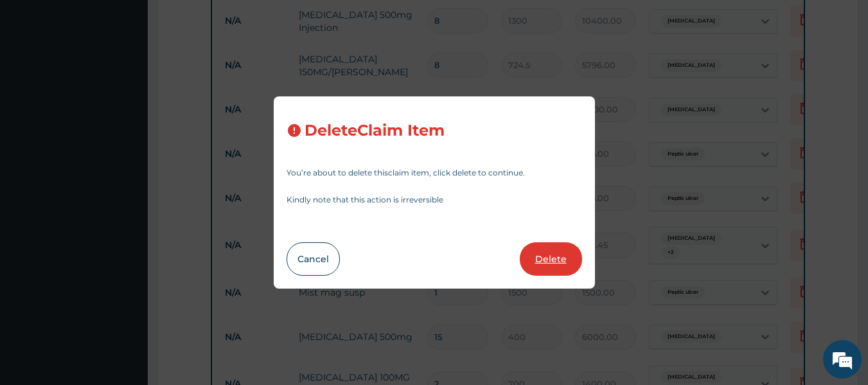
type input "1400.00"
type input "525"
type input "1050.00"
type input "700"
type input "1400.00"
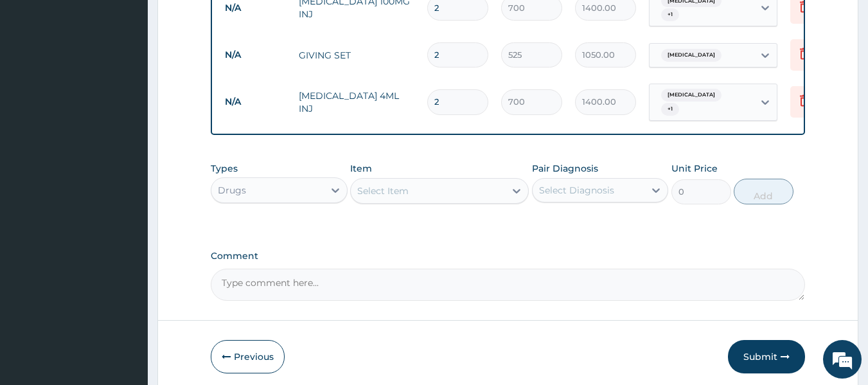
scroll to position [1187, 0]
click at [768, 339] on button "Submit" at bounding box center [766, 355] width 77 height 33
